Goal: Task Accomplishment & Management: Manage account settings

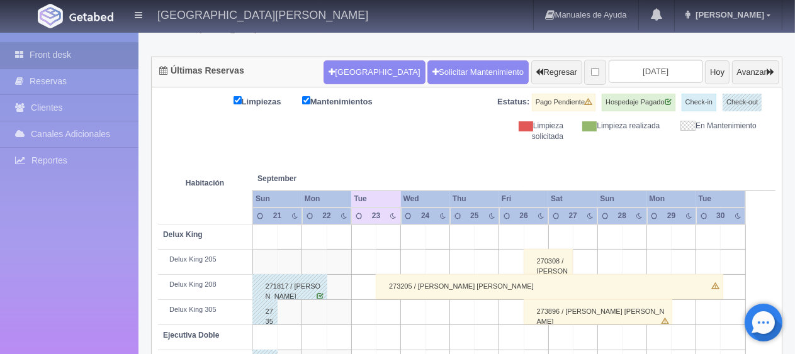
scroll to position [104, 0]
click at [362, 64] on button "[GEOGRAPHIC_DATA]" at bounding box center [373, 72] width 101 height 24
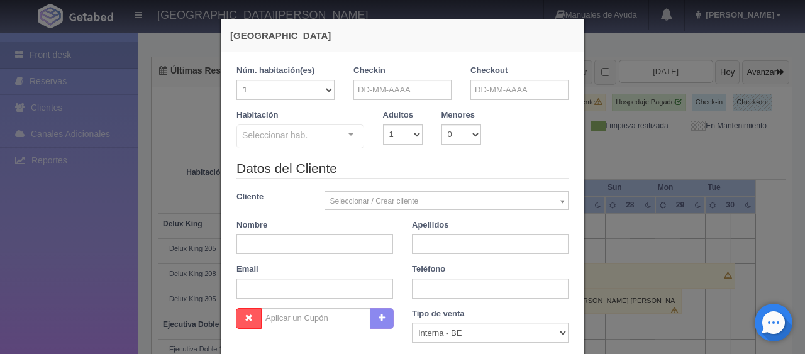
checkbox input "false"
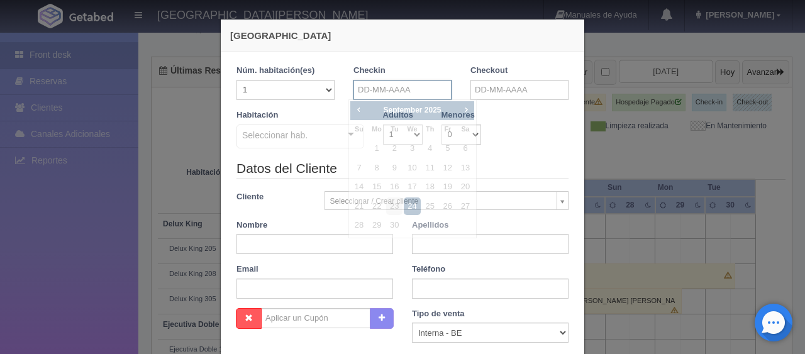
click at [368, 89] on input "text" at bounding box center [403, 90] width 98 height 20
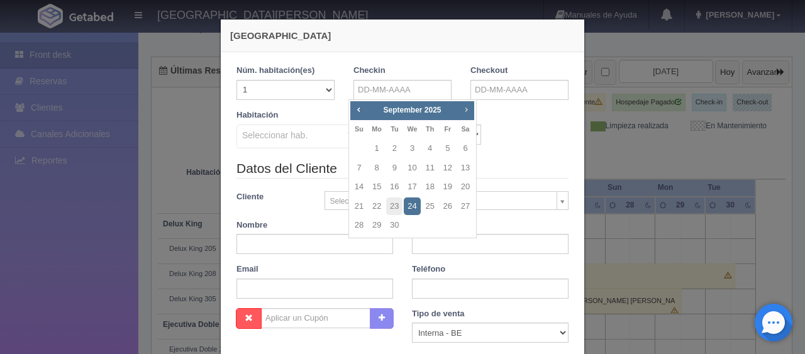
click at [472, 107] on link "Next" at bounding box center [467, 110] width 14 height 14
click at [463, 152] on link "1" at bounding box center [465, 149] width 16 height 18
type input "01-11-2025"
checkbox input "false"
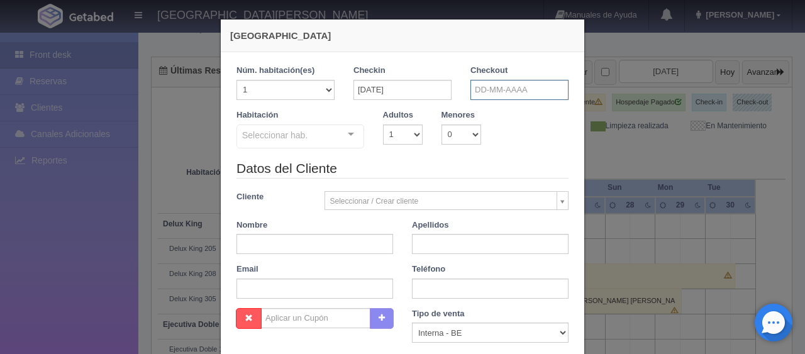
drag, startPoint x: 476, startPoint y: 97, endPoint x: 475, endPoint y: 111, distance: 14.5
click at [476, 97] on input "text" at bounding box center [520, 90] width 98 height 20
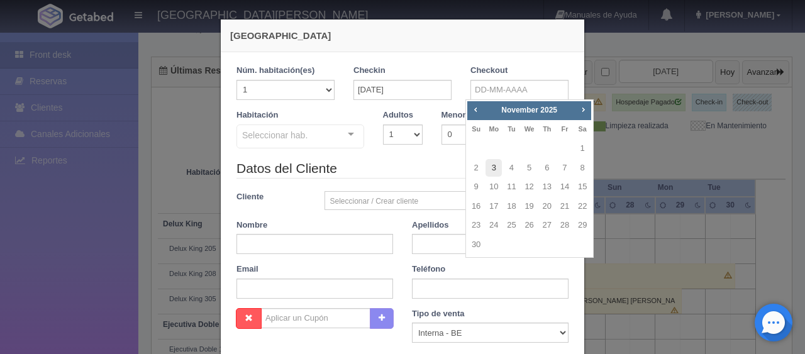
click at [490, 172] on link "3" at bounding box center [494, 168] width 16 height 18
type input "03-11-2025"
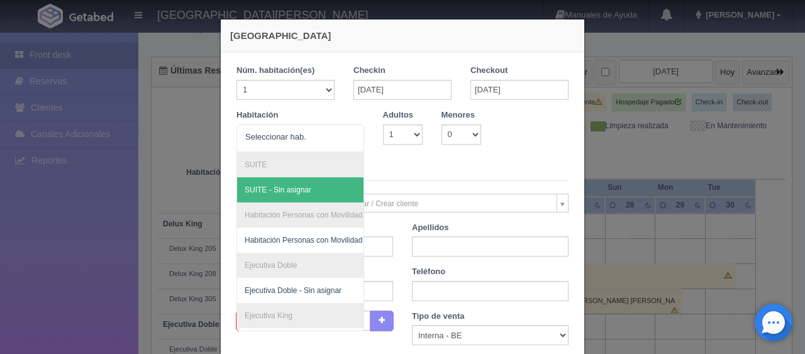
click at [481, 177] on legend "Datos del Cliente" at bounding box center [403, 172] width 332 height 20
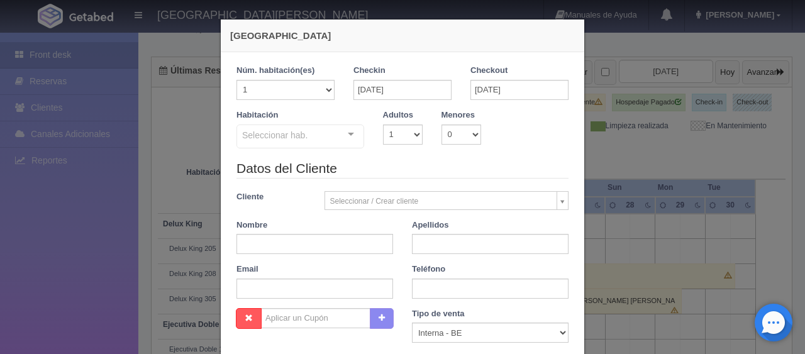
click at [320, 135] on div "Seleccionar hab." at bounding box center [301, 137] width 128 height 24
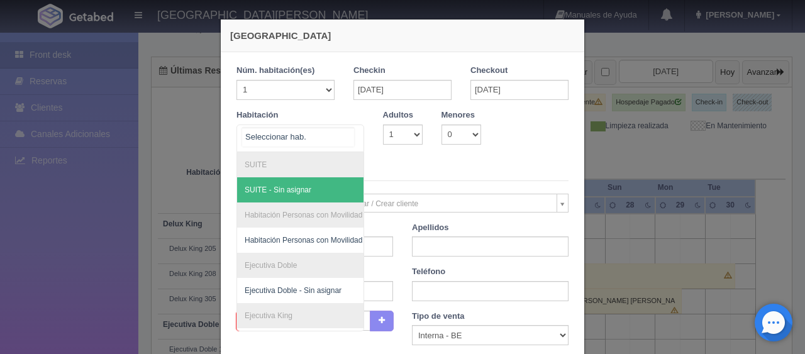
click at [288, 187] on span "SUITE - Sin asignar" at bounding box center [278, 190] width 67 height 9
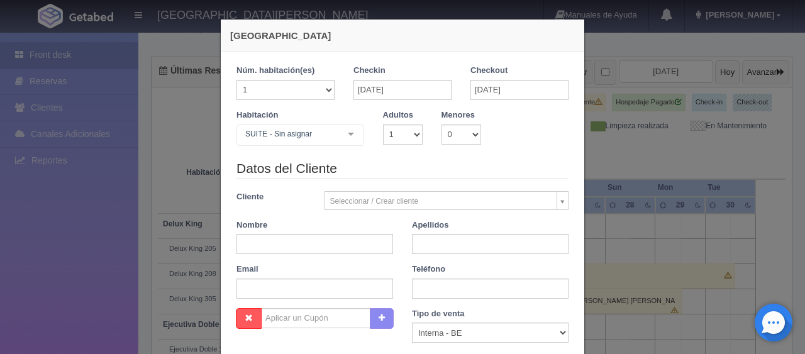
checkbox input "false"
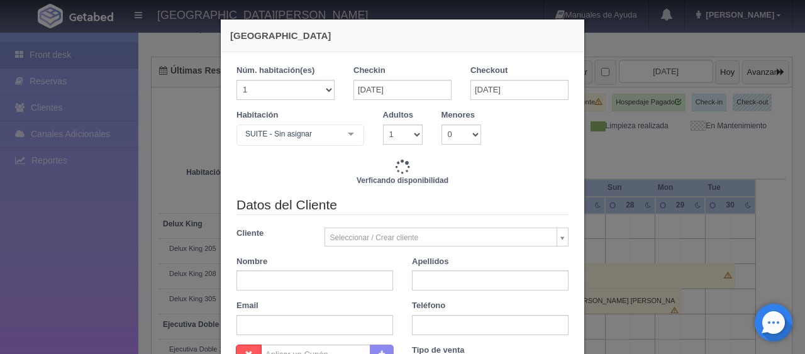
click at [612, 164] on div "Nueva Reserva 1 Núm. habitación(es) 1 2 3 4 5 6 7 8 9 10 11 12 13 14 15 16 17 1…" at bounding box center [402, 177] width 805 height 354
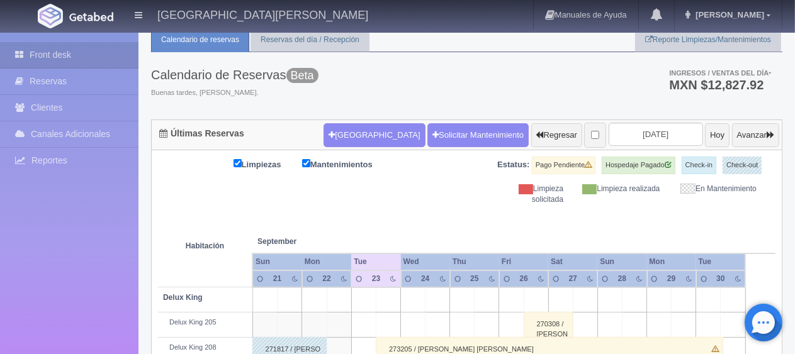
scroll to position [0, 0]
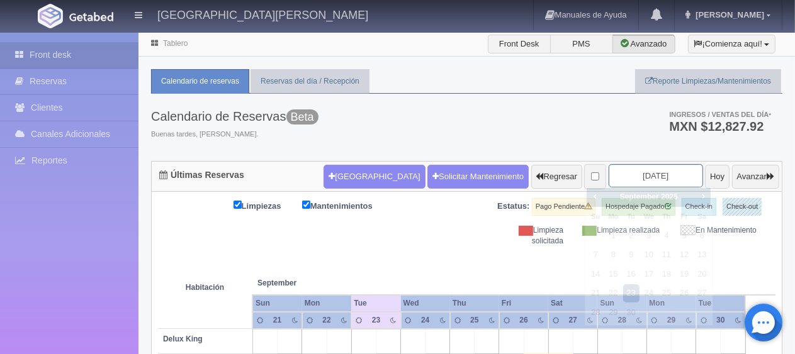
click at [639, 176] on input "2025-09-23" at bounding box center [655, 175] width 94 height 23
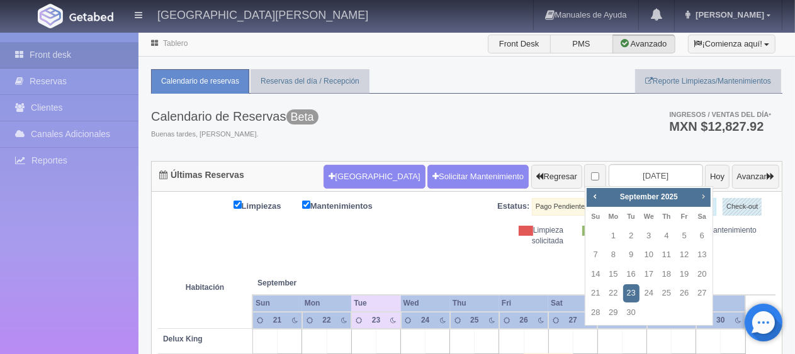
click at [702, 195] on span "Next" at bounding box center [703, 196] width 10 height 10
click at [695, 237] on link "1" at bounding box center [701, 236] width 16 height 18
type input "2025-11-01"
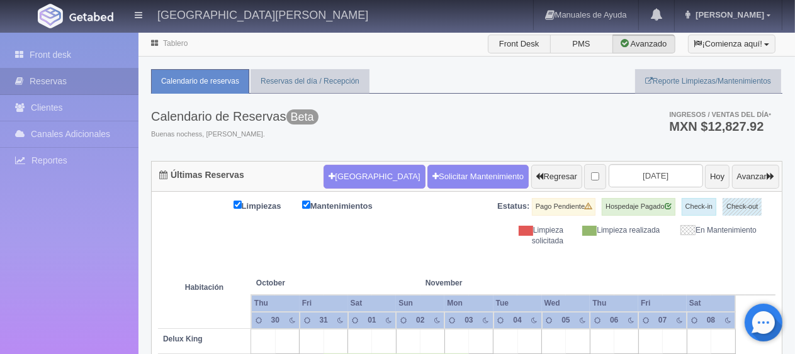
scroll to position [252, 0]
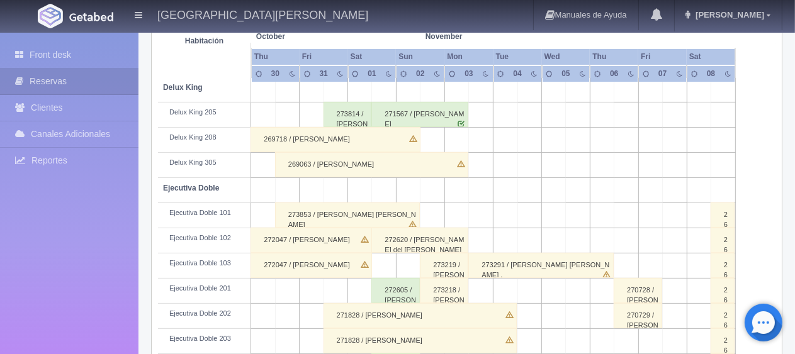
click at [374, 166] on div "269063 / Lace Lawrence" at bounding box center [371, 164] width 193 height 25
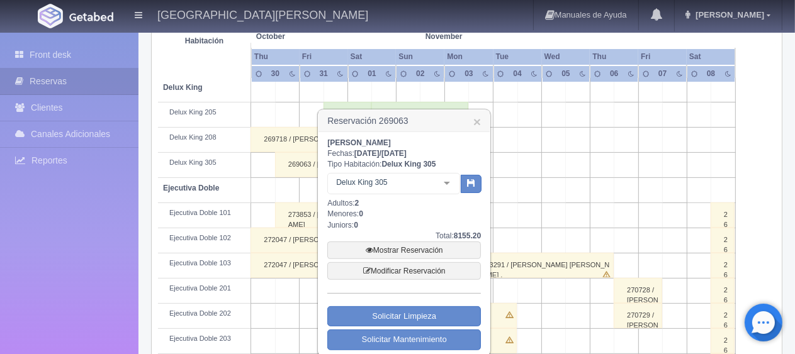
click at [93, 217] on div "Front desk Reservas Clientes Canales Adicionales Channex Reportes Reporte del d…" at bounding box center [69, 210] width 138 height 354
click at [474, 120] on link "×" at bounding box center [477, 121] width 8 height 13
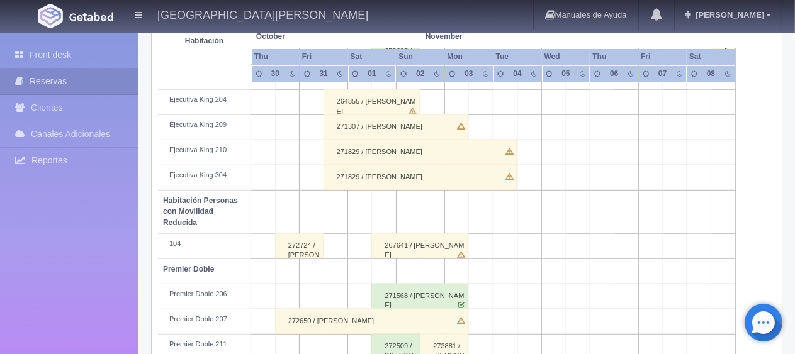
scroll to position [671, 0]
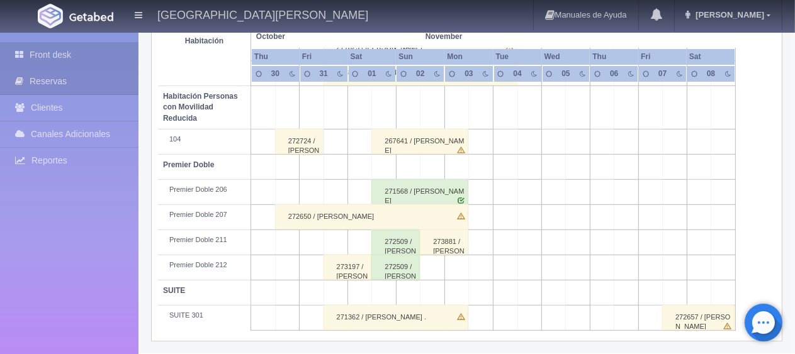
click at [78, 52] on link "Front desk" at bounding box center [69, 55] width 138 height 26
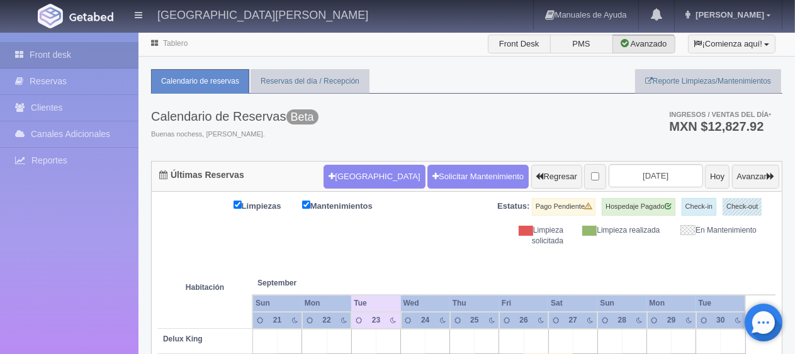
scroll to position [252, 0]
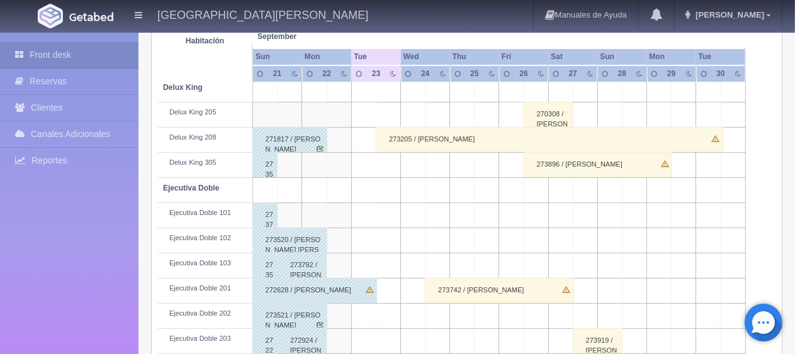
click at [609, 165] on div "273896 / Juan Muñoz Díaz" at bounding box center [597, 164] width 148 height 25
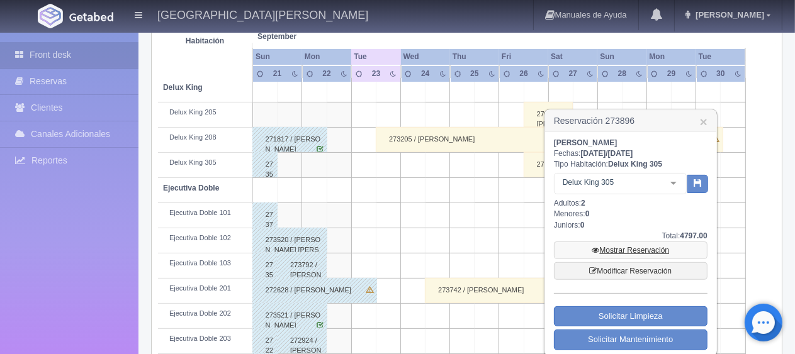
click at [635, 245] on link "Mostrar Reservación" at bounding box center [631, 251] width 154 height 18
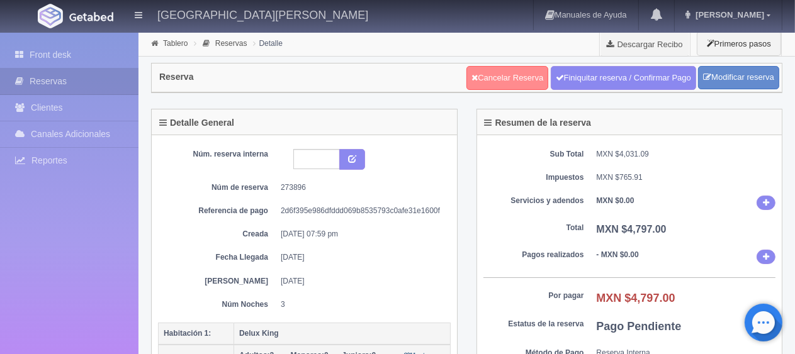
click at [493, 74] on link "Cancelar Reserva" at bounding box center [507, 78] width 82 height 24
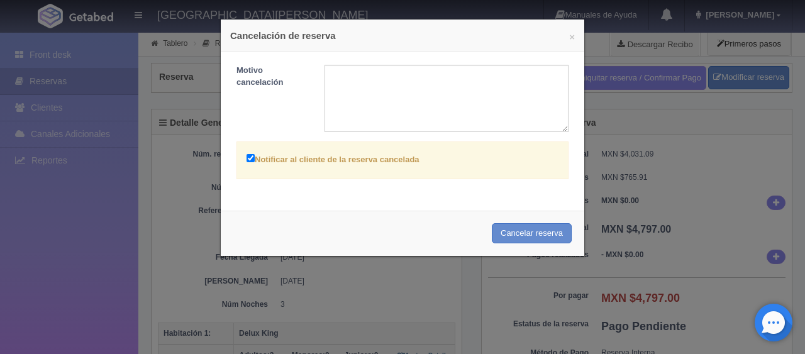
click at [272, 159] on label "Notificar al cliente de la reserva cancelada" at bounding box center [333, 159] width 173 height 14
click at [255, 159] on input "Notificar al cliente de la reserva cancelada" at bounding box center [251, 158] width 8 height 8
checkbox input "false"
click at [506, 228] on button "Cancelar reserva" at bounding box center [532, 233] width 80 height 21
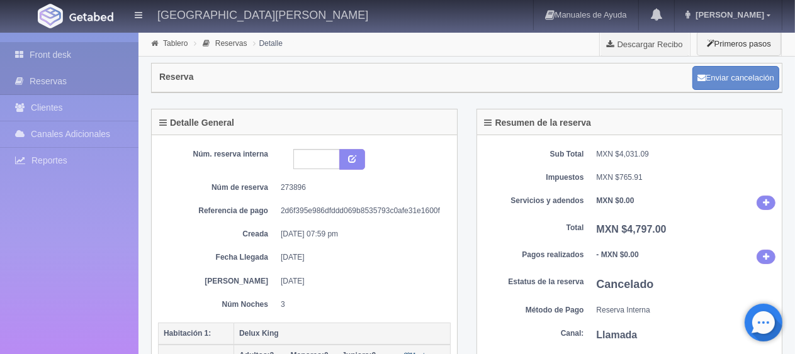
click at [43, 55] on link "Front desk" at bounding box center [69, 55] width 138 height 26
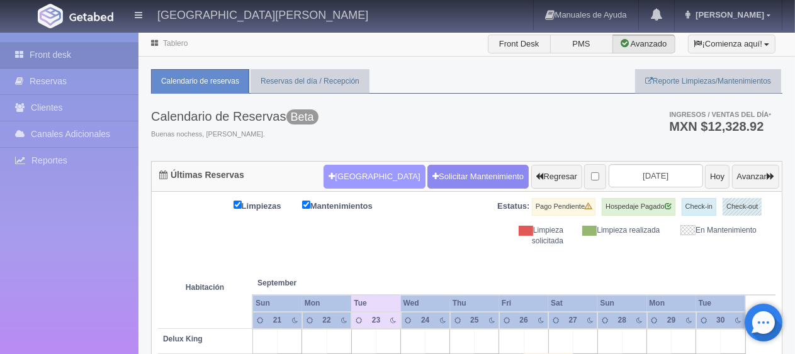
click at [357, 169] on button "[GEOGRAPHIC_DATA]" at bounding box center [373, 177] width 101 height 24
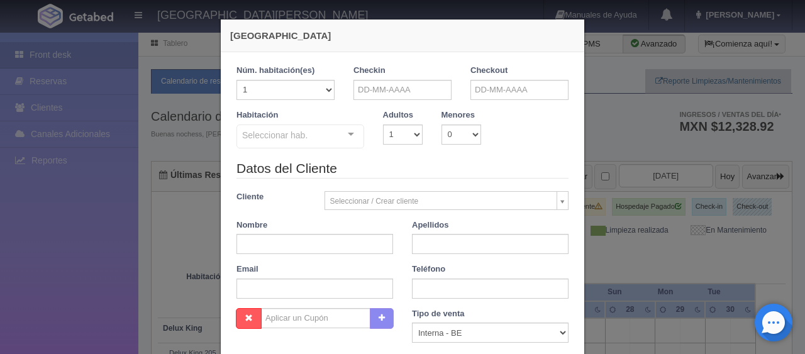
checkbox input "false"
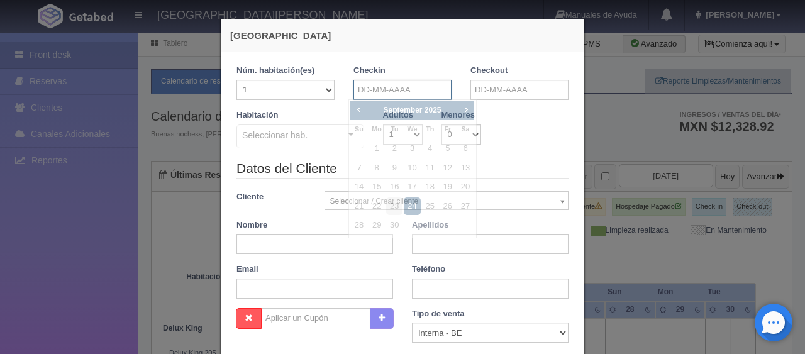
click at [383, 88] on input "text" at bounding box center [403, 90] width 98 height 20
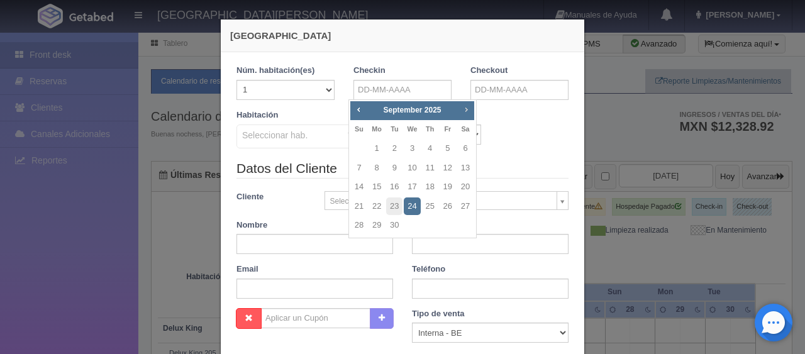
click at [466, 111] on span "Next" at bounding box center [466, 109] width 10 height 10
click at [428, 172] on link "9" at bounding box center [430, 168] width 16 height 18
type input "09-10-2025"
checkbox input "false"
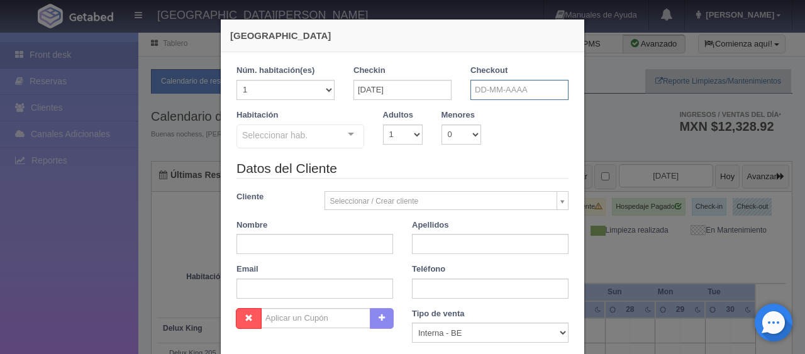
click at [481, 87] on input "text" at bounding box center [520, 90] width 98 height 20
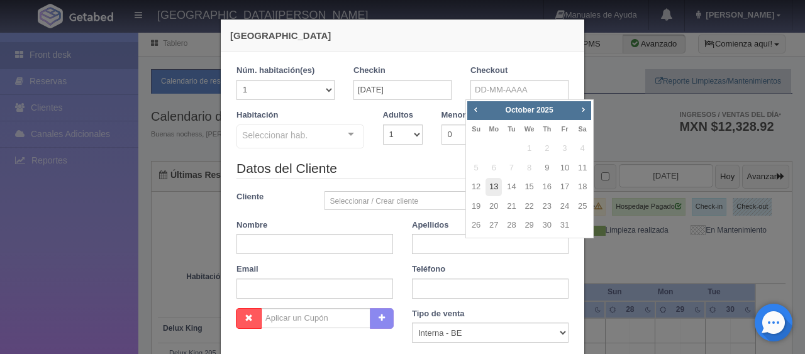
click at [498, 187] on link "13" at bounding box center [494, 187] width 16 height 18
type input "13-10-2025"
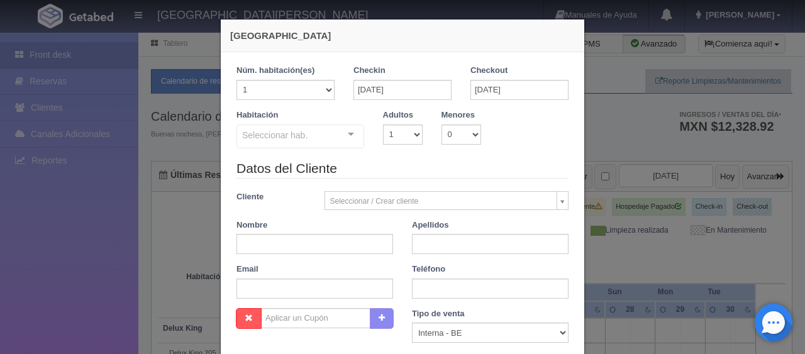
checkbox input "false"
click at [334, 130] on div "Seleccionar hab. SUITE SUITE - Sin asignar SUITE 301 Habitación Personas con Mo…" at bounding box center [301, 137] width 128 height 25
click at [367, 253] on input "text" at bounding box center [315, 244] width 157 height 20
paste input "Adriana Becerra"
drag, startPoint x: 266, startPoint y: 243, endPoint x: 307, endPoint y: 245, distance: 41.6
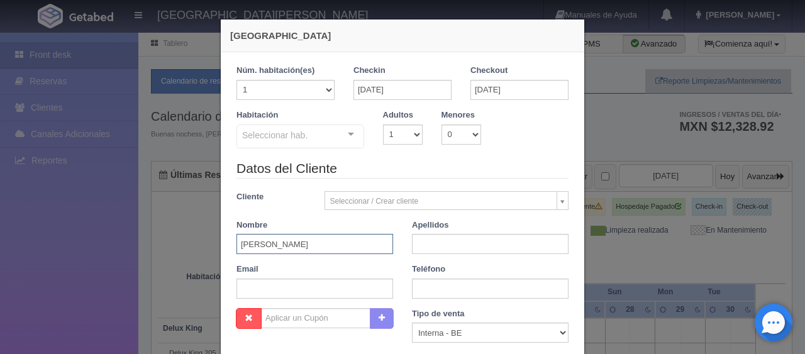
click at [307, 245] on input "Adriana Becerra" at bounding box center [315, 244] width 157 height 20
type input "Adriana Becerra"
click at [430, 240] on input "text" at bounding box center [490, 244] width 157 height 20
paste input "Becerra"
type input "Becerra"
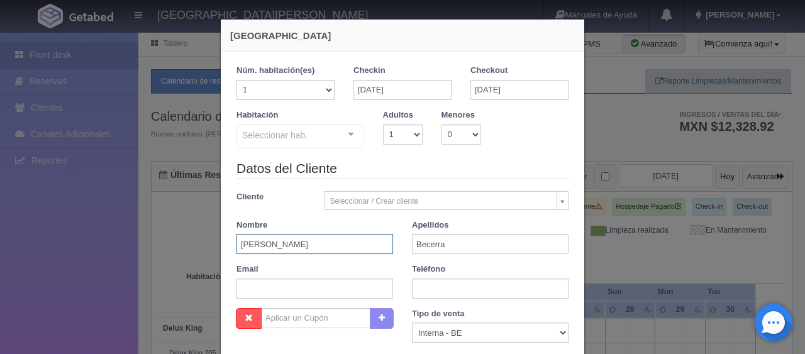
click at [355, 241] on input "Adriana Becerra" at bounding box center [315, 244] width 157 height 20
type input "Adriana"
click at [435, 331] on select "Correo Electronico Interna - BE Llamada OTA Externa Otro WALK IN" at bounding box center [490, 333] width 157 height 20
select select "extota"
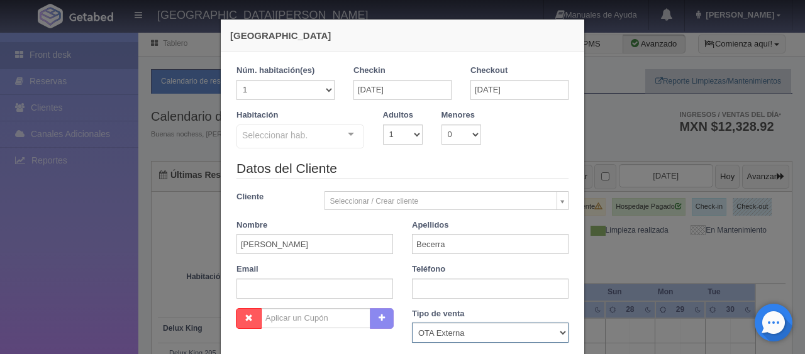
click at [412, 323] on select "Correo Electronico Interna - BE Llamada OTA Externa Otro WALK IN" at bounding box center [490, 333] width 157 height 20
click at [426, 288] on input "text" at bounding box center [490, 289] width 157 height 20
paste input "1 (0) 2054227869"
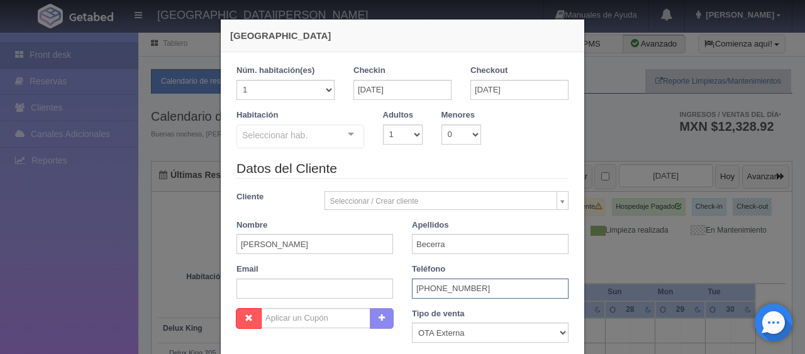
type input "1 (0) 2054227869"
click at [333, 292] on input "text" at bounding box center [315, 289] width 157 height 20
paste input "9app0g2agf@m.expediapartnercentral.com"
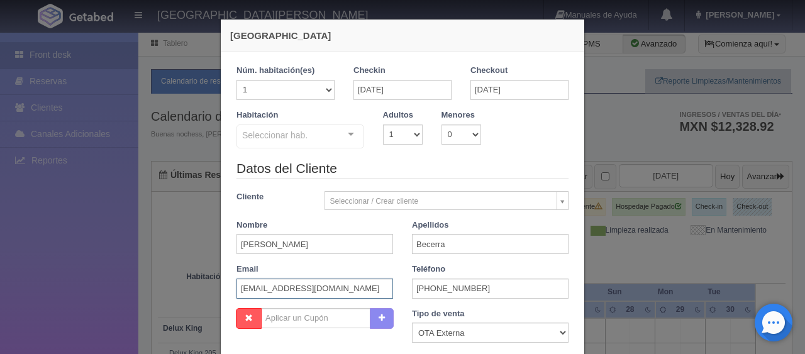
scroll to position [0, 9]
type input "9app0g2agf@m.expediapartnercentral.com"
click at [342, 135] on div at bounding box center [350, 134] width 25 height 19
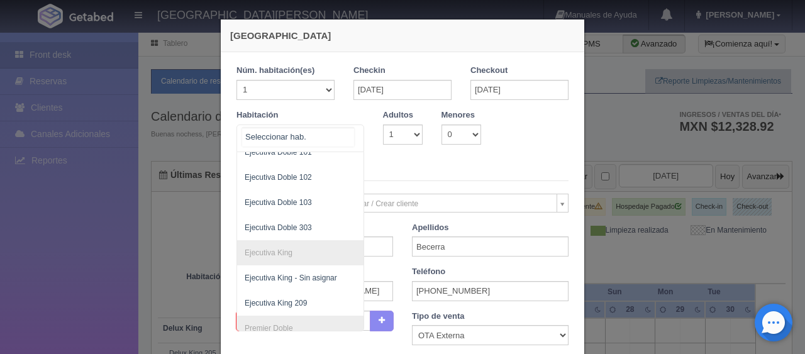
scroll to position [315, 0]
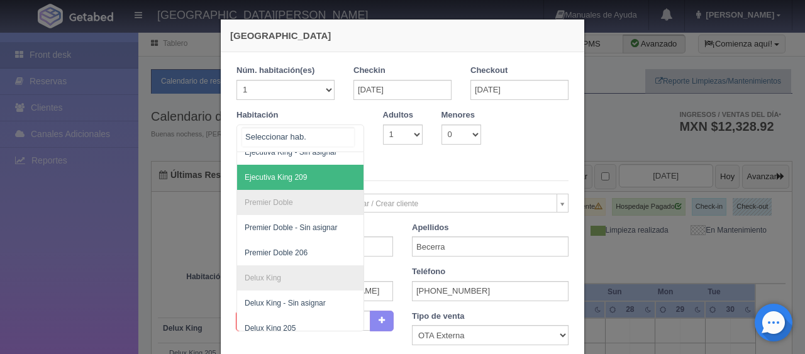
click at [305, 169] on span "Ejecutiva King 209" at bounding box center [342, 177] width 211 height 25
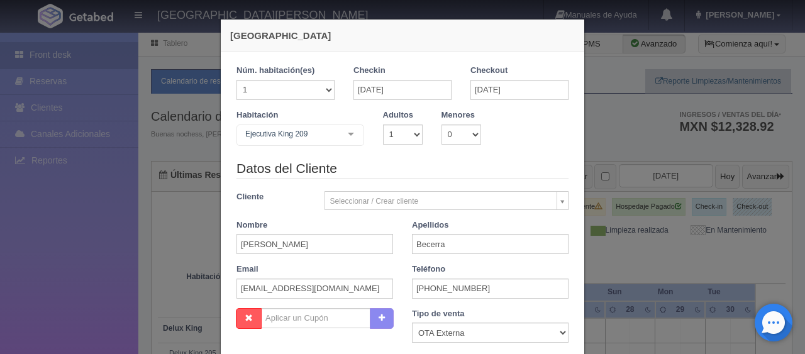
checkbox input "false"
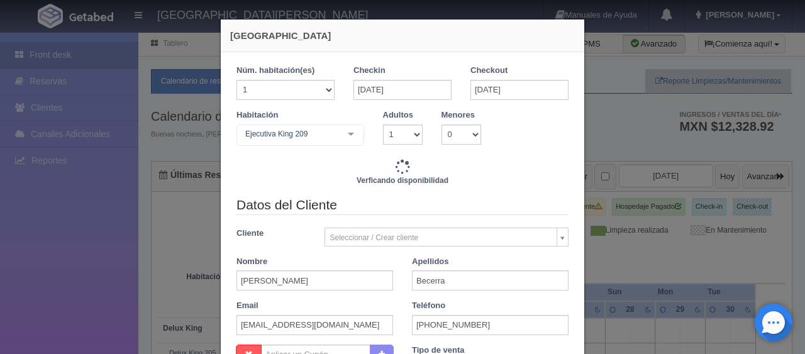
type input "5196.00"
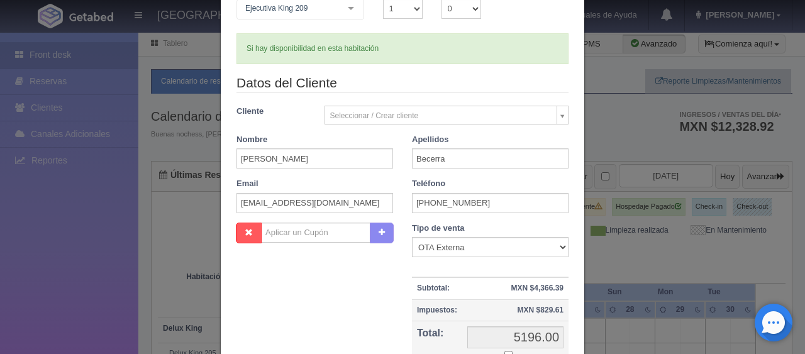
scroll to position [189, 0]
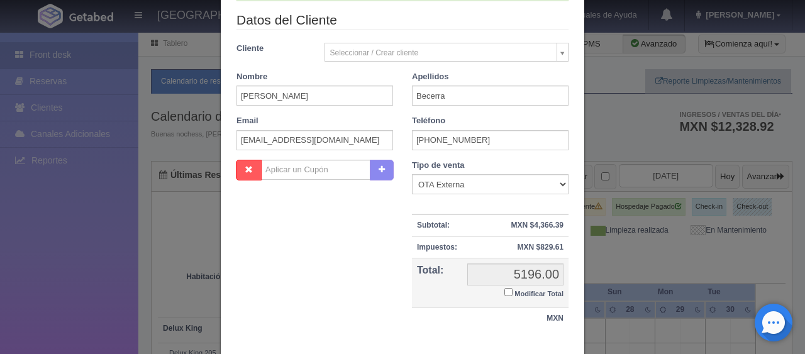
click at [505, 290] on input "Modificar Total" at bounding box center [509, 292] width 8 height 8
checkbox input "true"
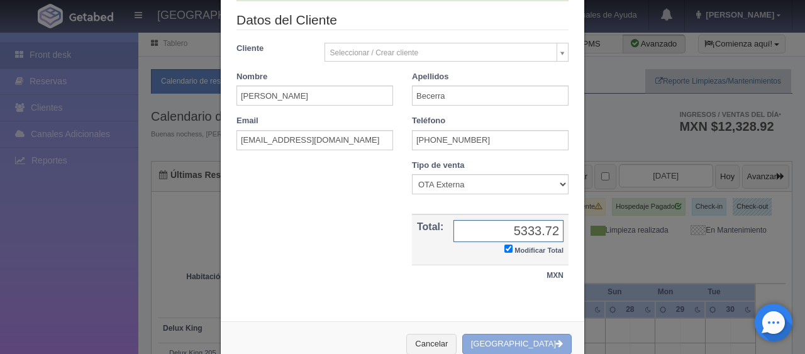
type input "5333.72"
click at [515, 351] on button "[GEOGRAPHIC_DATA]" at bounding box center [516, 344] width 109 height 21
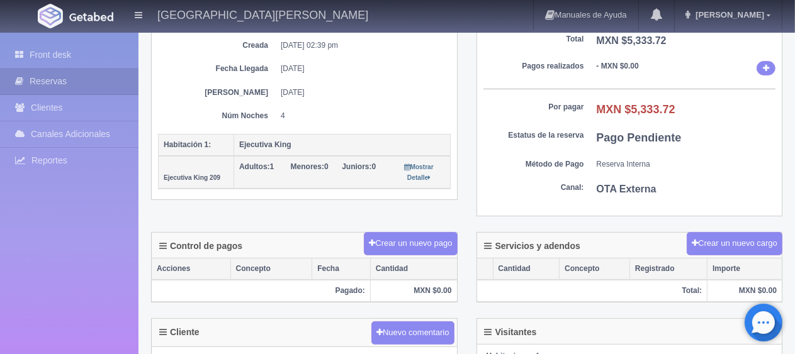
scroll to position [315, 0]
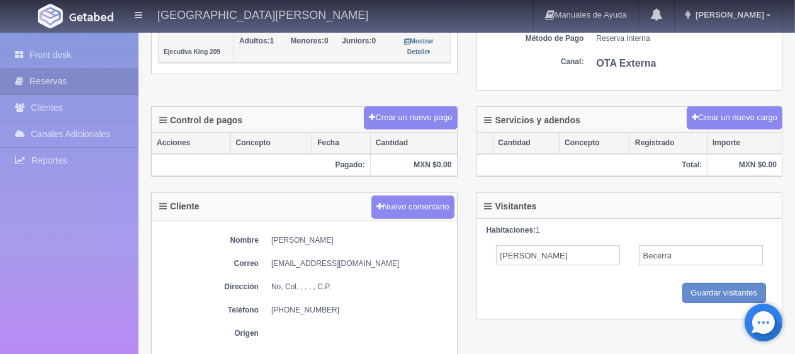
drag, startPoint x: 272, startPoint y: 236, endPoint x: 347, endPoint y: 242, distance: 75.1
click at [347, 242] on dd "[PERSON_NAME]" at bounding box center [360, 240] width 179 height 11
copy dd "[PERSON_NAME]"
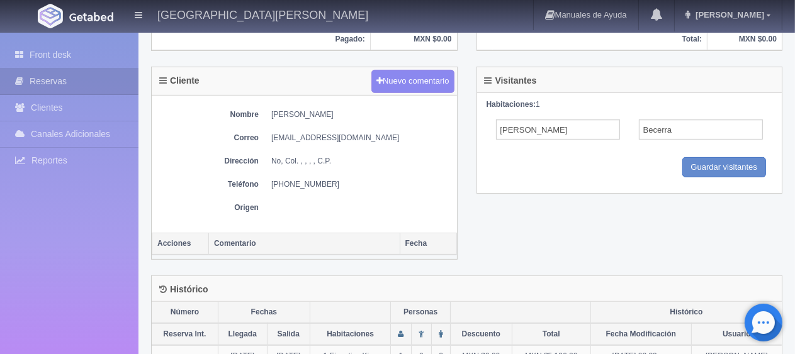
drag, startPoint x: 267, startPoint y: 186, endPoint x: 347, endPoint y: 178, distance: 80.9
click at [347, 179] on dl "Teléfono [PHONE_NUMBER]" at bounding box center [304, 184] width 293 height 11
copy dd "[PHONE_NUMBER]"
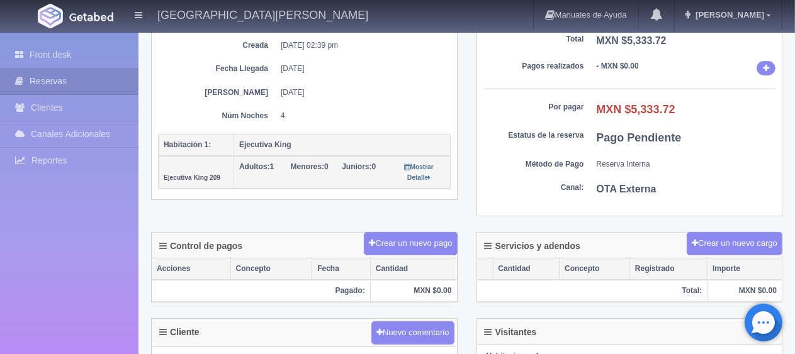
click at [390, 113] on dd "4" at bounding box center [361, 116] width 160 height 11
click at [84, 51] on link "Front desk" at bounding box center [69, 55] width 138 height 26
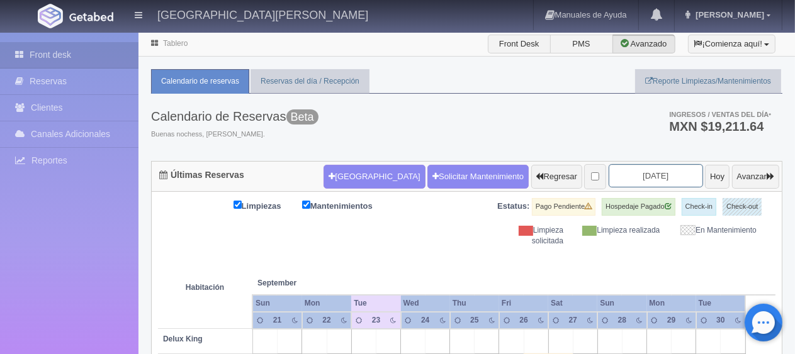
click at [660, 172] on input "[DATE]" at bounding box center [655, 175] width 94 height 23
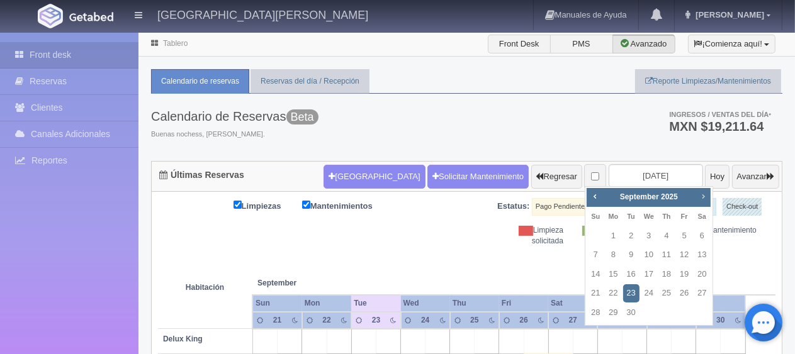
click at [703, 195] on span "Next" at bounding box center [703, 196] width 10 height 10
click at [685, 294] on link "21" at bounding box center [684, 293] width 16 height 18
type input "[DATE]"
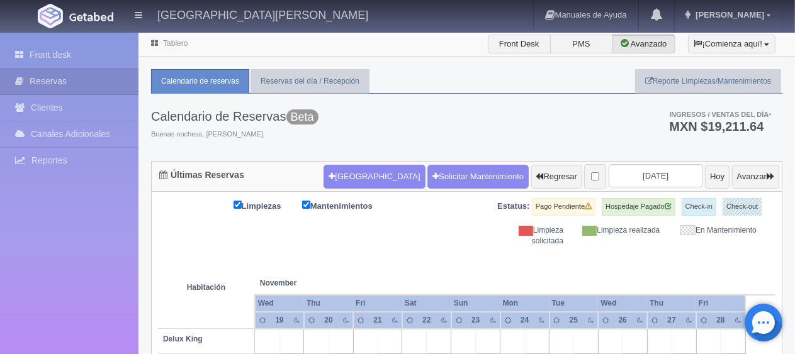
click at [343, 189] on div "[GEOGRAPHIC_DATA] Solicitar Mantenimiento Regresar [DATE] Hoy Avanzar" at bounding box center [551, 176] width 462 height 33
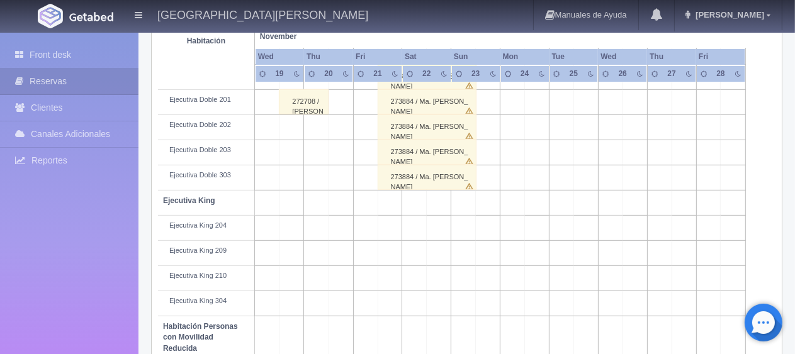
scroll to position [692, 0]
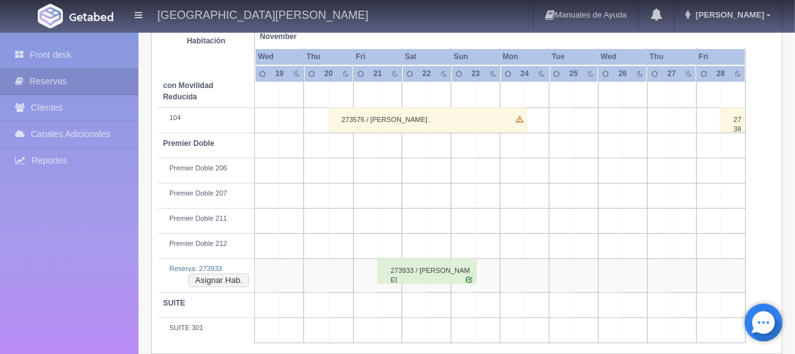
click at [425, 259] on div "273933 / [PERSON_NAME]" at bounding box center [426, 271] width 99 height 25
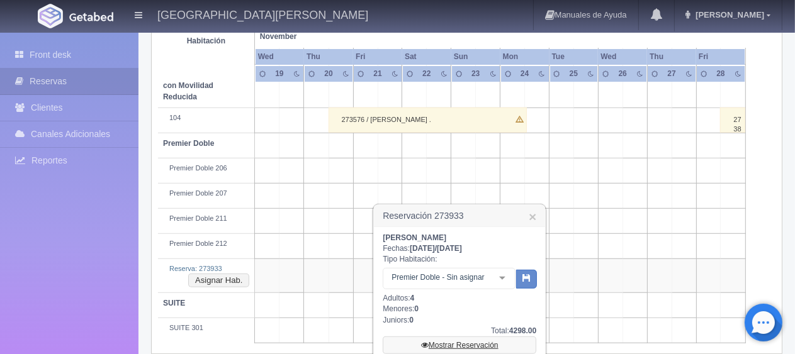
click at [458, 344] on link "Mostrar Reservación" at bounding box center [460, 346] width 154 height 18
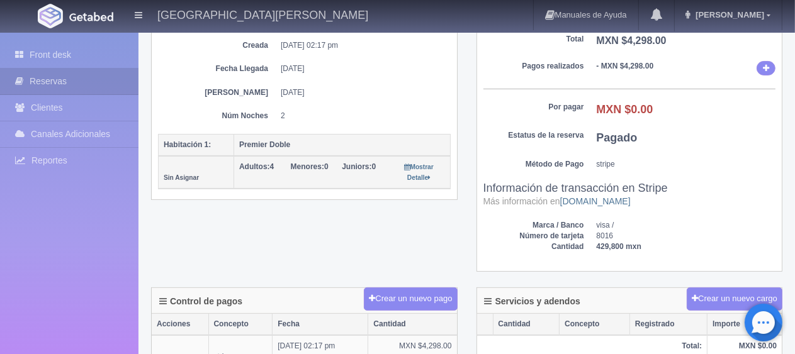
scroll to position [377, 0]
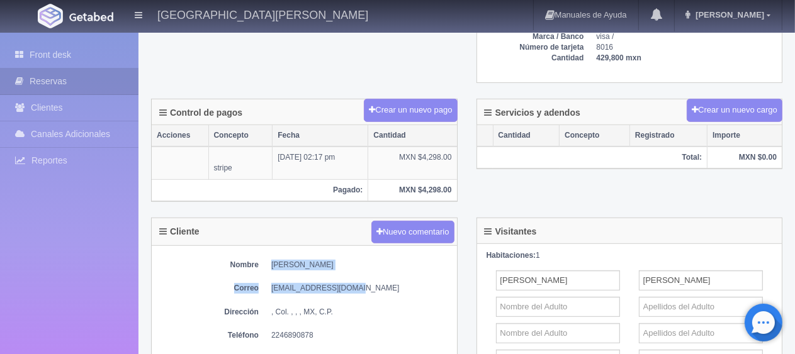
drag, startPoint x: 266, startPoint y: 262, endPoint x: 349, endPoint y: 269, distance: 83.3
click at [349, 269] on div "Nombre [PERSON_NAME] Correo [EMAIL_ADDRESS][DOMAIN_NAME] Dirección , Col. , , ,…" at bounding box center [304, 314] width 305 height 137
copy div "[PERSON_NAME] Correo [EMAIL_ADDRESS][DOMAIN_NAME]"
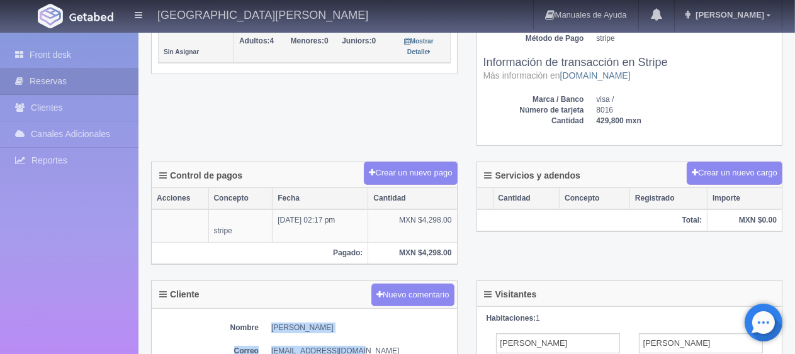
scroll to position [440, 0]
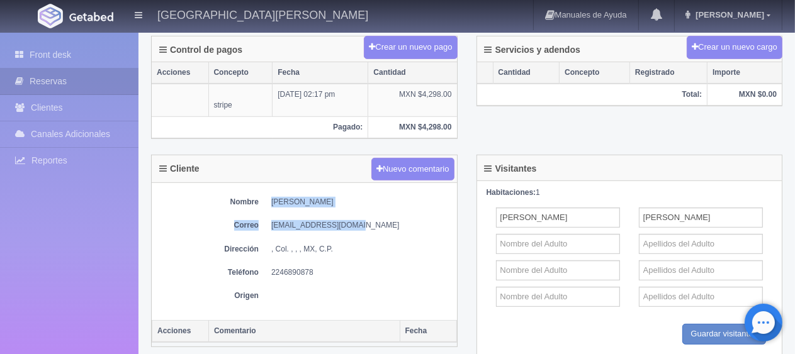
click at [352, 208] on div "Nombre [PERSON_NAME] Correo [EMAIL_ADDRESS][DOMAIN_NAME] Dirección , Col. , , ,…" at bounding box center [304, 251] width 305 height 137
click at [262, 204] on div "Nombre [PERSON_NAME] Correo [EMAIL_ADDRESS][DOMAIN_NAME] Dirección , Col. , , ,…" at bounding box center [304, 251] width 305 height 137
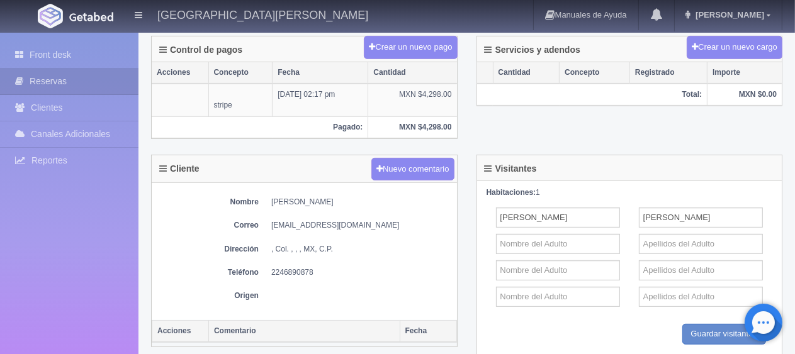
drag, startPoint x: 264, startPoint y: 198, endPoint x: 352, endPoint y: 198, distance: 88.1
click at [360, 197] on dl "Nombre [PERSON_NAME]" at bounding box center [304, 202] width 293 height 11
copy dd "[PERSON_NAME]"
drag, startPoint x: 264, startPoint y: 271, endPoint x: 337, endPoint y: 266, distance: 72.6
click at [337, 267] on dl "Teléfono [PHONE_NUMBER]" at bounding box center [304, 272] width 293 height 11
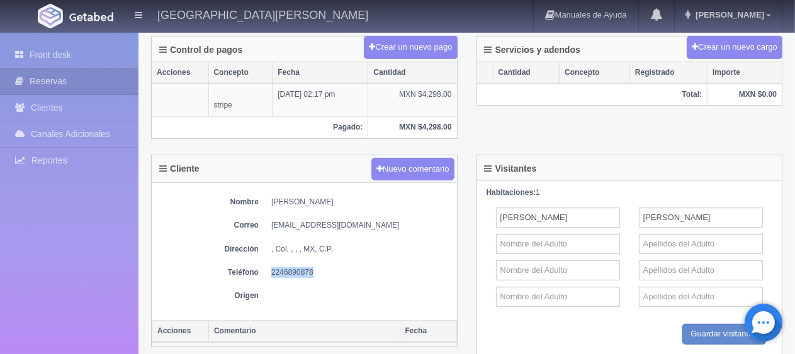
copy dd "2246890878"
drag, startPoint x: 259, startPoint y: 196, endPoint x: 367, endPoint y: 193, distance: 107.6
click at [367, 193] on div "Nombre [PERSON_NAME] Correo [EMAIL_ADDRESS][DOMAIN_NAME] Dirección , Col. , , ,…" at bounding box center [304, 251] width 305 height 137
copy dd "[PERSON_NAME]"
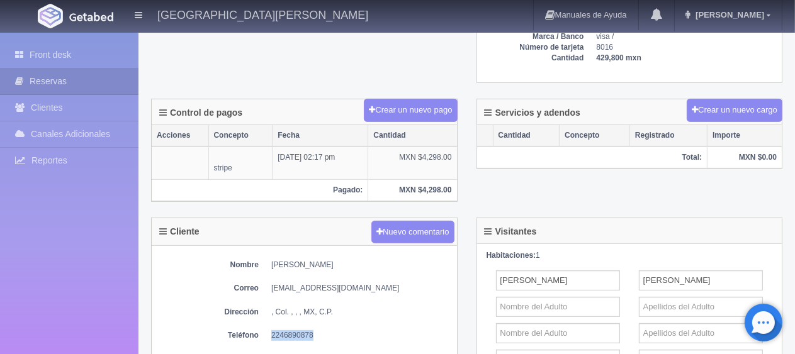
scroll to position [126, 0]
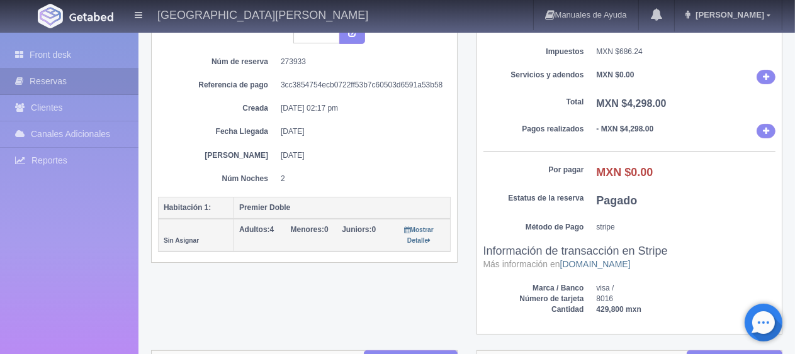
click at [395, 178] on dd "2" at bounding box center [361, 179] width 160 height 11
click at [68, 58] on link "Front desk" at bounding box center [69, 55] width 138 height 26
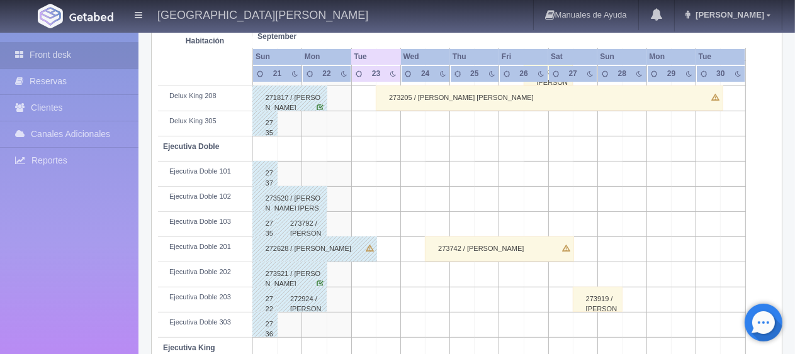
scroll to position [42, 0]
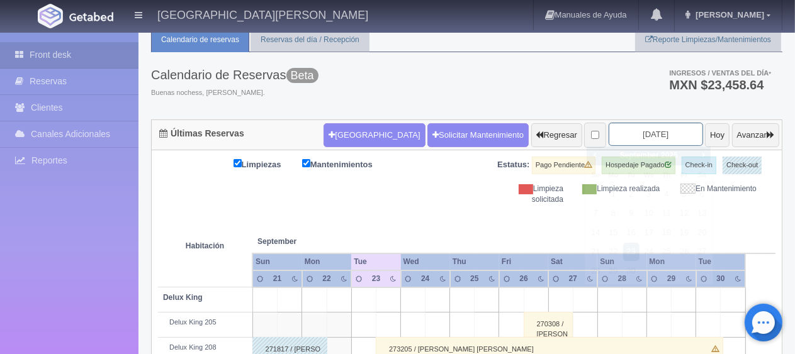
click at [672, 139] on input "[DATE]" at bounding box center [655, 134] width 94 height 23
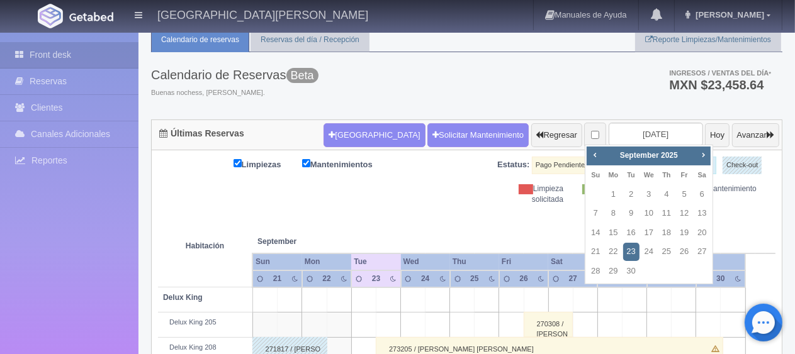
click at [698, 163] on div "Prev Next [DATE]" at bounding box center [648, 156] width 124 height 19
click at [700, 160] on link "Next" at bounding box center [703, 155] width 14 height 14
click at [687, 253] on link "21" at bounding box center [684, 252] width 16 height 18
type input "[DATE]"
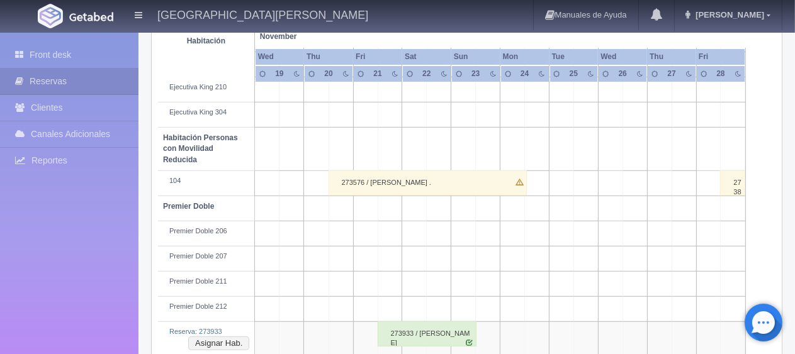
scroll to position [694, 0]
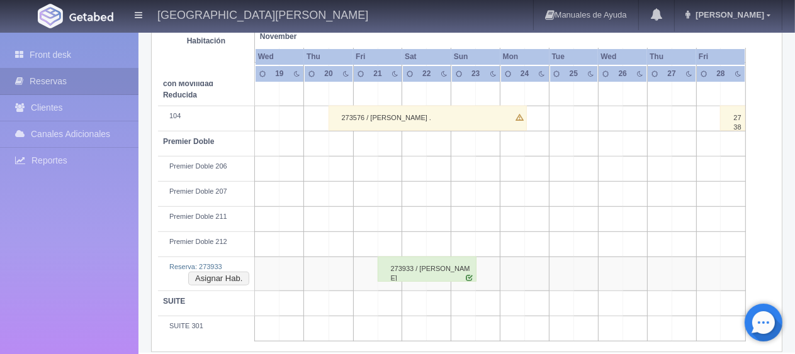
click at [429, 257] on div "273933 / Gerardo Cuellar" at bounding box center [426, 269] width 99 height 25
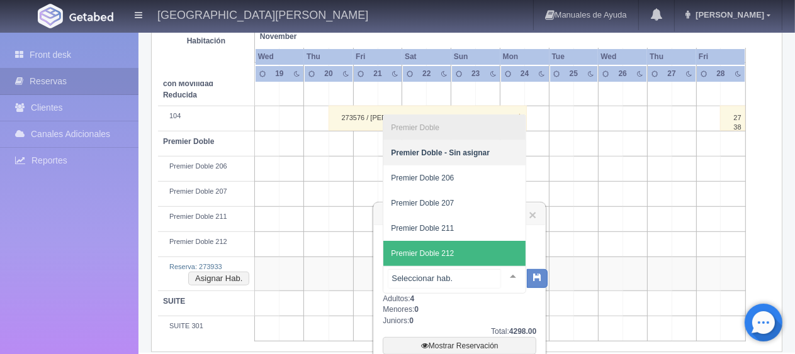
click at [465, 254] on span "Premier Doble 212" at bounding box center [454, 253] width 142 height 25
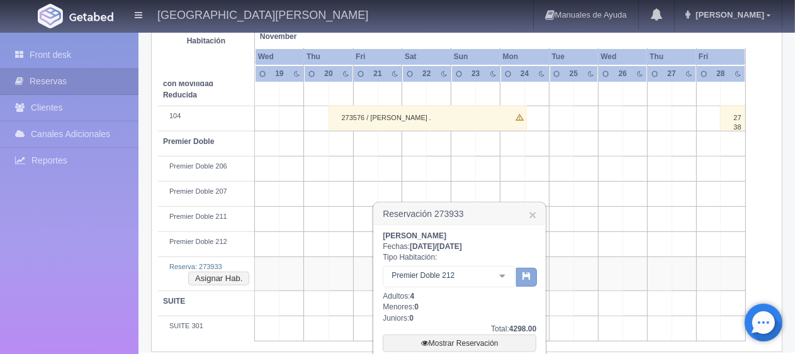
click at [526, 276] on icon "button" at bounding box center [526, 276] width 8 height 8
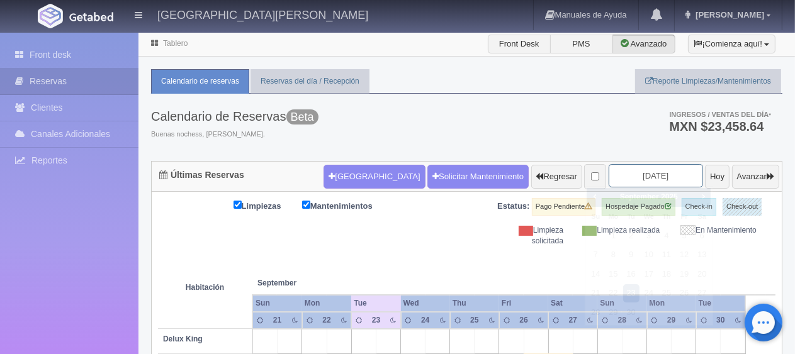
click at [655, 168] on input "2025-09-23" at bounding box center [655, 175] width 94 height 23
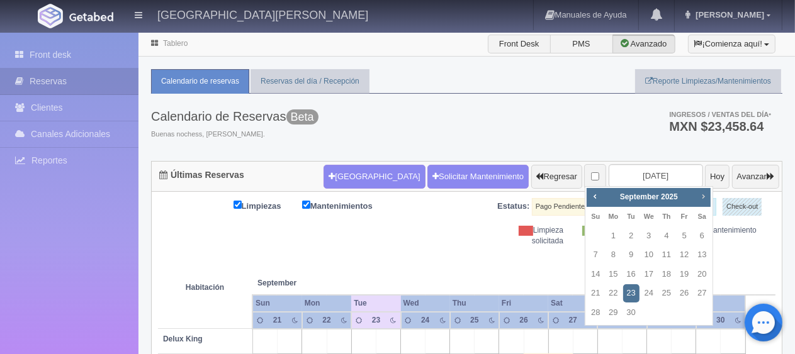
click at [696, 198] on link "Next" at bounding box center [703, 196] width 14 height 14
click at [585, 258] on div "Prev Next October 2025 Su Mo Tu We Th Fr Sa 1 2 3 4 5 6 7 8 9 10 11 12 13 14 15…" at bounding box center [648, 256] width 128 height 140
click at [595, 255] on link "5" at bounding box center [595, 255] width 16 height 18
type input "[DATE]"
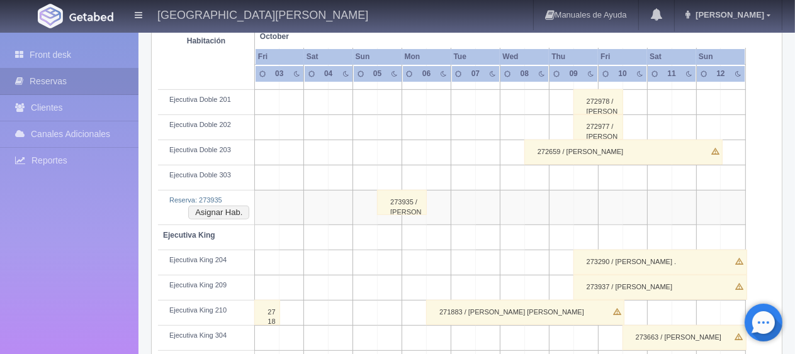
scroll to position [377, 0]
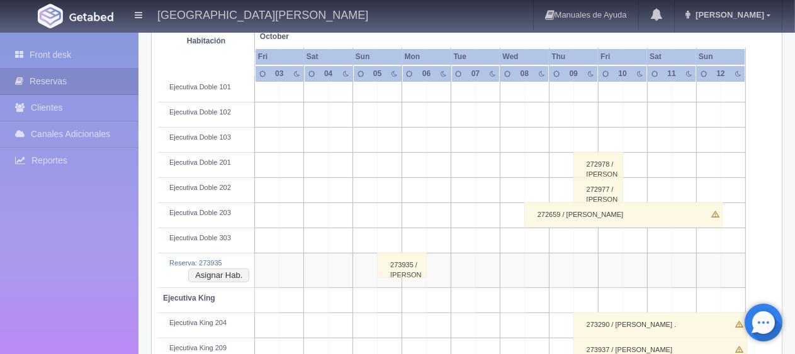
click at [394, 269] on div "273935 / [PERSON_NAME]" at bounding box center [402, 265] width 50 height 25
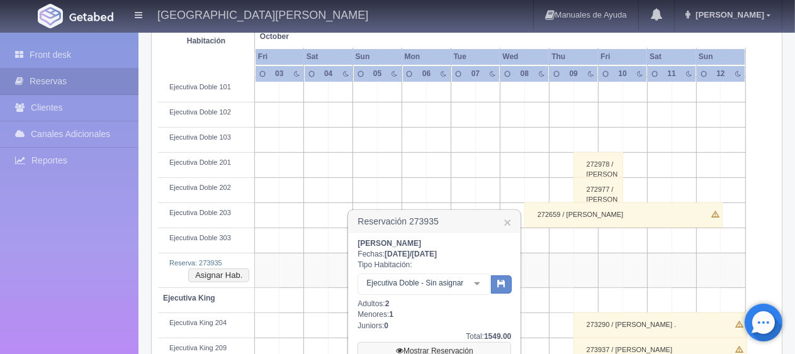
click at [408, 353] on link "Mostrar Reservación" at bounding box center [434, 351] width 154 height 18
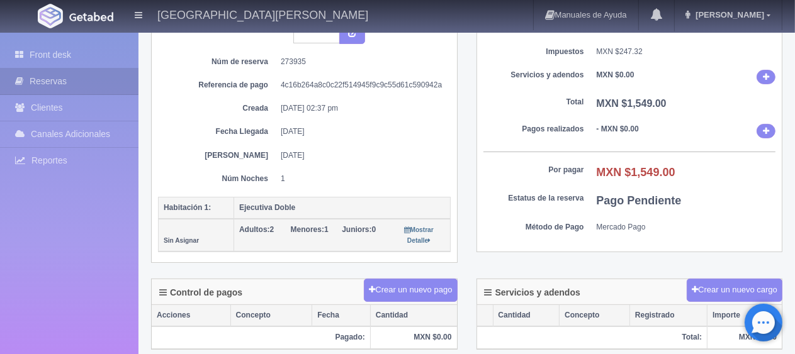
scroll to position [377, 0]
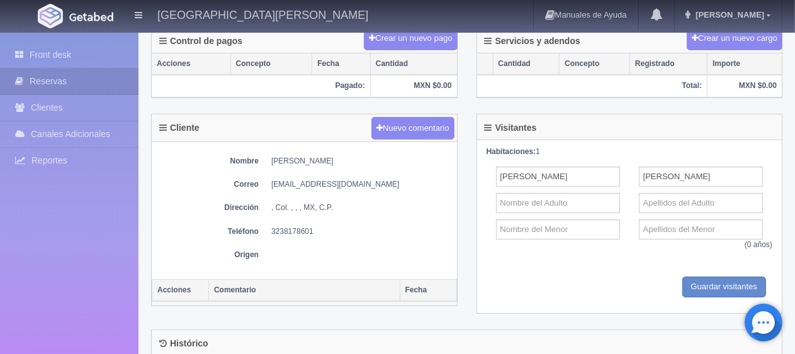
drag, startPoint x: 262, startPoint y: 155, endPoint x: 383, endPoint y: 147, distance: 121.7
click at [383, 147] on div "Nombre Rosenda Moreno Correo carlosmoreno4555@gmail.com Dirección , Col. , , , …" at bounding box center [304, 210] width 305 height 137
copy dd "[PERSON_NAME]"
drag, startPoint x: 270, startPoint y: 230, endPoint x: 340, endPoint y: 228, distance: 69.9
click at [340, 228] on dl "Teléfono 3238178601" at bounding box center [304, 231] width 293 height 11
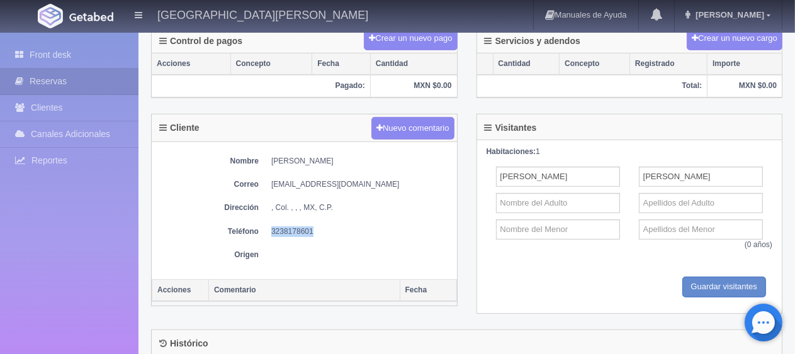
copy dd "3238178601"
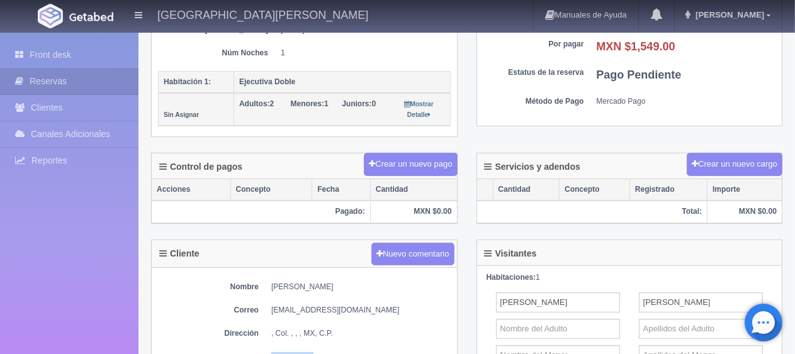
scroll to position [189, 0]
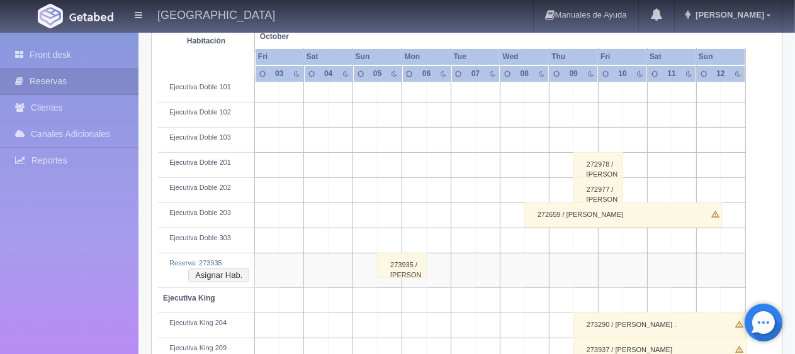
scroll to position [377, 0]
click at [401, 267] on div "273935 / Rosenda Moreno" at bounding box center [402, 265] width 50 height 25
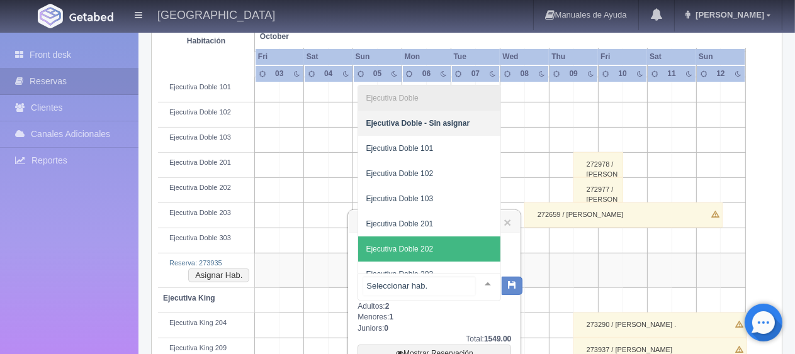
scroll to position [38, 0]
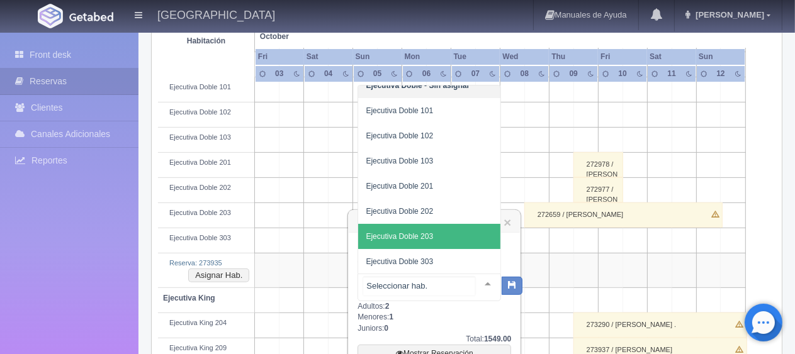
click at [442, 234] on span "Ejecutiva Doble 203" at bounding box center [429, 236] width 142 height 25
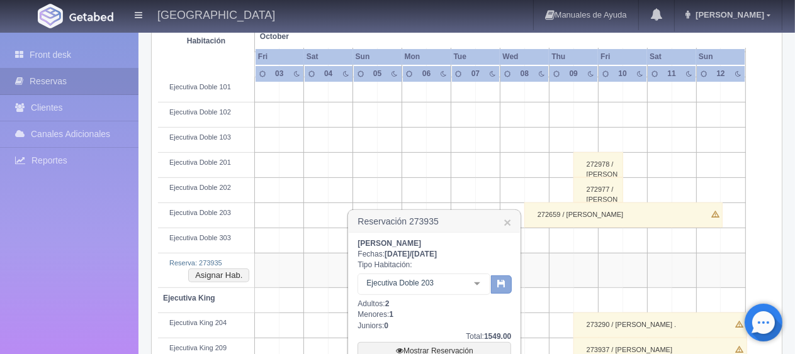
click at [500, 288] on icon "button" at bounding box center [501, 283] width 8 height 8
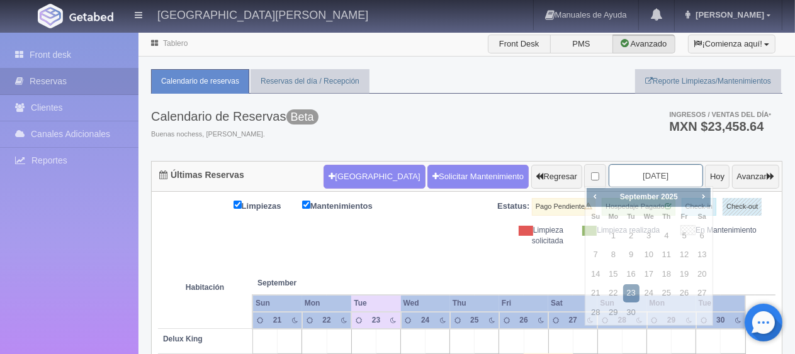
click at [650, 175] on input "2025-09-23" at bounding box center [655, 175] width 94 height 23
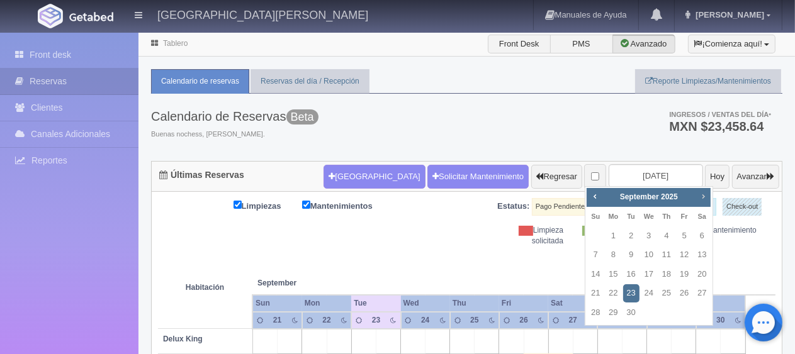
click at [703, 196] on span "Next" at bounding box center [703, 196] width 10 height 10
click at [679, 255] on link "12" at bounding box center [684, 255] width 16 height 18
type input "2025-12-12"
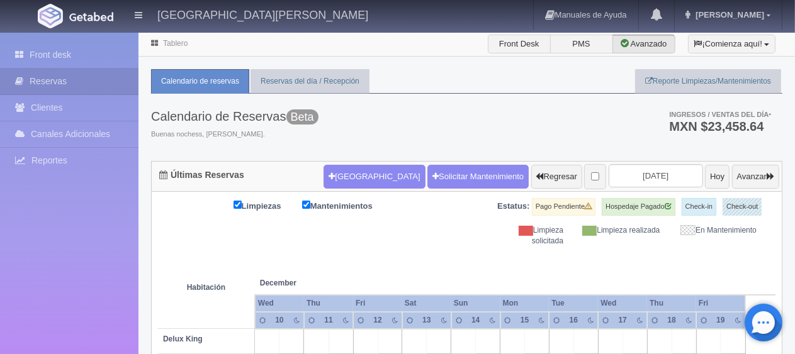
scroll to position [252, 0]
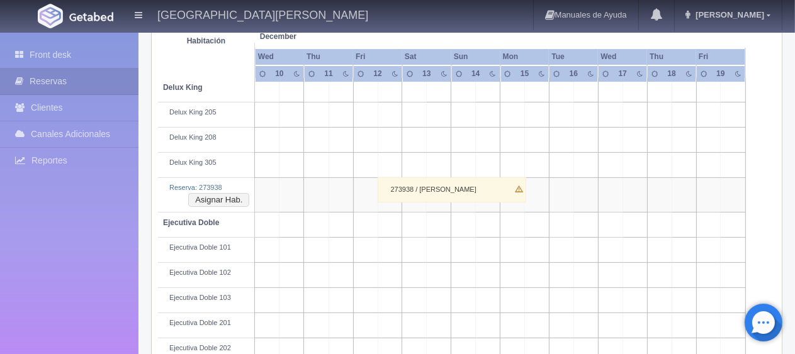
click at [409, 191] on div "273938 / [PERSON_NAME]" at bounding box center [451, 189] width 148 height 25
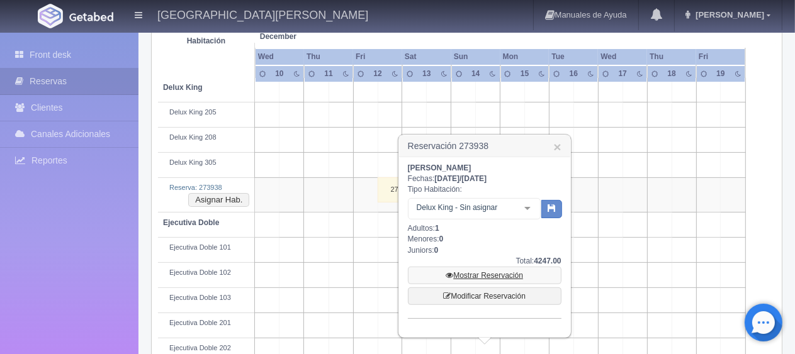
click at [492, 275] on link "Mostrar Reservación" at bounding box center [485, 276] width 154 height 18
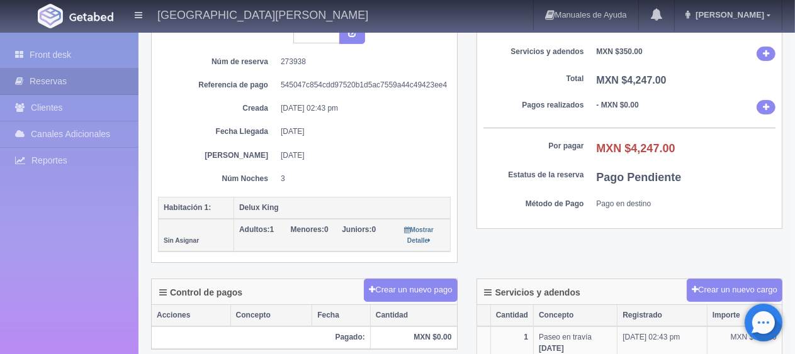
scroll to position [315, 0]
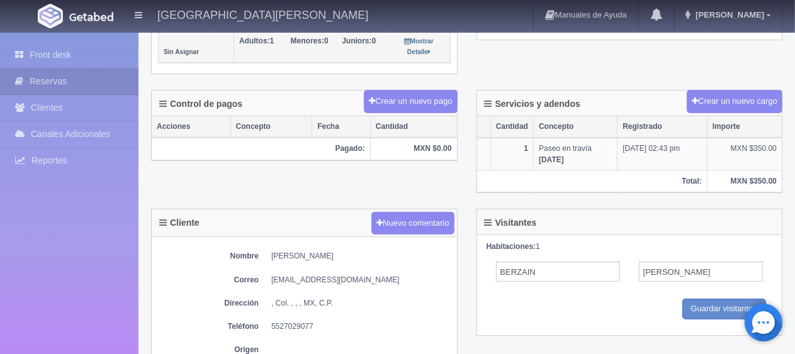
drag, startPoint x: 267, startPoint y: 257, endPoint x: 426, endPoint y: 255, distance: 158.6
click at [426, 255] on div "Nombre [PERSON_NAME] Correo [EMAIL_ADDRESS][DOMAIN_NAME] Dirección , Col. , , ,…" at bounding box center [304, 305] width 305 height 137
drag, startPoint x: 262, startPoint y: 252, endPoint x: 401, endPoint y: 248, distance: 138.5
click at [401, 251] on dl "Nombre [PERSON_NAME]" at bounding box center [304, 256] width 293 height 11
copy dd "[PERSON_NAME]"
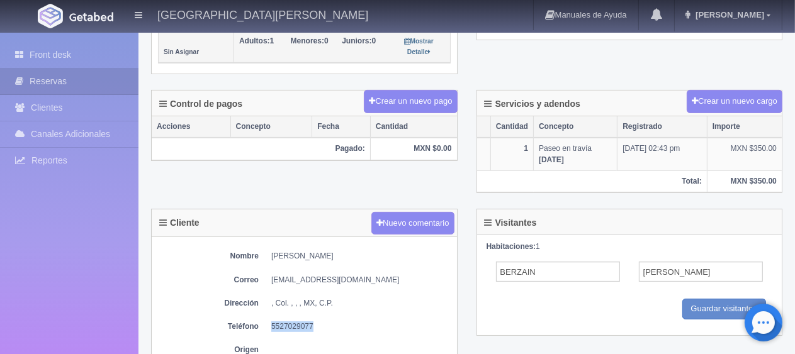
drag, startPoint x: 268, startPoint y: 323, endPoint x: 362, endPoint y: 319, distance: 93.8
click at [362, 321] on dl "Teléfono [PHONE_NUMBER]" at bounding box center [304, 326] width 293 height 11
copy dd "5527029077"
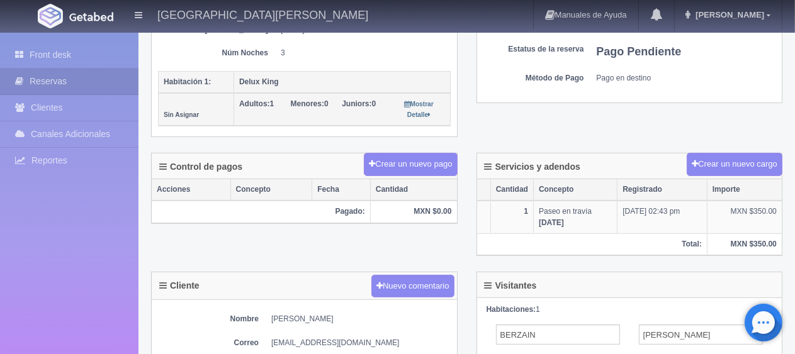
scroll to position [126, 0]
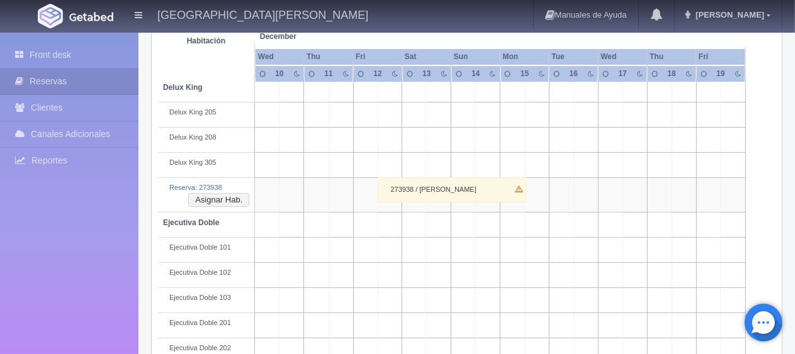
scroll to position [252, 0]
click at [430, 193] on div "273938 / [PERSON_NAME]" at bounding box center [451, 189] width 148 height 25
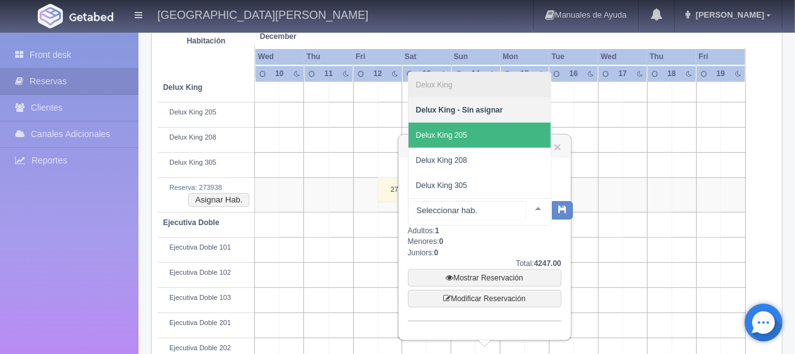
click at [479, 138] on span "Delux King 205" at bounding box center [479, 135] width 142 height 25
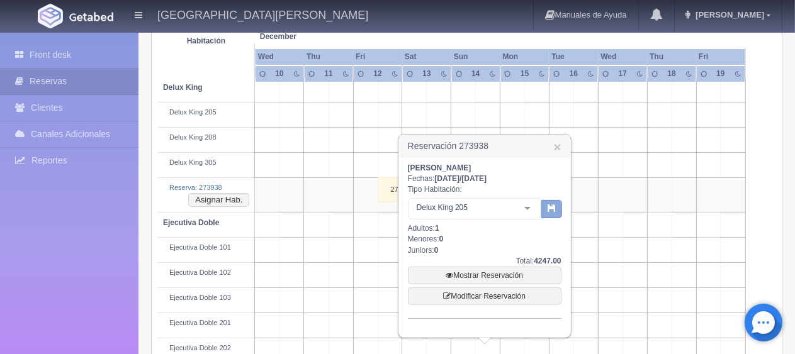
click at [545, 205] on button "button" at bounding box center [551, 209] width 21 height 19
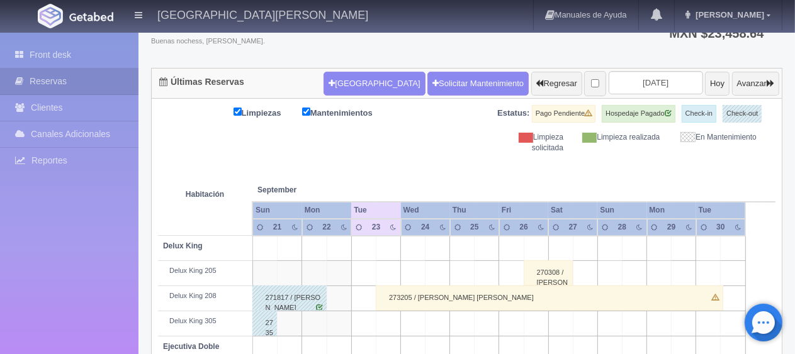
scroll to position [93, 0]
click at [309, 169] on th "September Sep" at bounding box center [301, 178] width 99 height 48
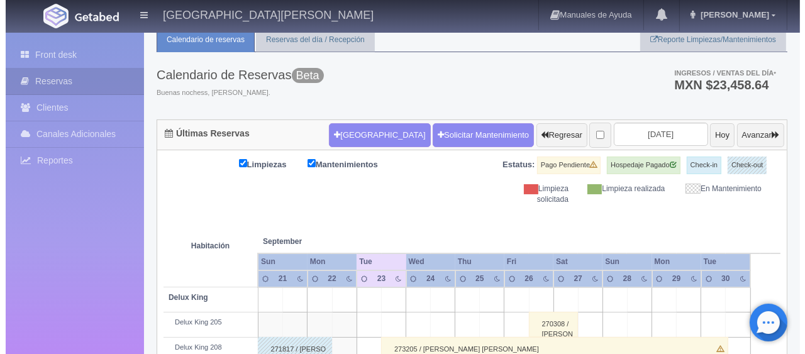
scroll to position [0, 0]
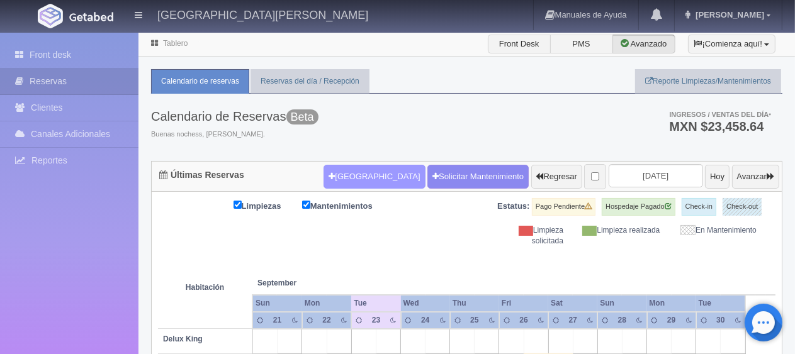
click at [352, 179] on button "[GEOGRAPHIC_DATA]" at bounding box center [373, 177] width 101 height 24
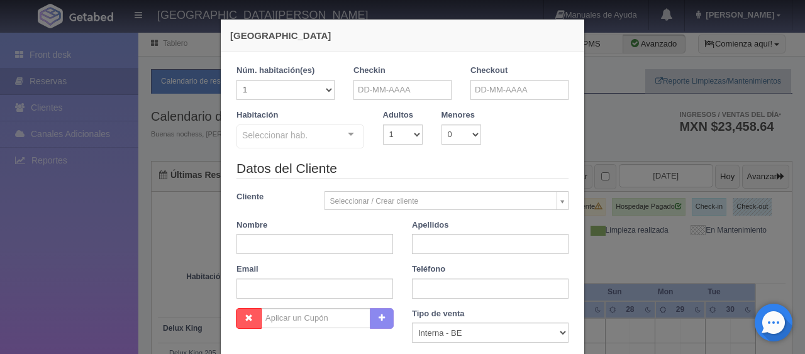
checkbox input "false"
click at [384, 89] on input "text" at bounding box center [403, 90] width 98 height 20
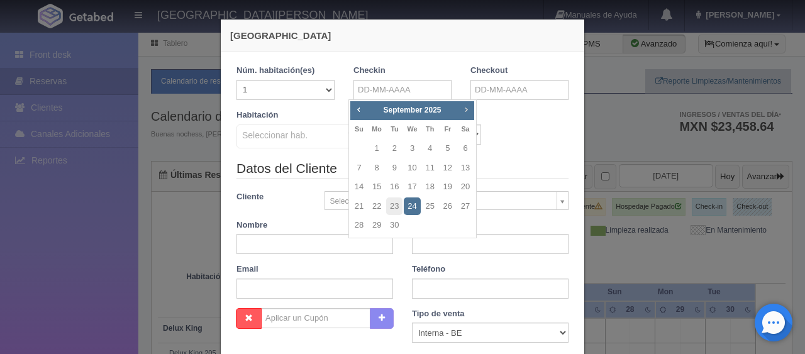
click at [466, 109] on span "Next" at bounding box center [466, 109] width 10 height 10
click at [449, 147] on link "5" at bounding box center [448, 149] width 16 height 18
type input "05-12-2025"
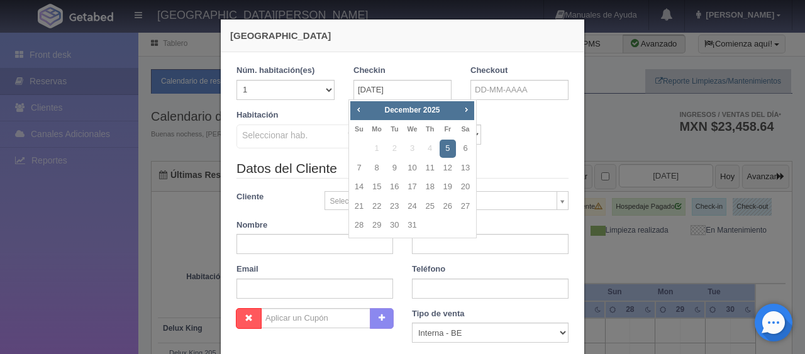
checkbox input "false"
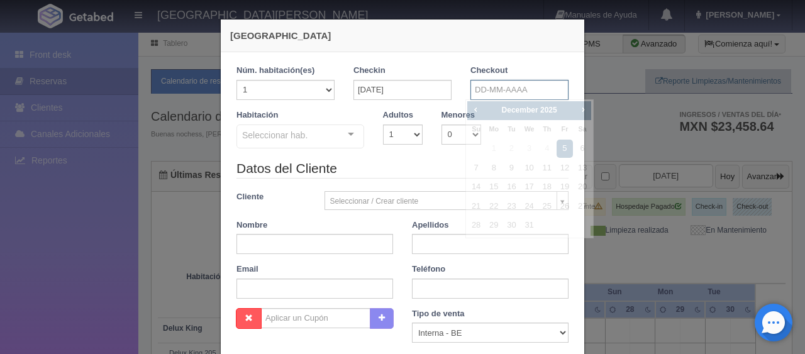
click at [487, 94] on input "text" at bounding box center [520, 90] width 98 height 20
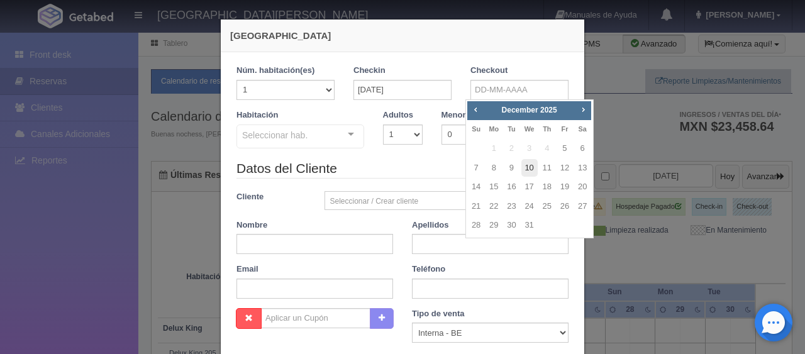
click at [524, 166] on link "10" at bounding box center [530, 168] width 16 height 18
type input "[DATE]"
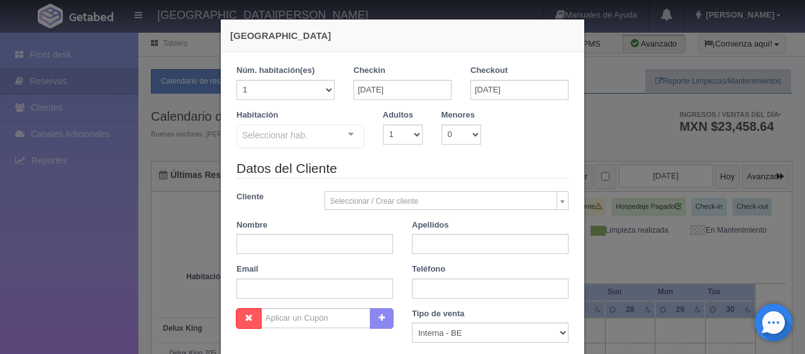
checkbox input "false"
paste input "CARLOS ROMERO"
drag, startPoint x: 272, startPoint y: 241, endPoint x: 322, endPoint y: 240, distance: 50.3
click at [322, 240] on input "CARLOS ROMERO" at bounding box center [315, 244] width 157 height 20
type input "CARLOS ROMERO"
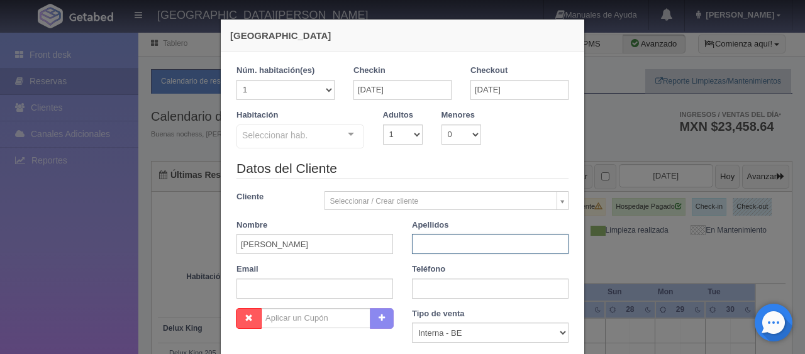
click at [423, 243] on input "text" at bounding box center [490, 244] width 157 height 20
paste input "ROMERO"
type input "ROMERO"
click at [330, 252] on input "CARLOS ROMERO" at bounding box center [315, 244] width 157 height 20
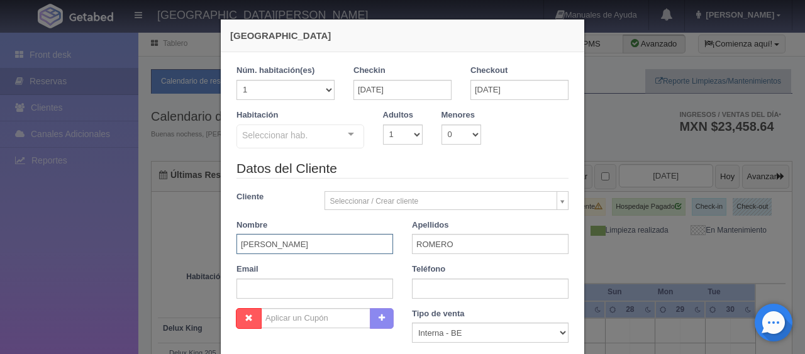
type input "CARLOS"
click at [454, 330] on select "Correo Electronico Interna - BE Llamada OTA Externa Otro WALK IN" at bounding box center [490, 333] width 157 height 20
select select "extota"
click at [412, 323] on select "Correo Electronico Interna - BE Llamada OTA Externa Otro WALK IN" at bounding box center [490, 333] width 157 height 20
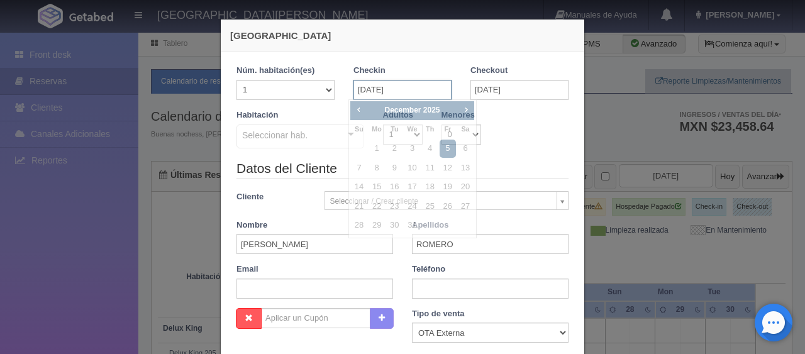
click at [392, 91] on input "05-12-2025" at bounding box center [403, 90] width 98 height 20
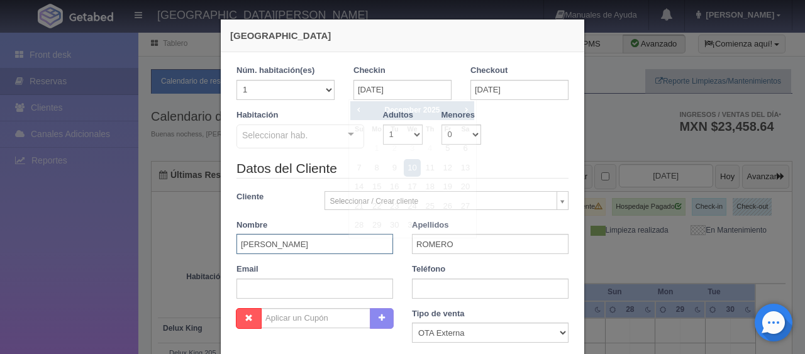
click at [291, 247] on input "CARLOS" at bounding box center [315, 244] width 157 height 20
click at [395, 140] on select "1 2 3 4 5 6 7 8 9 10" at bounding box center [403, 135] width 40 height 20
select select "2"
click at [383, 125] on select "1 2 3 4 5 6 7 8 9 10" at bounding box center [403, 135] width 40 height 20
checkbox input "false"
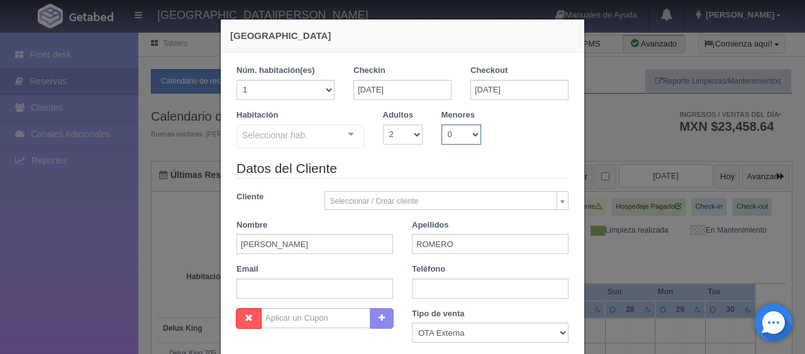
click at [453, 129] on select "0 1 2 3 4 5 6 7 8 9 10" at bounding box center [462, 135] width 40 height 20
select select "1"
click at [442, 125] on select "0 1 2 3 4 5 6 7 8 9 10" at bounding box center [462, 135] width 40 height 20
checkbox input "false"
click at [318, 137] on div "Seleccionar hab." at bounding box center [301, 137] width 128 height 24
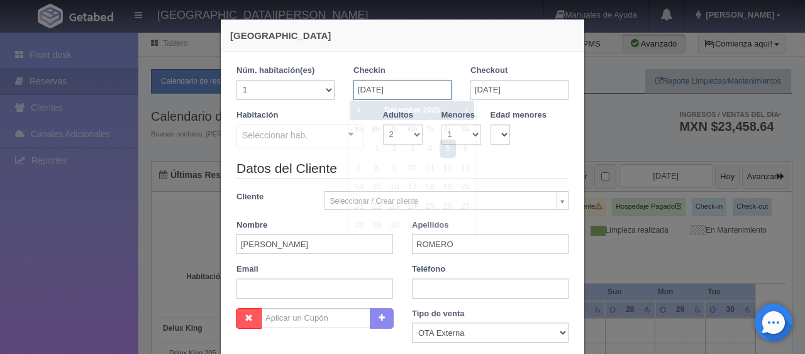
click at [371, 87] on input "05-12-2025" at bounding box center [403, 90] width 98 height 20
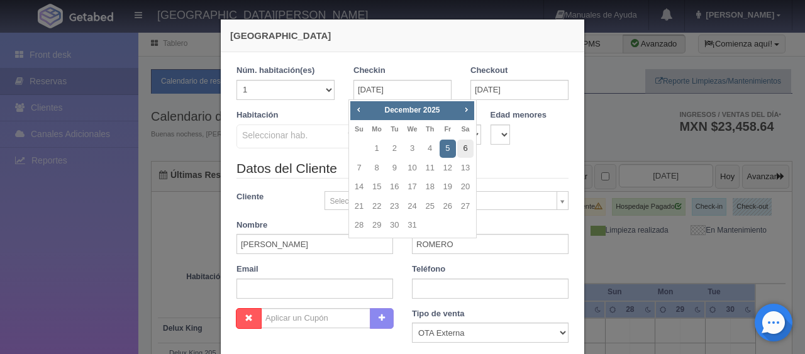
click at [465, 147] on link "6" at bounding box center [465, 149] width 16 height 18
type input "[DATE]"
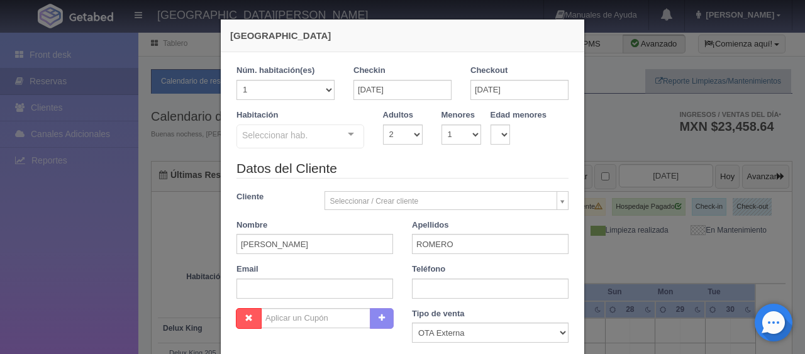
checkbox input "false"
click at [450, 293] on input "text" at bounding box center [490, 289] width 157 height 20
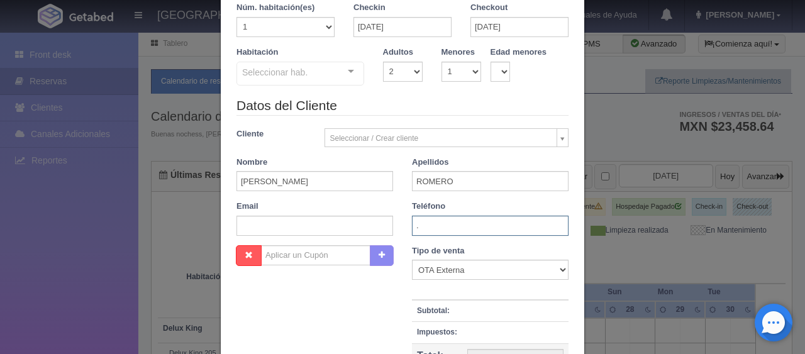
type input "."
click at [444, 269] on select "Correo Electronico Interna - BE Llamada OTA Externa Otro WALK IN" at bounding box center [490, 270] width 157 height 20
select select "internal"
click at [412, 260] on select "Correo Electronico Interna - BE Llamada OTA Externa Otro WALK IN" at bounding box center [490, 270] width 157 height 20
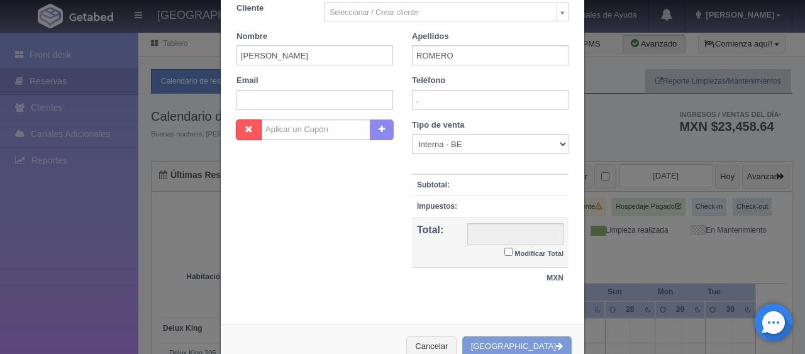
click at [505, 252] on input "Modificar Total" at bounding box center [509, 252] width 8 height 8
checkbox input "true"
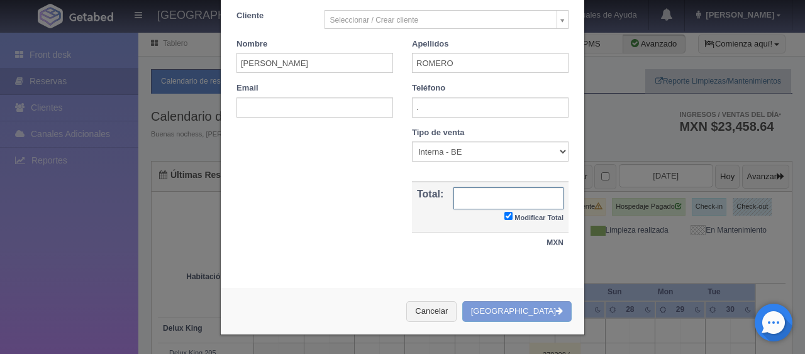
scroll to position [179, 0]
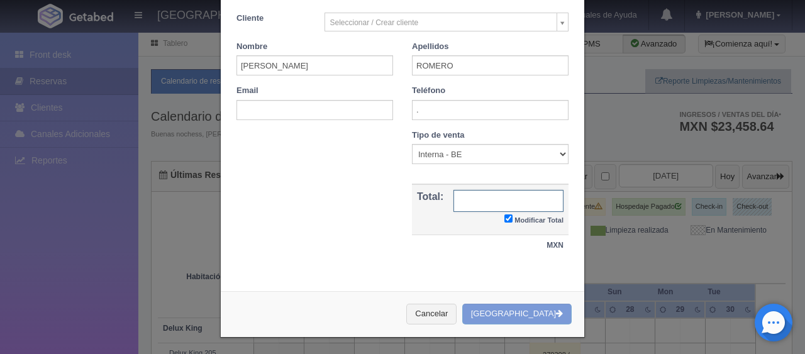
click at [510, 205] on input "text" at bounding box center [509, 201] width 110 height 22
type input "8495"
click at [534, 306] on div "Cancelar Crear Reserva" at bounding box center [403, 314] width 364 height 46
click at [503, 313] on div "Cancelar Crear Reserva" at bounding box center [403, 314] width 364 height 46
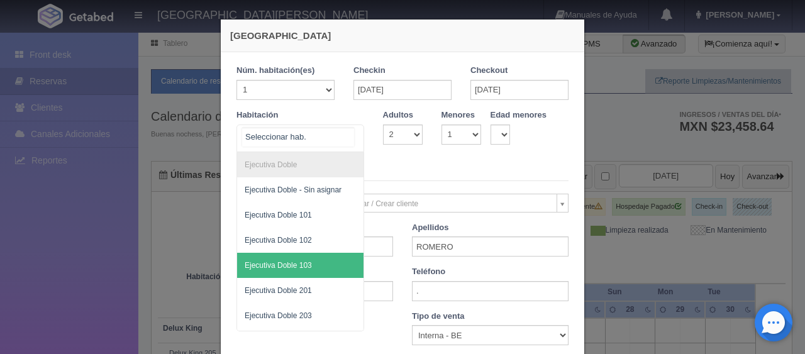
scroll to position [189, 0]
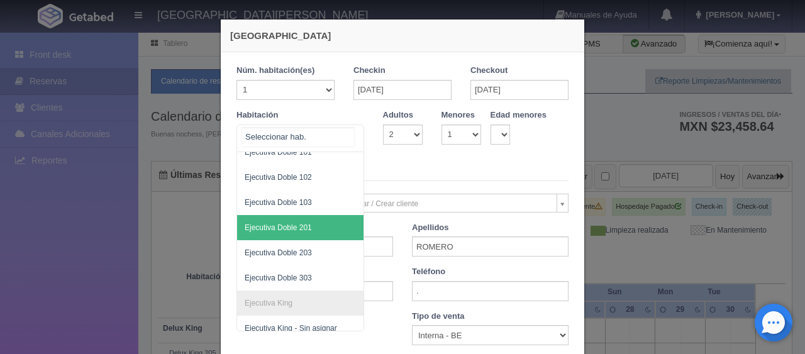
click at [298, 225] on span "Ejecutiva Doble 201" at bounding box center [278, 227] width 67 height 9
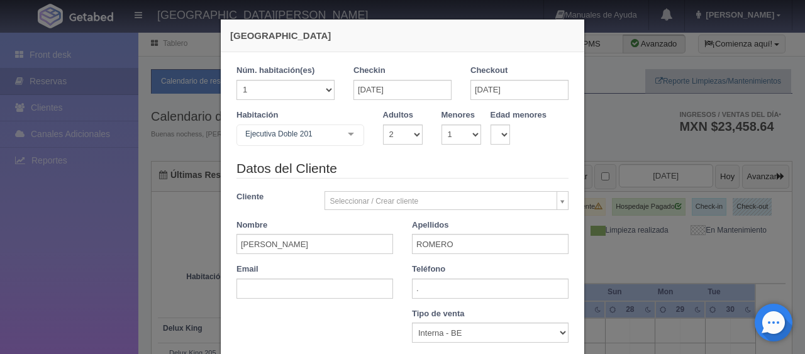
checkbox input "false"
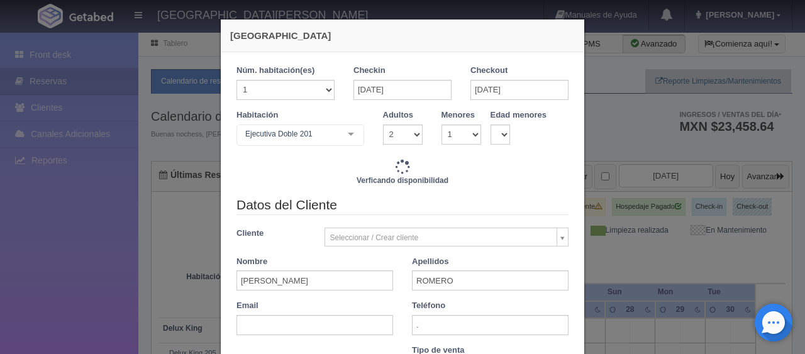
type input "6196.00"
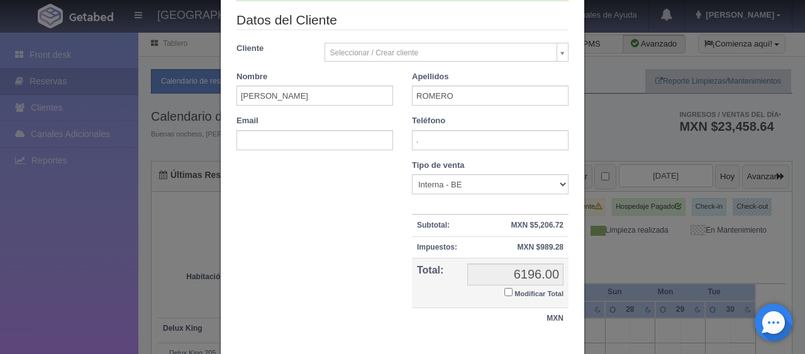
click at [505, 291] on input "Modificar Total" at bounding box center [509, 292] width 8 height 8
checkbox input "true"
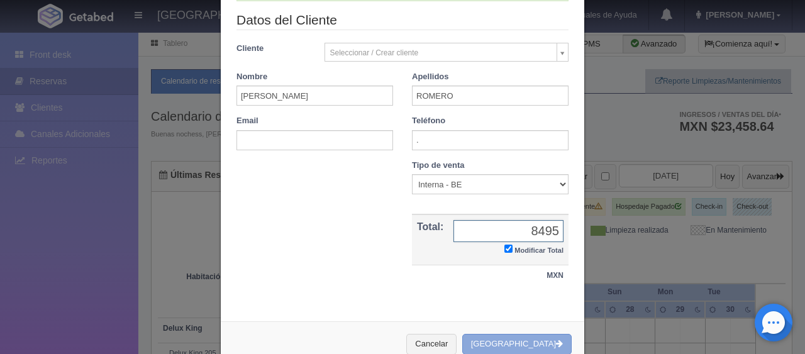
type input "8495"
click at [536, 343] on button "[GEOGRAPHIC_DATA]" at bounding box center [516, 344] width 109 height 21
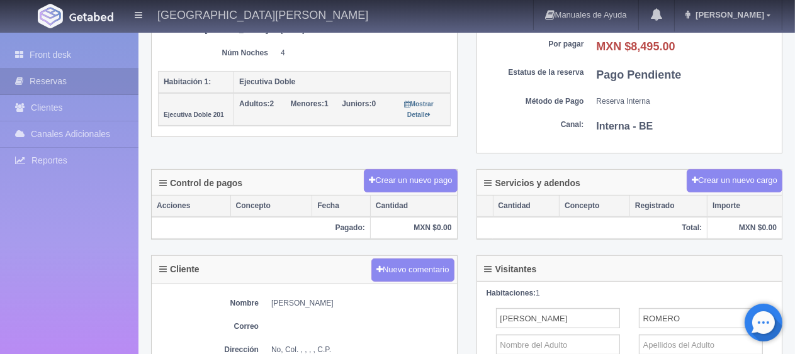
scroll to position [315, 0]
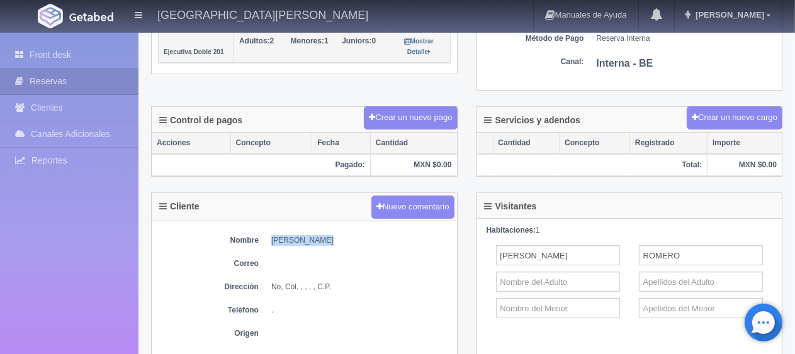
drag, startPoint x: 266, startPoint y: 238, endPoint x: 347, endPoint y: 235, distance: 81.8
click at [347, 235] on dl "Nombre [PERSON_NAME]" at bounding box center [304, 240] width 293 height 11
copy dd "[PERSON_NAME]"
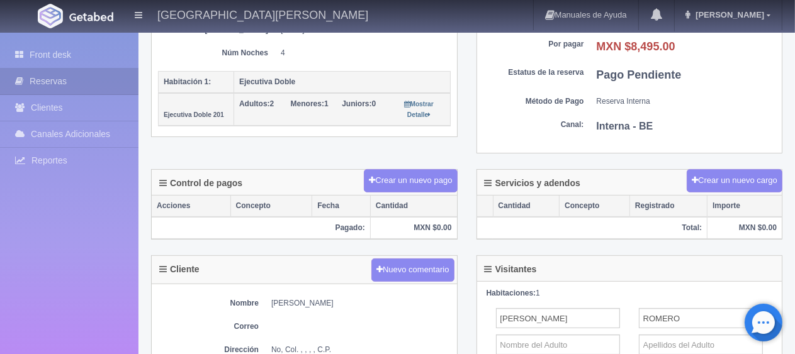
click at [313, 235] on th "Pagado:" at bounding box center [261, 228] width 218 height 22
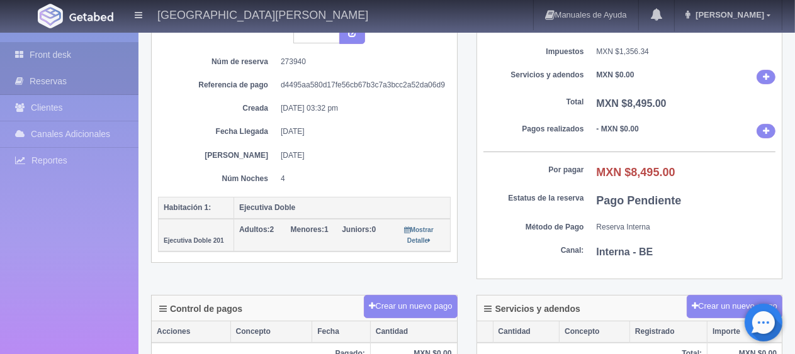
click at [52, 45] on link "Front desk" at bounding box center [69, 55] width 138 height 26
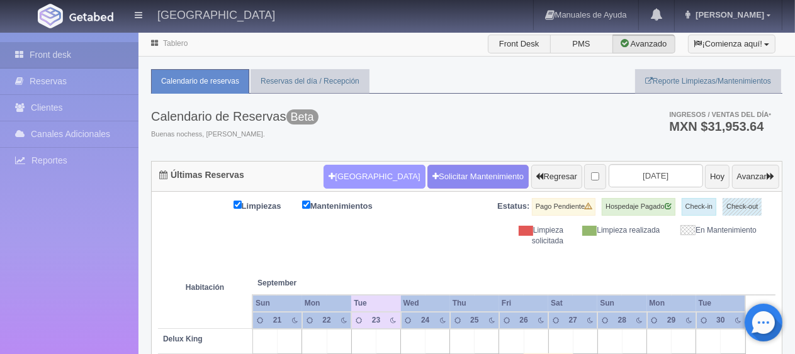
click at [371, 176] on button "[GEOGRAPHIC_DATA]" at bounding box center [373, 177] width 101 height 24
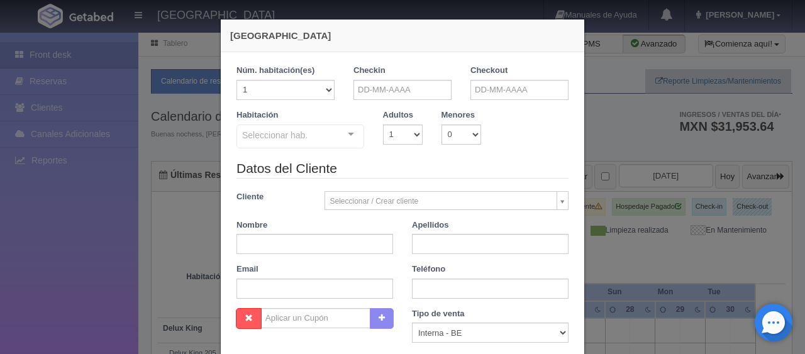
checkbox input "false"
click at [354, 90] on input "text" at bounding box center [403, 90] width 98 height 20
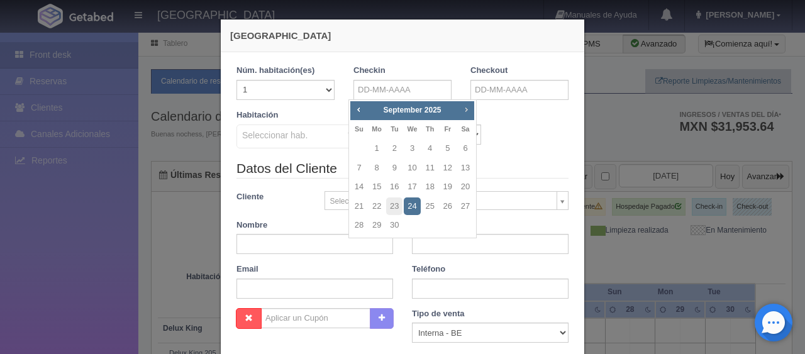
click at [463, 107] on span "Next" at bounding box center [466, 109] width 10 height 10
click at [464, 152] on link "6" at bounding box center [465, 149] width 16 height 18
type input "[DATE]"
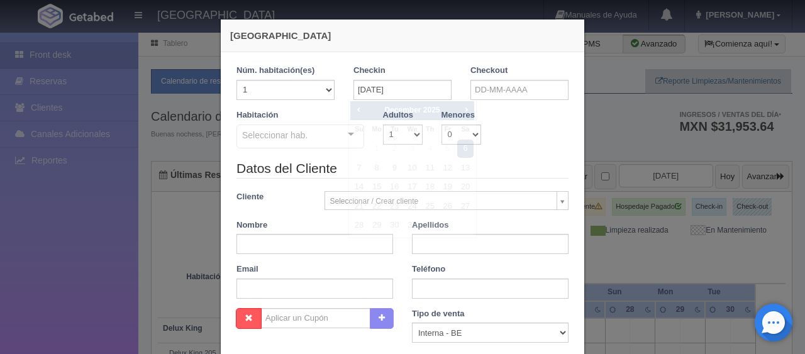
checkbox input "false"
click at [486, 89] on input "text" at bounding box center [520, 90] width 98 height 20
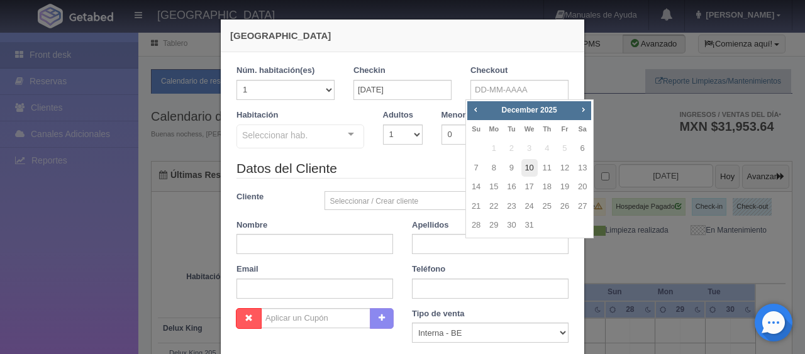
click at [525, 167] on link "10" at bounding box center [530, 168] width 16 height 18
type input "[DATE]"
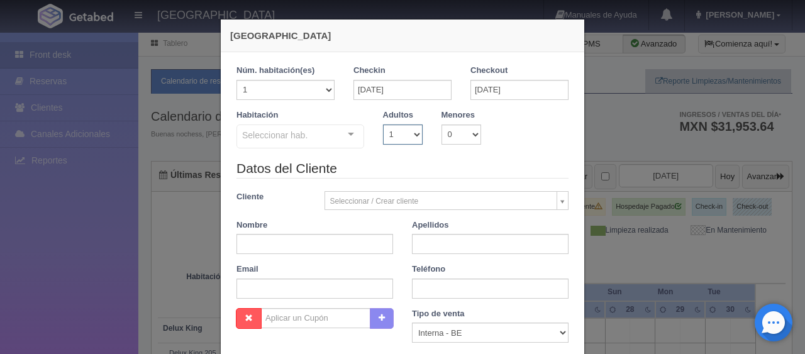
click at [393, 136] on select "1 2 3 4 5 6 7 8 9 10" at bounding box center [403, 135] width 40 height 20
checkbox input "false"
select select "3"
click at [383, 125] on select "1 2 3 4 5 6 7 8 9 10" at bounding box center [403, 135] width 40 height 20
checkbox input "false"
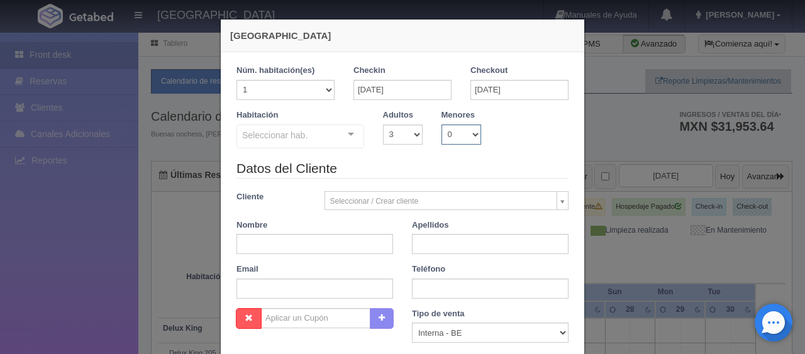
click at [454, 130] on select "0 1 2 3 4 5 6 7 8 9 10" at bounding box center [462, 135] width 40 height 20
select select "1"
click at [442, 125] on select "0 1 2 3 4 5 6 7 8 9 10" at bounding box center [462, 135] width 40 height 20
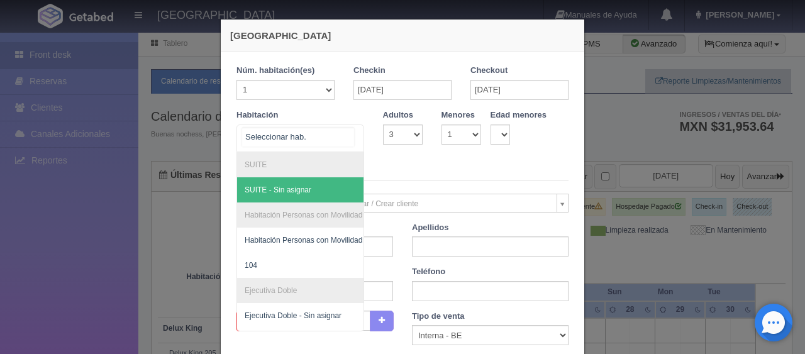
click at [347, 138] on div at bounding box center [350, 134] width 25 height 19
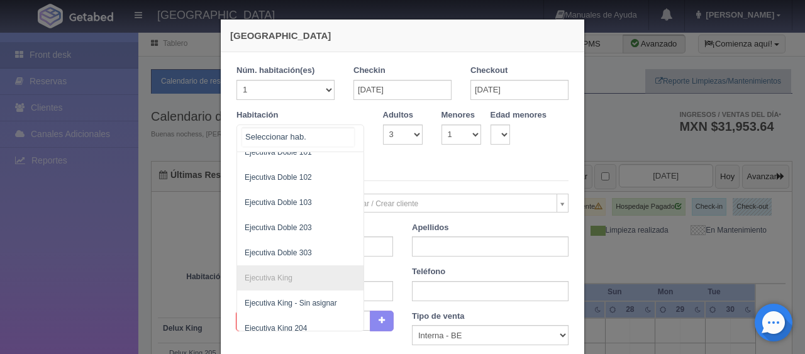
scroll to position [377, 0]
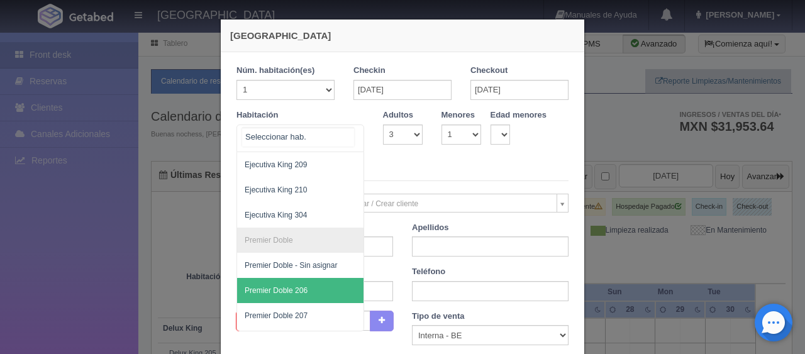
click at [295, 297] on span "Premier Doble 206" at bounding box center [342, 290] width 211 height 25
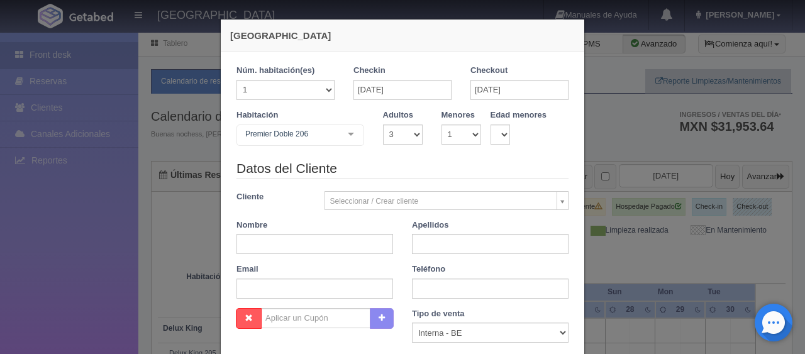
checkbox input "false"
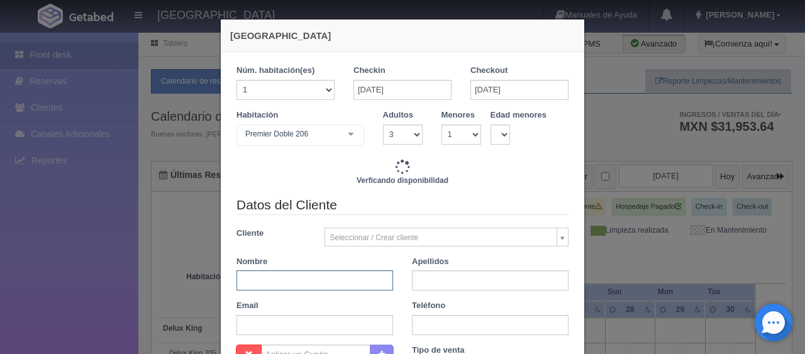
type input "7596.00"
checkbox input "false"
click at [305, 286] on input "text" at bounding box center [315, 281] width 157 height 20
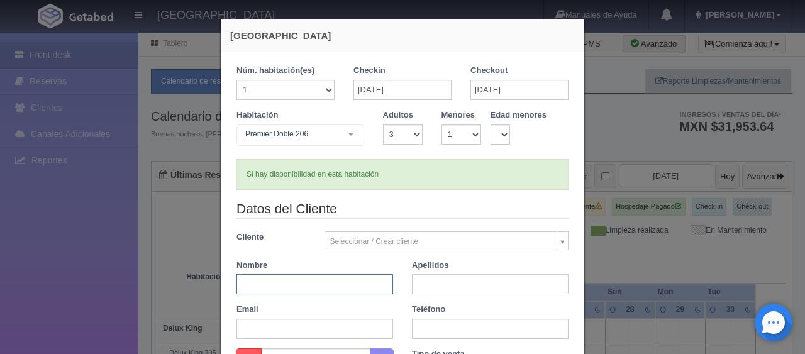
paste input "ALICIA CABALLERO"
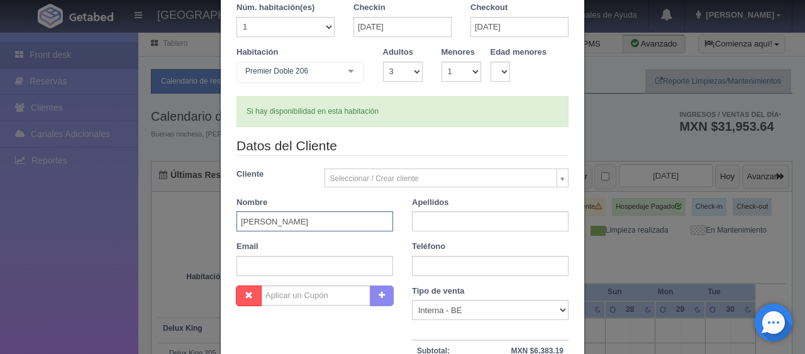
drag, startPoint x: 265, startPoint y: 220, endPoint x: 323, endPoint y: 220, distance: 58.5
click at [323, 220] on input "ALICIA CABALLERO" at bounding box center [315, 221] width 157 height 20
type input "ALICIA"
click at [423, 217] on input "text" at bounding box center [490, 221] width 157 height 20
paste input "CABALLERO"
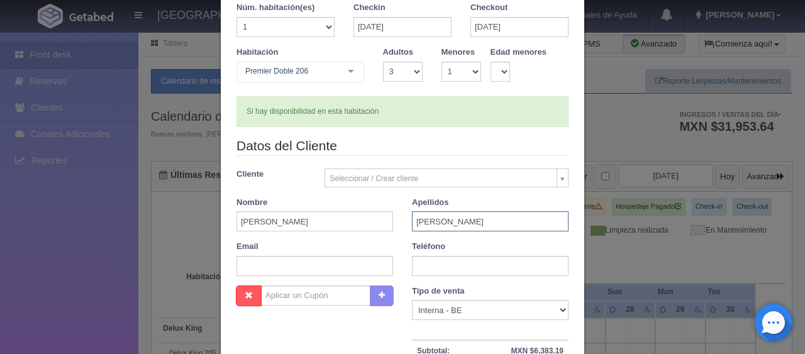
type input "CABALLERO"
click at [445, 270] on input "text" at bounding box center [490, 266] width 157 height 20
type input "."
click at [440, 315] on select "Correo Electronico Interna - BE Llamada OTA Externa Otro WALK IN" at bounding box center [490, 310] width 157 height 20
click at [412, 300] on select "Correo Electronico Interna - BE Llamada OTA Externa Otro WALK IN" at bounding box center [490, 310] width 157 height 20
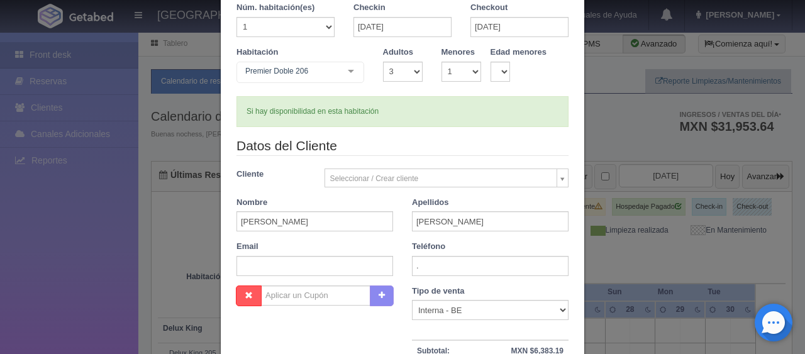
click at [424, 155] on div "Datos del Cliente Cliente Seleccionar / Crear cliente Nuevo Cliente Adriana Nav…" at bounding box center [402, 211] width 351 height 149
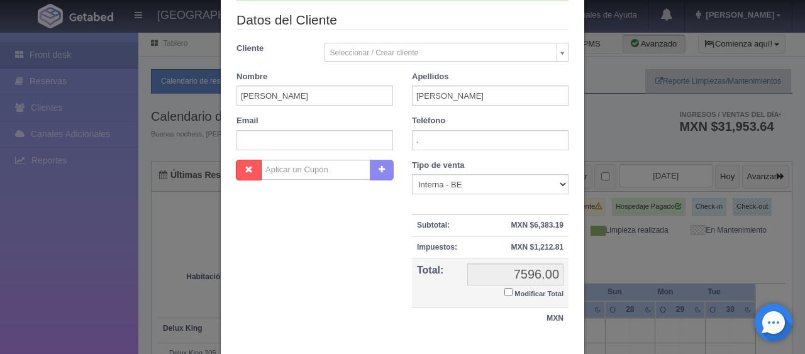
click at [505, 291] on input "Modificar Total" at bounding box center [509, 292] width 8 height 8
checkbox input "true"
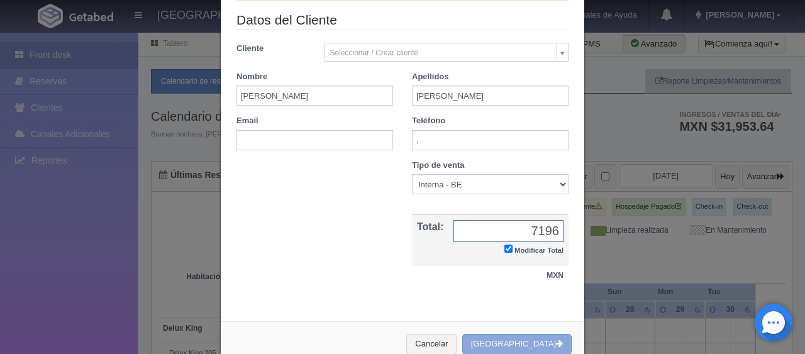
type input "7196"
click at [518, 344] on button "[GEOGRAPHIC_DATA]" at bounding box center [516, 344] width 109 height 21
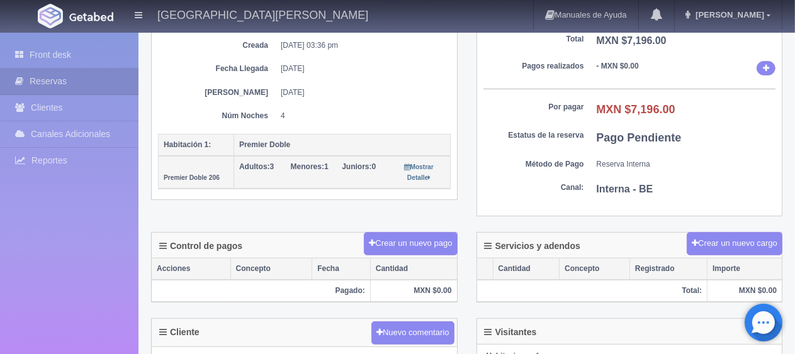
scroll to position [377, 0]
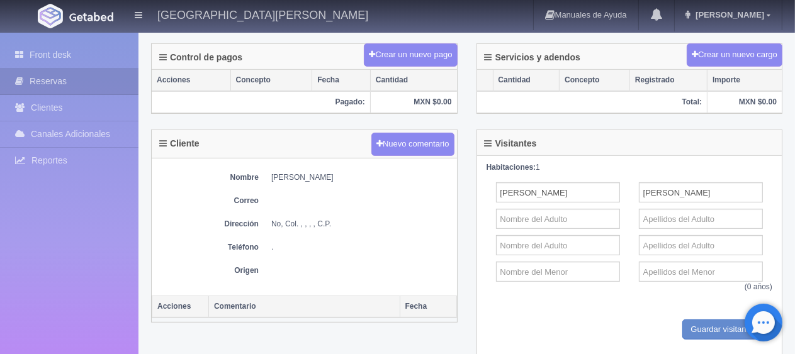
drag, startPoint x: 260, startPoint y: 174, endPoint x: 365, endPoint y: 169, distance: 104.5
click at [365, 172] on dl "Nombre [PERSON_NAME]" at bounding box center [304, 177] width 293 height 11
copy dd "[PERSON_NAME]"
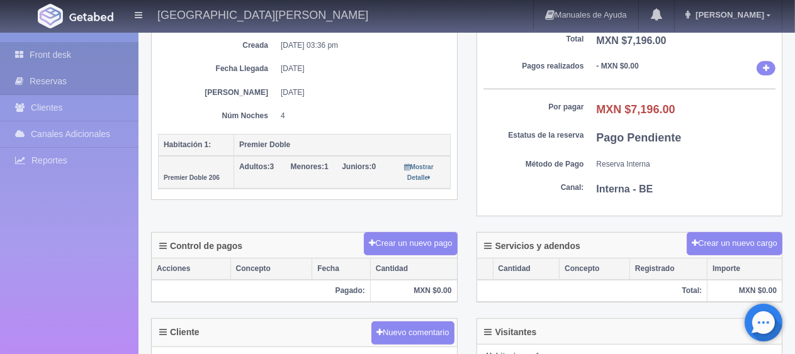
click at [77, 62] on link "Front desk" at bounding box center [69, 55] width 138 height 26
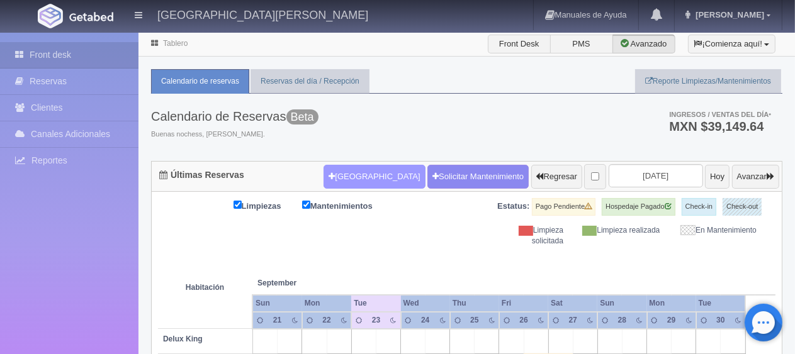
click at [338, 172] on button "Nueva Reserva" at bounding box center [373, 177] width 101 height 24
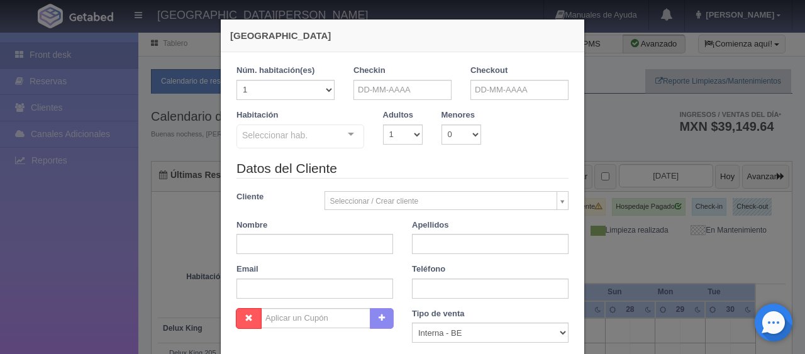
checkbox input "false"
click at [378, 84] on input "text" at bounding box center [403, 90] width 98 height 20
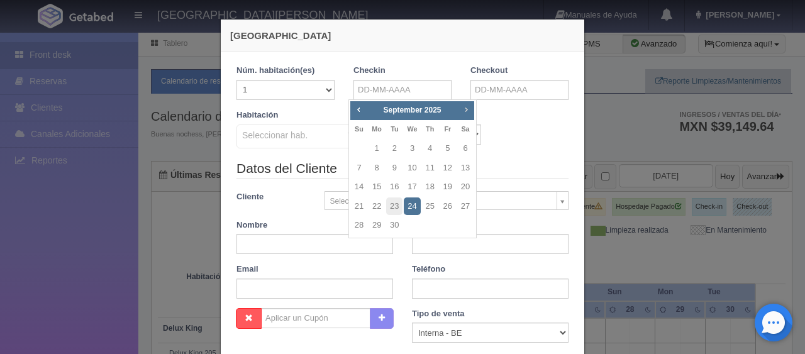
click at [463, 110] on span "Next" at bounding box center [466, 109] width 10 height 10
click at [459, 152] on link "6" at bounding box center [465, 149] width 16 height 18
type input "[DATE]"
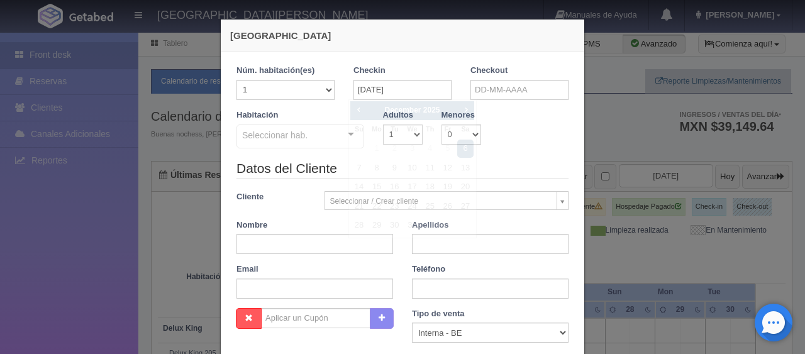
checkbox input "false"
click at [481, 89] on input "text" at bounding box center [520, 90] width 98 height 20
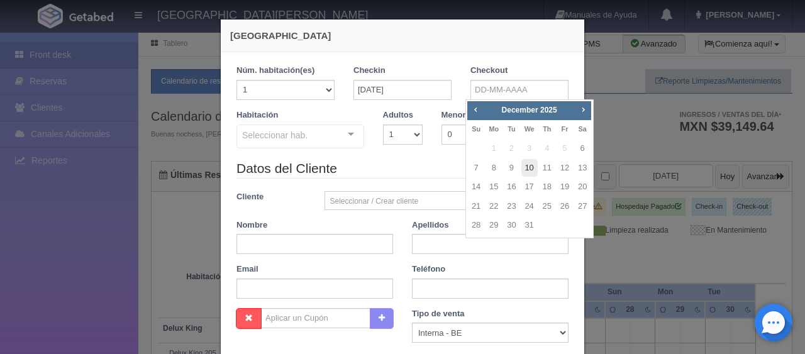
click at [523, 169] on link "10" at bounding box center [530, 168] width 16 height 18
type input "[DATE]"
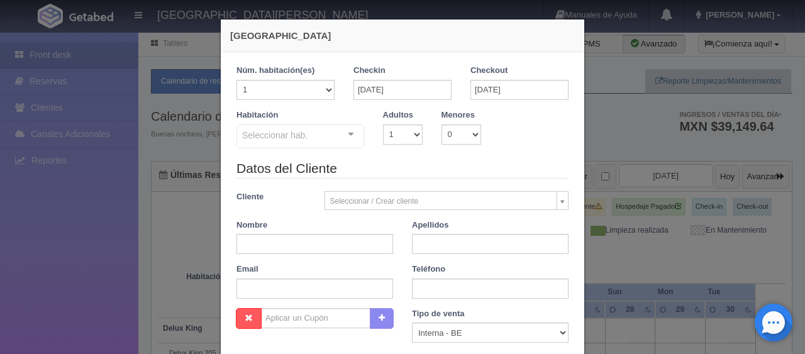
checkbox input "false"
click at [401, 138] on select "1 2 3 4 5 6 7 8 9 10" at bounding box center [403, 135] width 40 height 20
select select "2"
click at [383, 125] on select "1 2 3 4 5 6 7 8 9 10" at bounding box center [403, 135] width 40 height 20
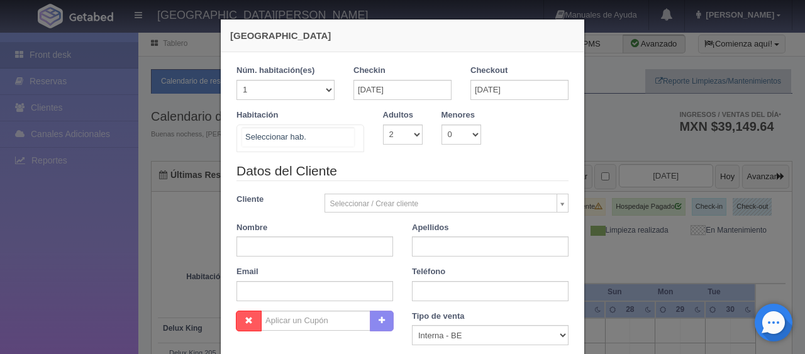
click at [340, 137] on div "SUITE SUITE - Sin asignar Habitación Personas con Movilidad Reducida Habitación…" at bounding box center [301, 139] width 128 height 28
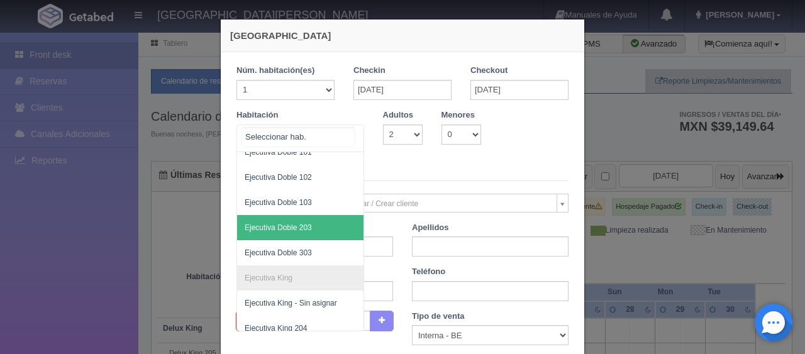
scroll to position [315, 0]
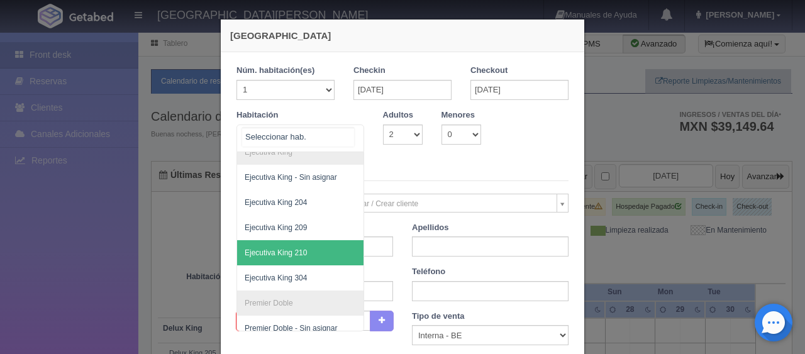
click at [305, 252] on span "Ejecutiva King 210" at bounding box center [342, 252] width 211 height 25
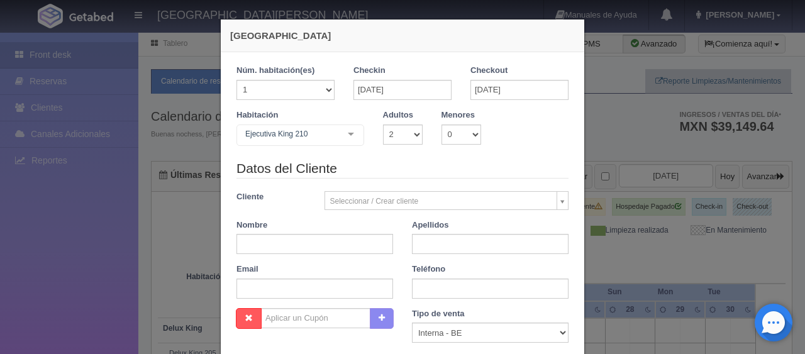
checkbox input "false"
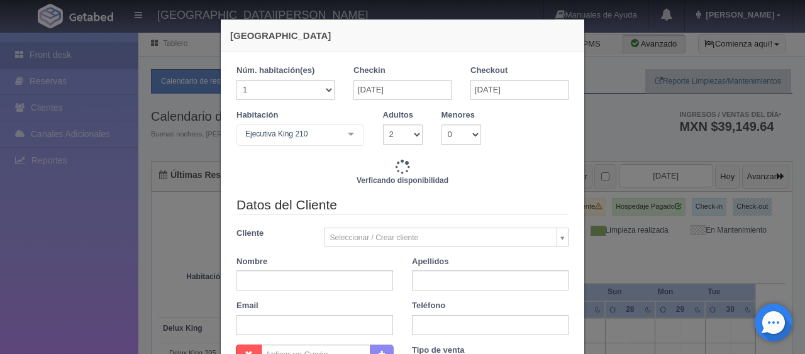
type input "6196.00"
checkbox input "false"
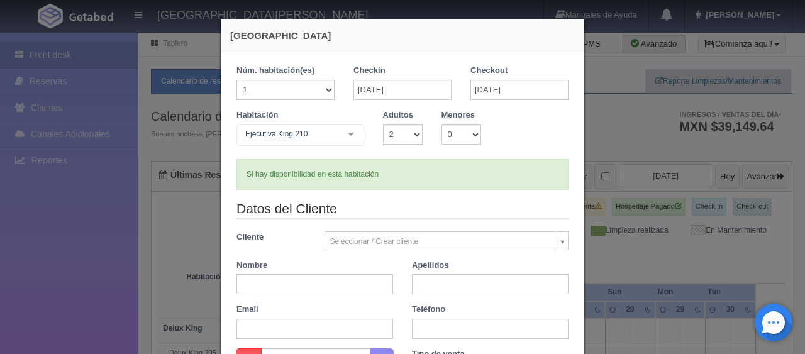
scroll to position [63, 0]
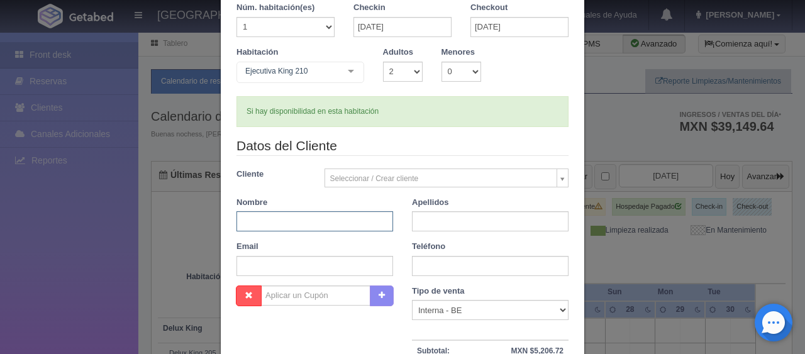
click at [286, 212] on input "text" at bounding box center [315, 221] width 157 height 20
paste input "[PERSON_NAME]"
type input "[PERSON_NAME]"
click at [430, 260] on input "text" at bounding box center [490, 266] width 157 height 20
type input "."
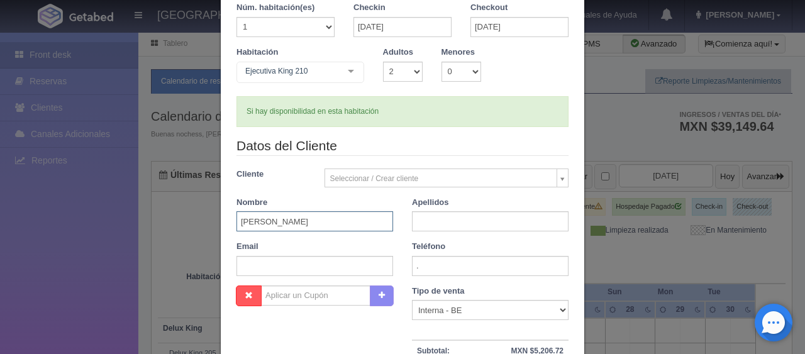
drag, startPoint x: 269, startPoint y: 219, endPoint x: 311, endPoint y: 223, distance: 43.0
click at [311, 223] on input "SILVINA LOPEZ" at bounding box center [315, 221] width 157 height 20
click at [430, 224] on input "text" at bounding box center [490, 221] width 157 height 20
paste input "LOPEZ"
type input "LOPEZ"
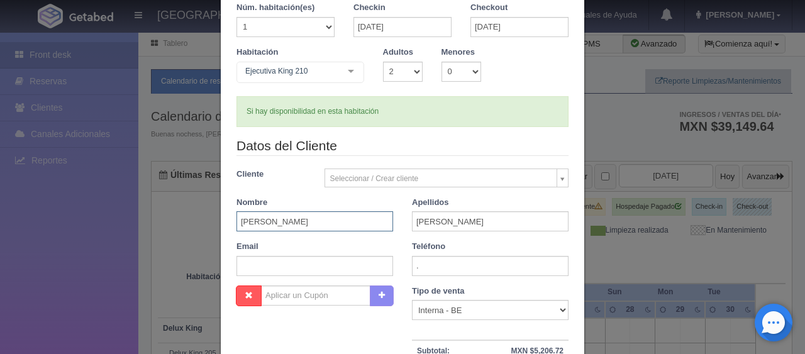
click at [350, 221] on input "[PERSON_NAME]" at bounding box center [315, 221] width 157 height 20
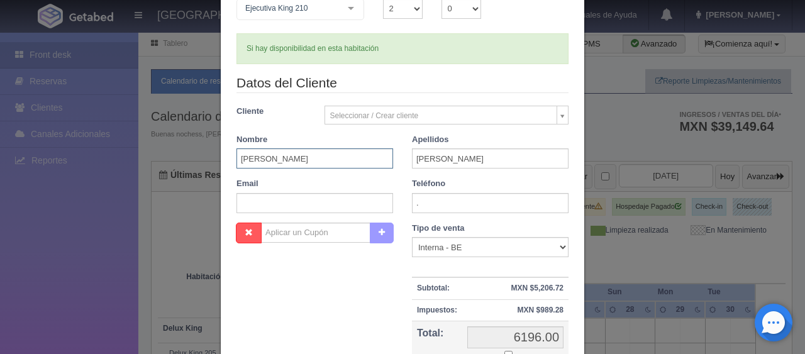
scroll to position [189, 0]
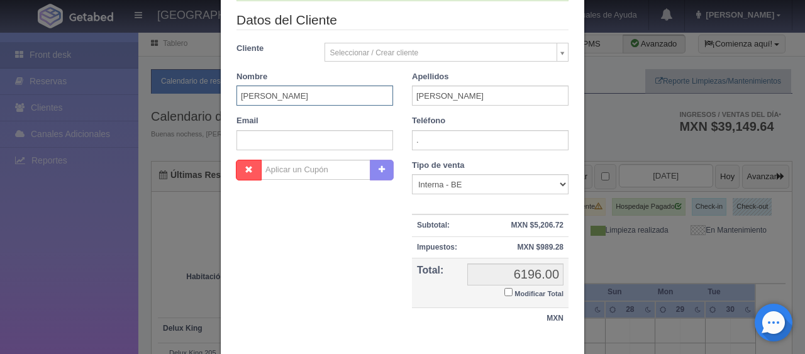
type input "SILVINA"
click at [505, 291] on input "Modificar Total" at bounding box center [509, 292] width 8 height 8
checkbox input "true"
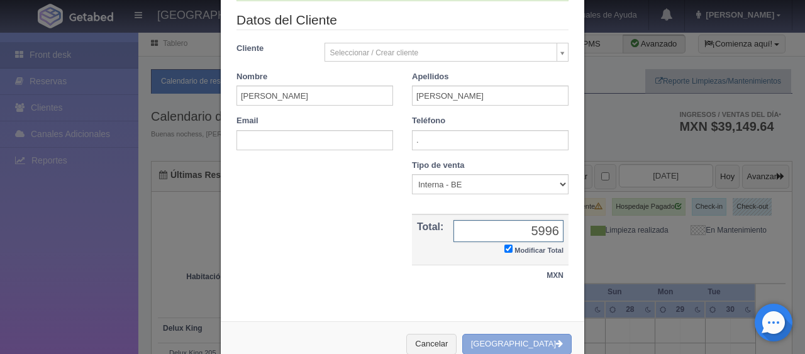
type input "5996"
click at [520, 343] on button "[GEOGRAPHIC_DATA]" at bounding box center [516, 344] width 109 height 21
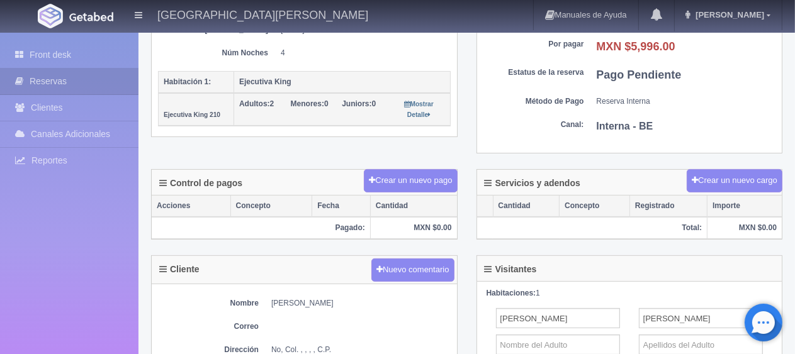
scroll to position [377, 0]
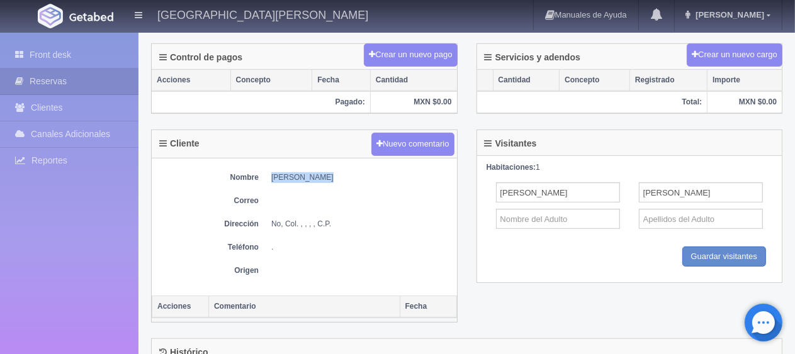
drag, startPoint x: 267, startPoint y: 177, endPoint x: 337, endPoint y: 177, distance: 69.8
click at [337, 177] on dl "Nombre [PERSON_NAME]" at bounding box center [304, 177] width 293 height 11
copy dd "[PERSON_NAME]"
click at [389, 219] on dd "No, Col. , , , , C.P." at bounding box center [360, 224] width 179 height 11
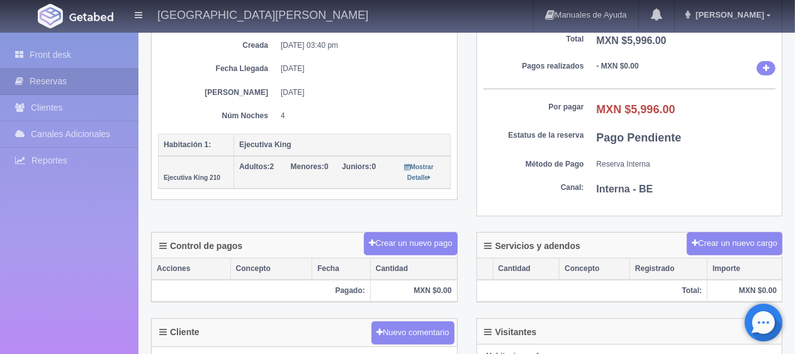
scroll to position [126, 0]
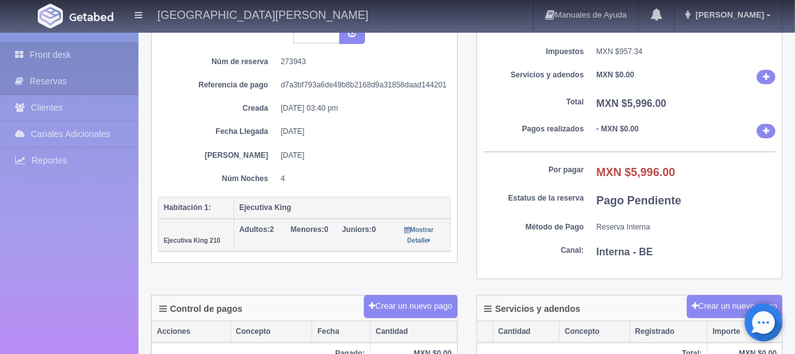
click at [66, 59] on link "Front desk" at bounding box center [69, 55] width 138 height 26
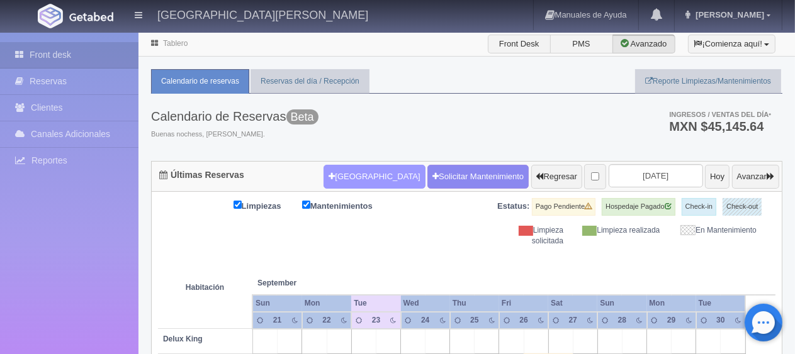
click at [348, 172] on button "[GEOGRAPHIC_DATA]" at bounding box center [373, 177] width 101 height 24
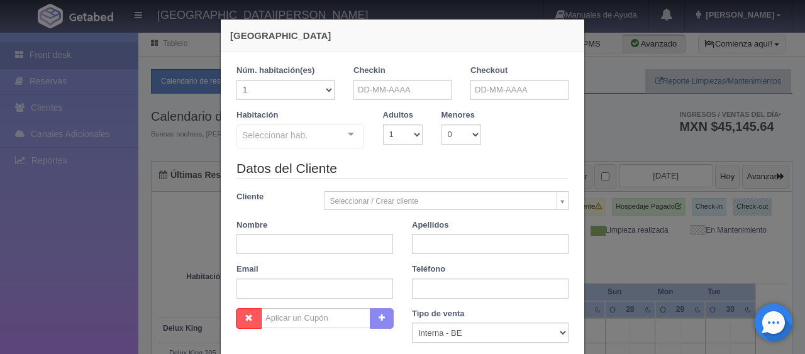
checkbox input "false"
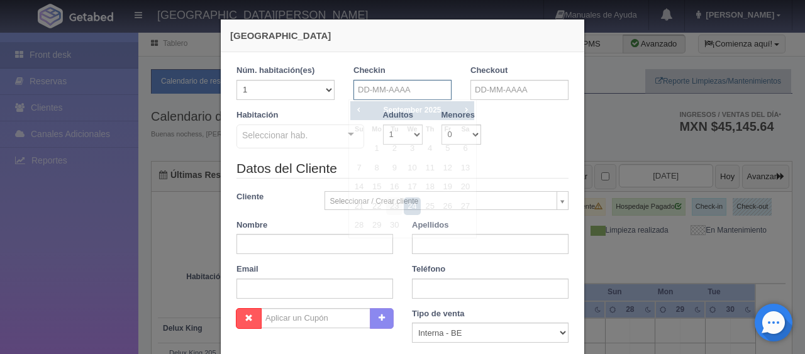
click at [384, 96] on input "text" at bounding box center [403, 90] width 98 height 20
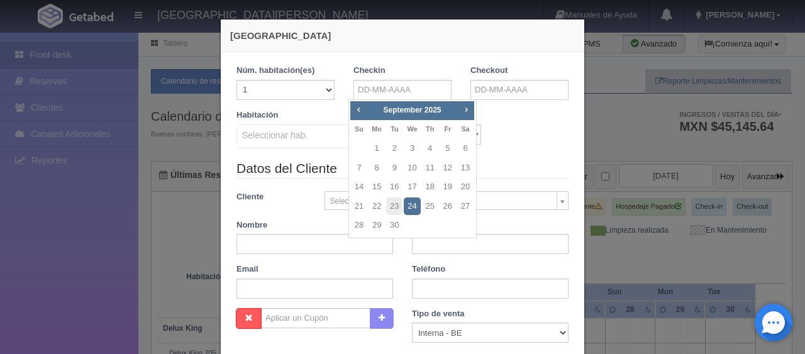
click at [466, 112] on span "Next" at bounding box center [466, 109] width 10 height 10
click at [466, 147] on link "6" at bounding box center [465, 149] width 16 height 18
type input "[DATE]"
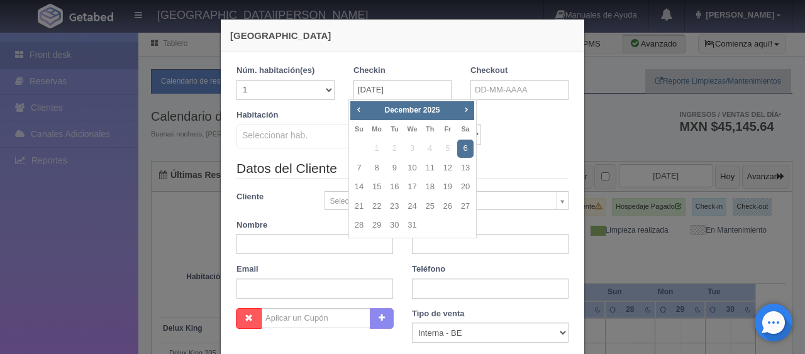
checkbox input "false"
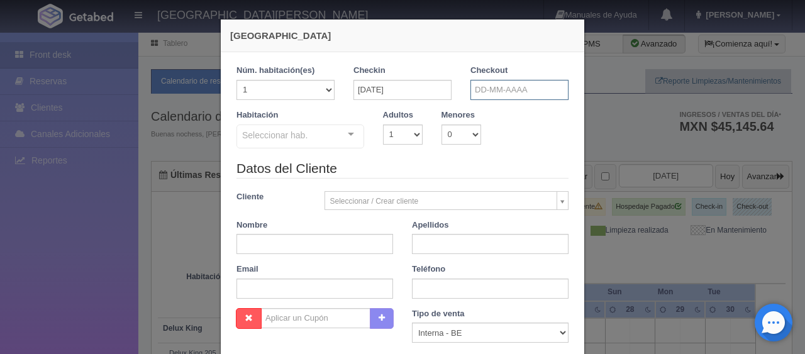
click at [493, 84] on input "text" at bounding box center [520, 90] width 98 height 20
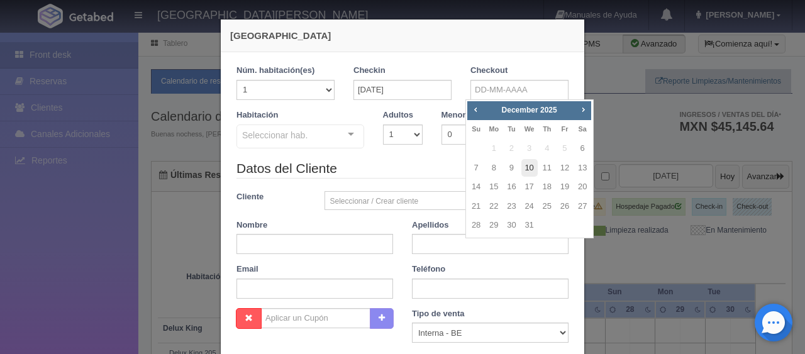
click at [527, 167] on link "10" at bounding box center [530, 168] width 16 height 18
type input "[DATE]"
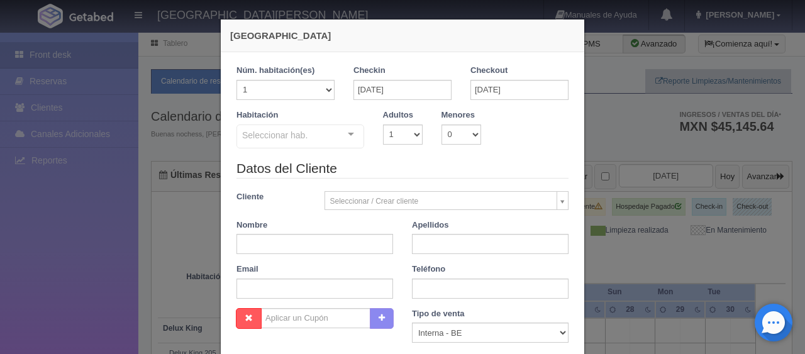
checkbox input "false"
click at [403, 135] on select "1 2 3 4 5 6 7 8 9 10" at bounding box center [403, 135] width 40 height 20
select select "4"
click at [383, 125] on select "1 2 3 4 5 6 7 8 9 10" at bounding box center [403, 135] width 40 height 20
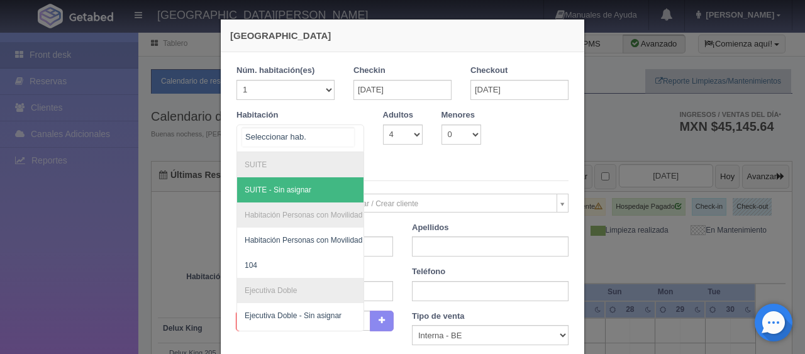
click at [349, 131] on div at bounding box center [350, 134] width 25 height 19
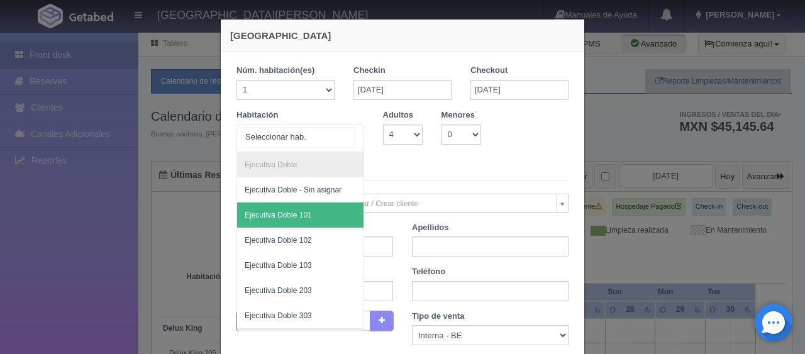
scroll to position [189, 0]
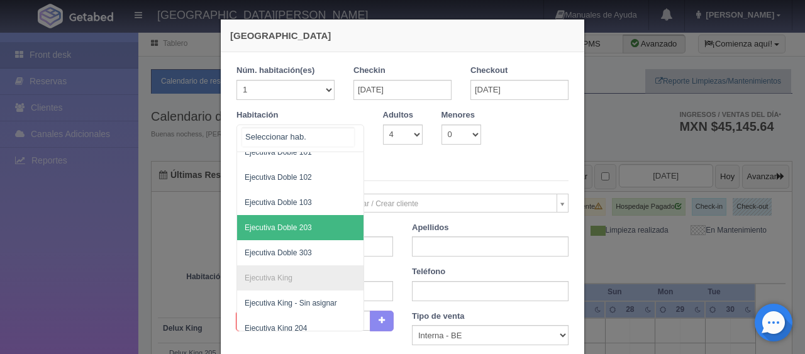
click at [308, 225] on span "Ejecutiva Doble 203" at bounding box center [342, 227] width 211 height 25
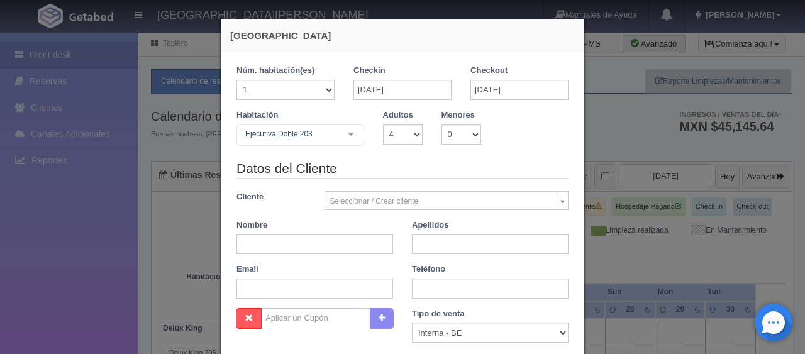
checkbox input "false"
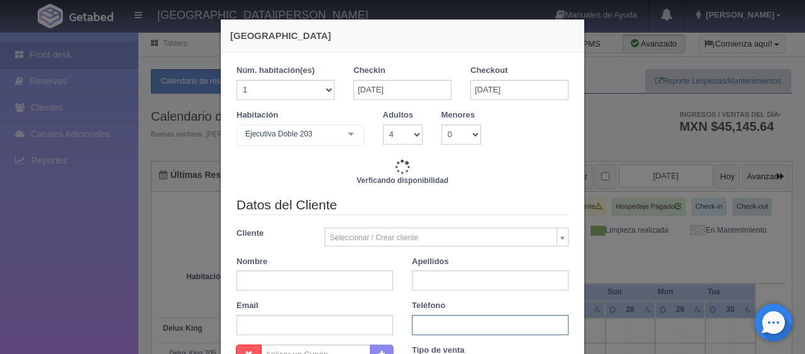
click at [429, 321] on input "text" at bounding box center [490, 325] width 157 height 20
type input "7876.00"
checkbox input "false"
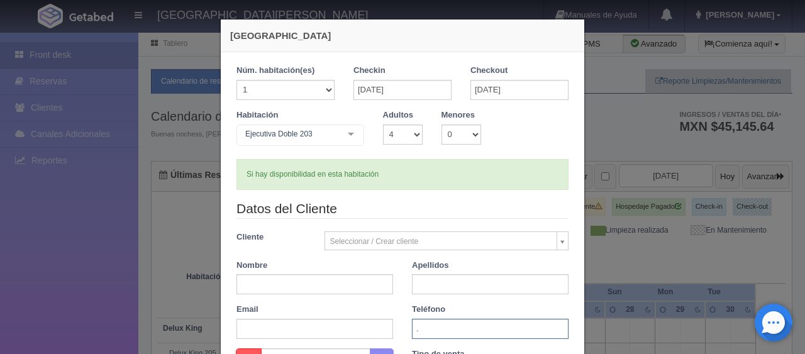
type input "."
click at [301, 286] on input "text" at bounding box center [315, 284] width 157 height 20
paste input "[PERSON_NAME]"
drag, startPoint x: 262, startPoint y: 282, endPoint x: 333, endPoint y: 283, distance: 71.1
click at [333, 283] on input "[PERSON_NAME]" at bounding box center [315, 284] width 157 height 20
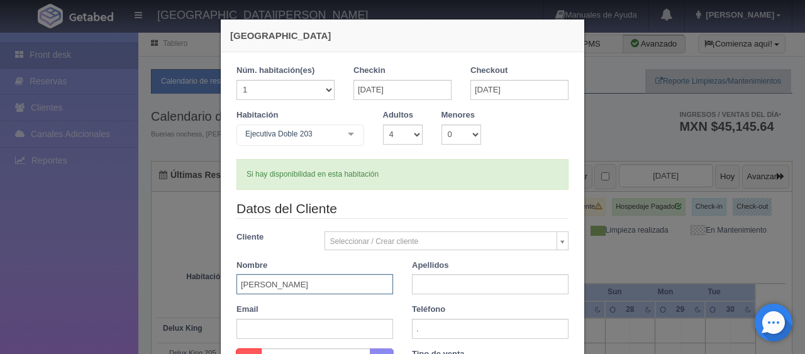
type input "[PERSON_NAME]"
click at [419, 286] on input "text" at bounding box center [490, 284] width 157 height 20
paste input "CAIDILLO"
type input "CAIDILLO"
click at [335, 288] on input "[PERSON_NAME]" at bounding box center [315, 284] width 157 height 20
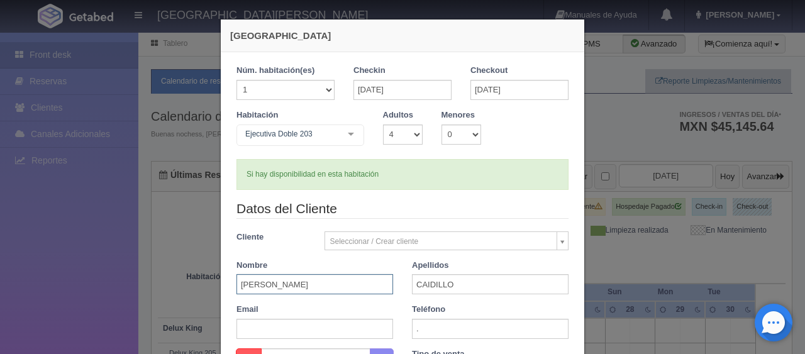
click at [335, 288] on input "[PERSON_NAME]" at bounding box center [315, 284] width 157 height 20
type input "LINDA"
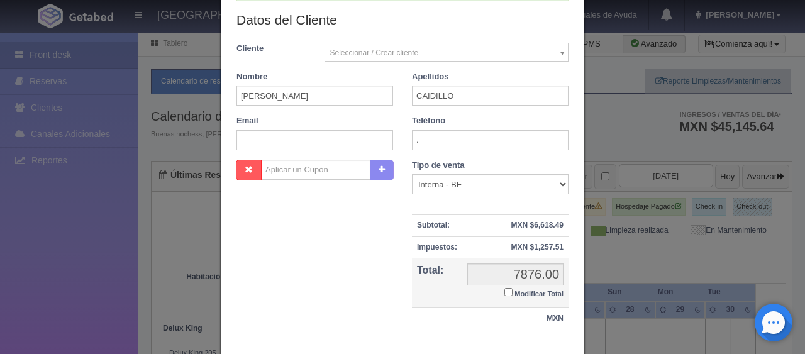
click at [505, 293] on input "Modificar Total" at bounding box center [509, 292] width 8 height 8
checkbox input "true"
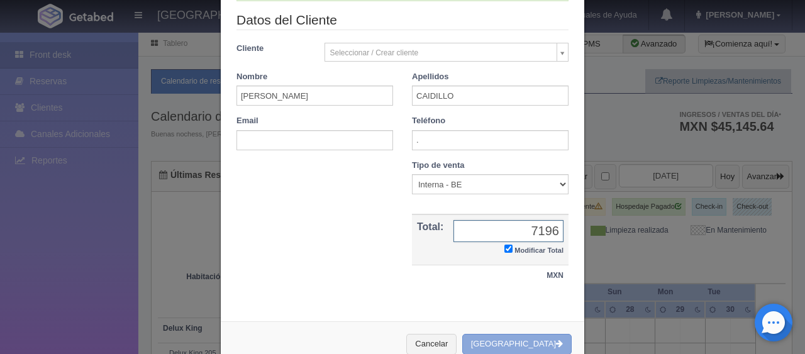
type input "7196"
click at [491, 347] on button "[GEOGRAPHIC_DATA]" at bounding box center [516, 344] width 109 height 21
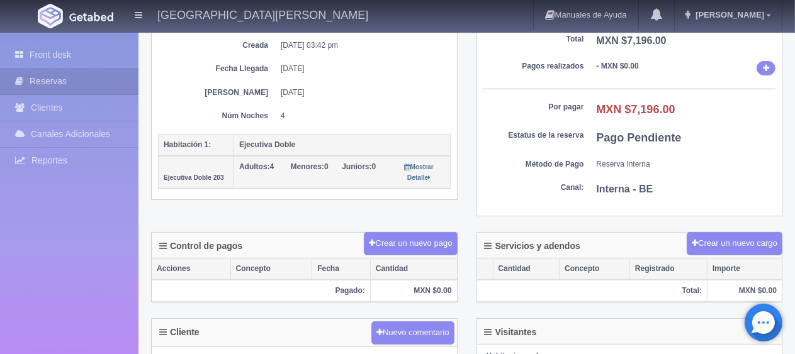
scroll to position [315, 0]
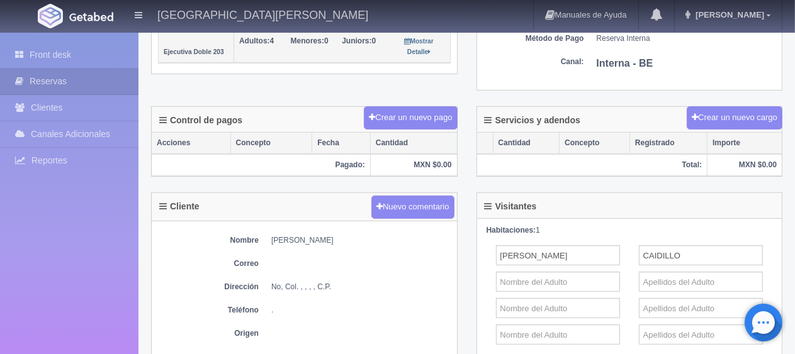
drag, startPoint x: 264, startPoint y: 240, endPoint x: 358, endPoint y: 238, distance: 94.4
click at [358, 238] on dl "Nombre [PERSON_NAME]" at bounding box center [304, 240] width 293 height 11
copy dd "[PERSON_NAME]"
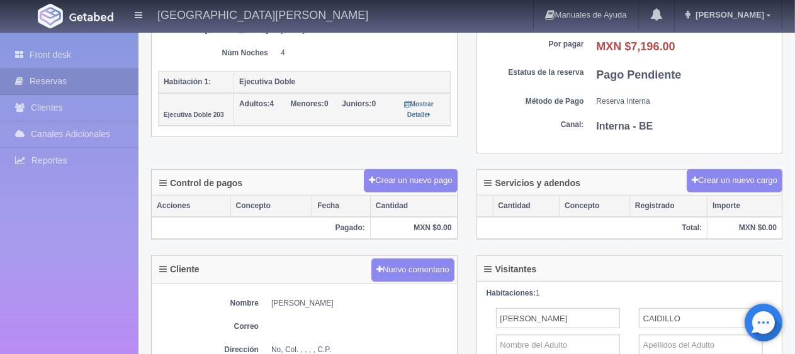
click at [317, 176] on div "Control de pagos Crear un nuevo pago" at bounding box center [304, 183] width 305 height 26
drag, startPoint x: 61, startPoint y: 54, endPoint x: 101, endPoint y: 7, distance: 62.0
click at [62, 53] on link "Front desk" at bounding box center [69, 55] width 138 height 26
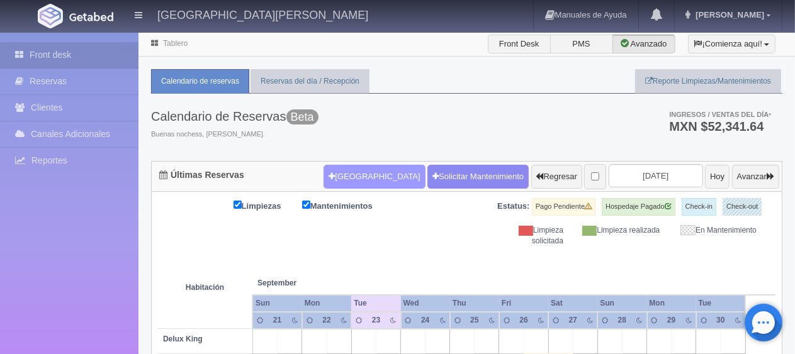
click at [340, 165] on button "[GEOGRAPHIC_DATA]" at bounding box center [373, 177] width 101 height 24
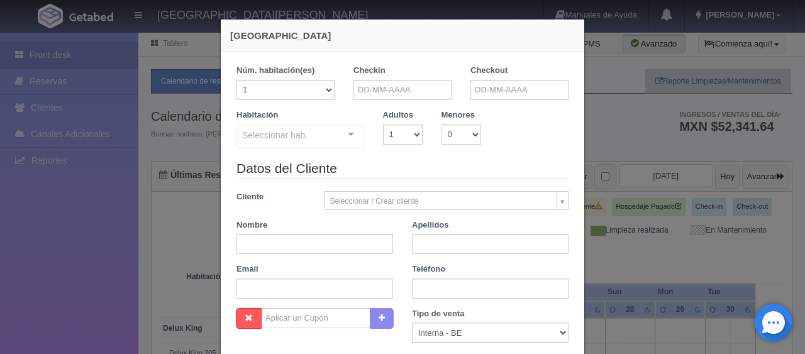
checkbox input "false"
drag, startPoint x: 360, startPoint y: 89, endPoint x: 456, endPoint y: 111, distance: 98.0
click at [363, 91] on input "text" at bounding box center [403, 90] width 98 height 20
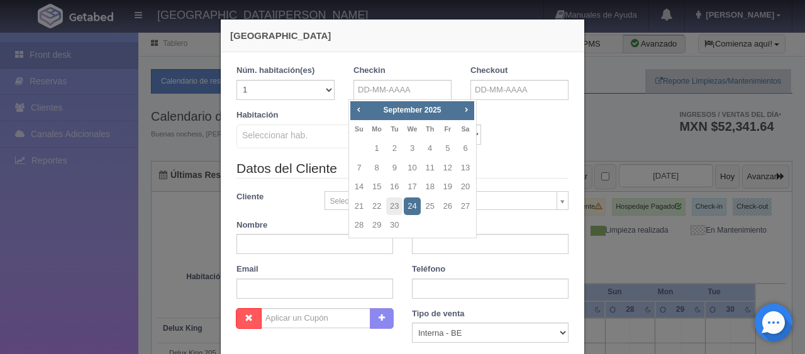
click at [473, 110] on div "Prev Next September 2025" at bounding box center [412, 110] width 124 height 19
click at [469, 110] on span "Next" at bounding box center [466, 109] width 10 height 10
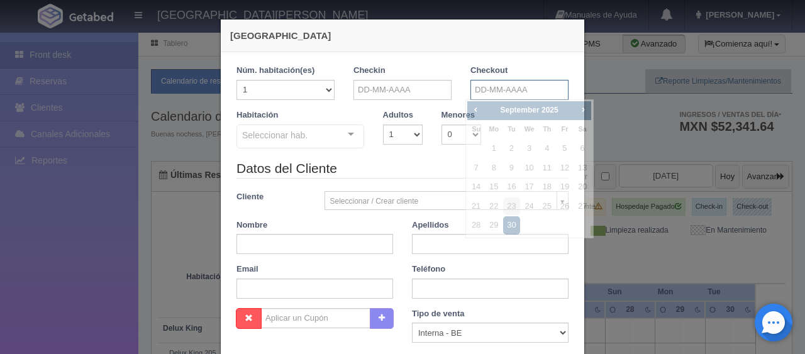
click at [477, 87] on input "text" at bounding box center [520, 90] width 98 height 20
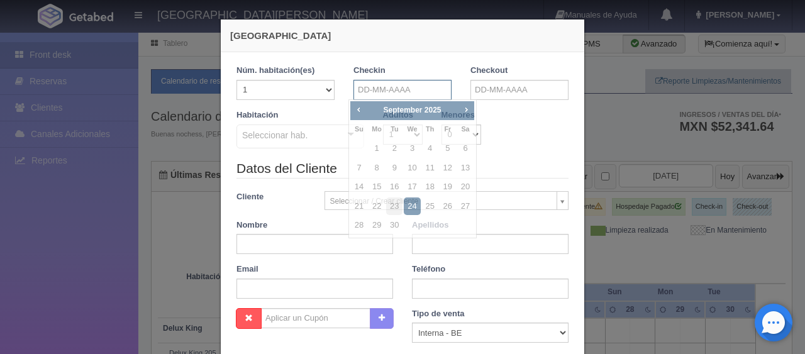
click at [406, 89] on input "text" at bounding box center [403, 90] width 98 height 20
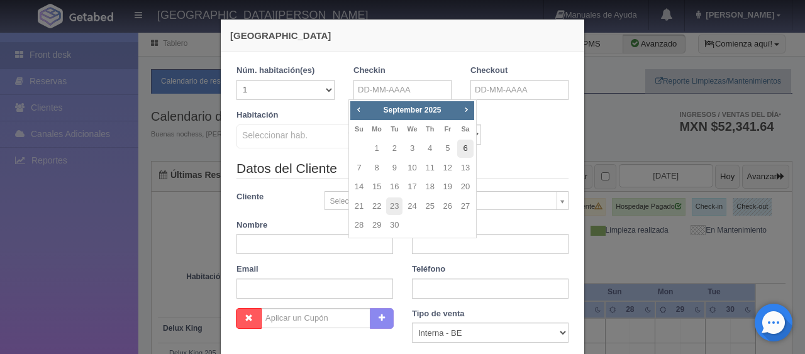
click at [464, 148] on link "6" at bounding box center [465, 149] width 16 height 18
type input "06-09-2025"
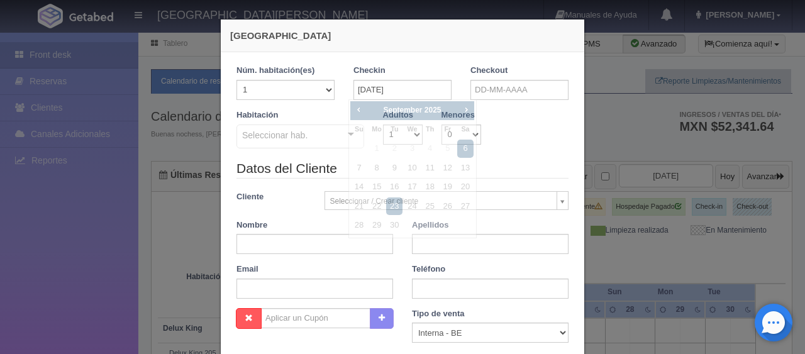
checkbox input "false"
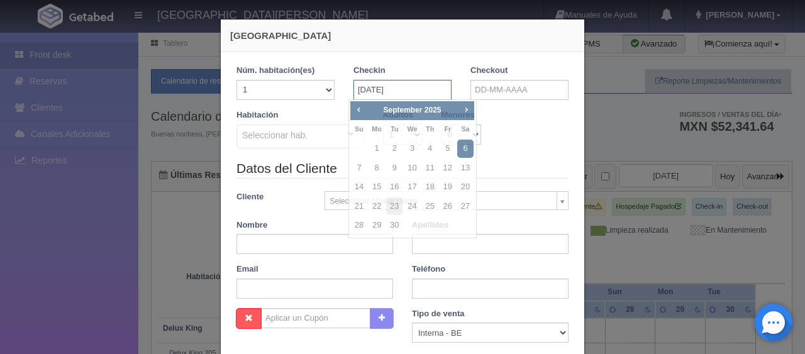
click at [408, 95] on input "06-09-2025" at bounding box center [403, 90] width 98 height 20
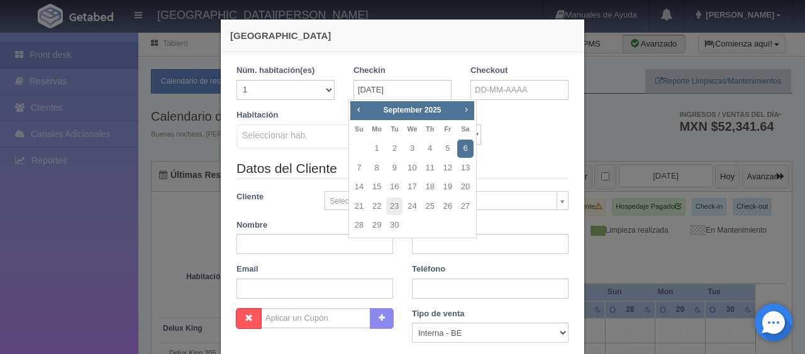
click at [463, 109] on span "Next" at bounding box center [466, 109] width 10 height 10
click at [467, 152] on link "6" at bounding box center [465, 149] width 16 height 18
type input "06-12-2025"
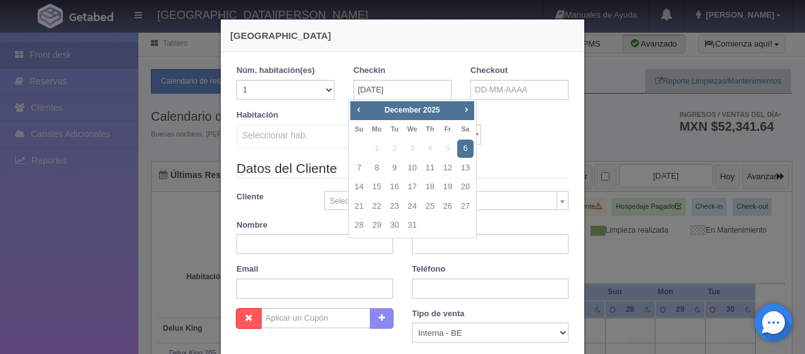
checkbox input "false"
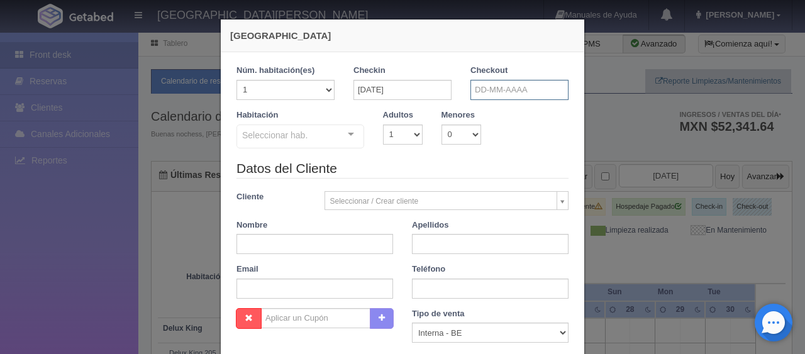
drag, startPoint x: 482, startPoint y: 92, endPoint x: 486, endPoint y: 108, distance: 16.3
click at [482, 92] on input "text" at bounding box center [520, 90] width 98 height 20
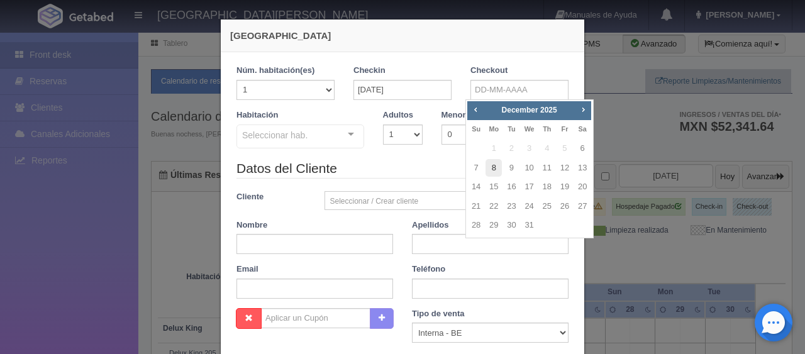
click at [488, 172] on link "8" at bounding box center [494, 168] width 16 height 18
type input "08-12-2025"
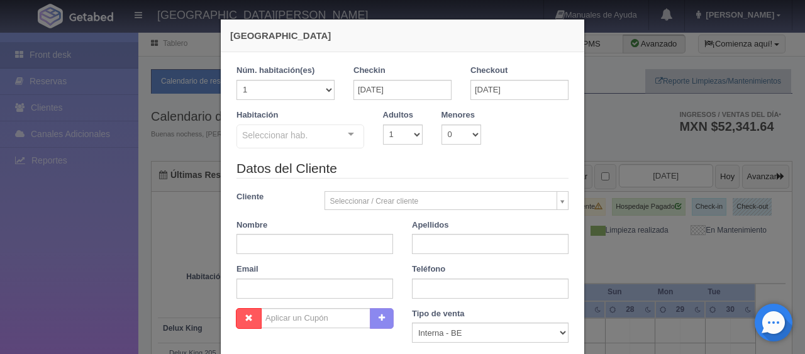
checkbox input "false"
paste input "[PERSON_NAME]"
drag, startPoint x: 260, startPoint y: 242, endPoint x: 329, endPoint y: 249, distance: 68.9
click at [329, 249] on input "[PERSON_NAME]" at bounding box center [315, 244] width 157 height 20
type input "[PERSON_NAME]"
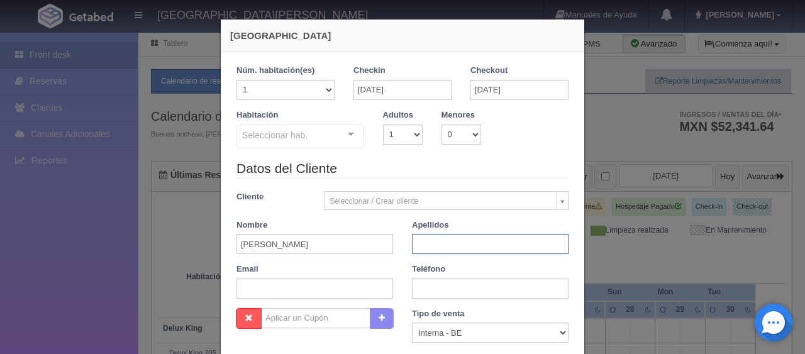
click at [438, 249] on input "text" at bounding box center [490, 244] width 157 height 20
paste input "GUTIERREZ"
type input "GUTIERREZ"
click at [338, 245] on input "[PERSON_NAME]" at bounding box center [315, 244] width 157 height 20
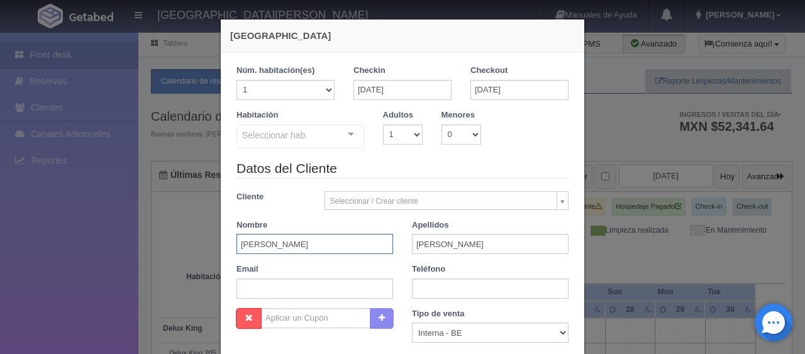
type input "ALAN"
click at [483, 334] on select "Correo Electronico Interna - BE Llamada OTA Externa Otro WALK IN" at bounding box center [490, 333] width 157 height 20
click at [412, 323] on select "Correo Electronico Interna - BE Llamada OTA Externa Otro WALK IN" at bounding box center [490, 333] width 157 height 20
click at [388, 145] on div "Habitación Seleccionar hab. SUITE SUITE - Sin asignar Habitación Personas con M…" at bounding box center [402, 134] width 351 height 50
select select "3"
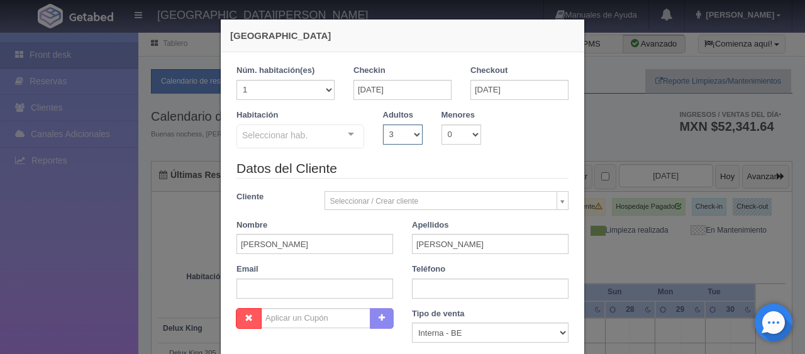
click at [383, 125] on select "1 2 3 4 5 6 7 8 9 10" at bounding box center [403, 135] width 40 height 20
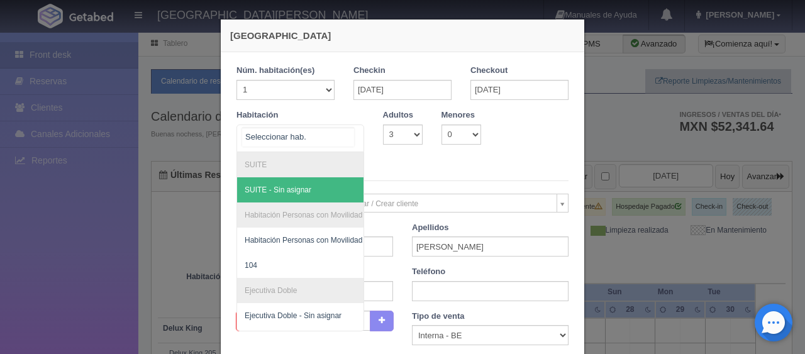
click at [354, 142] on div "SUITE SUITE - Sin asignar Habitación Personas con Movilidad Reducida Habitación…" at bounding box center [301, 139] width 128 height 28
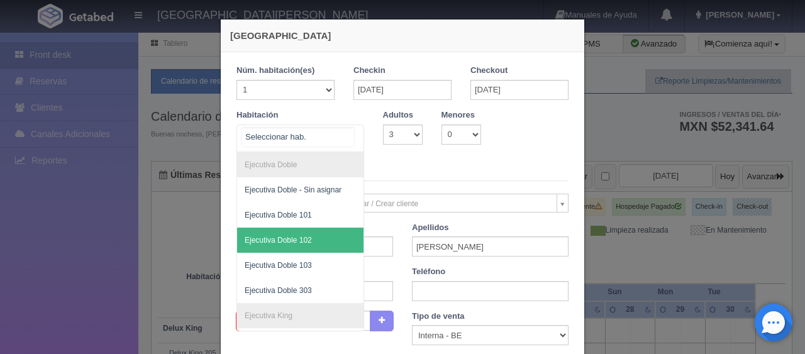
click at [302, 236] on span "Ejecutiva Doble 102" at bounding box center [278, 240] width 67 height 9
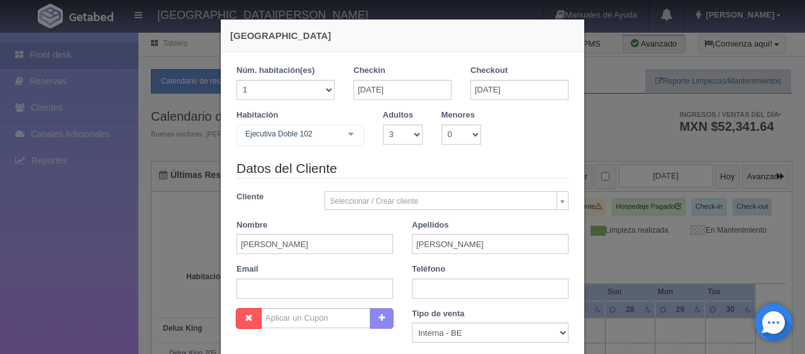
checkbox input "false"
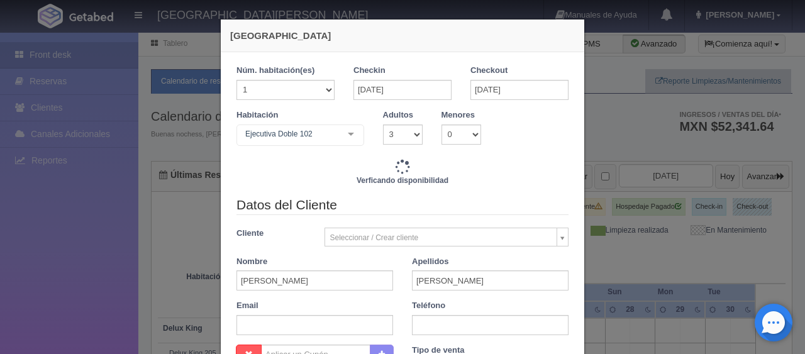
type input "3518.00"
checkbox input "false"
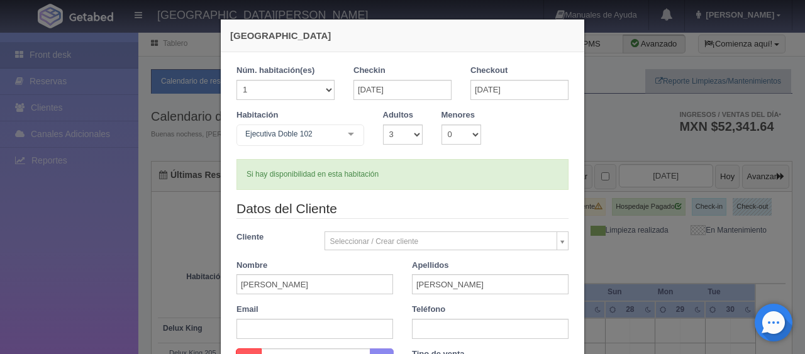
scroll to position [63, 0]
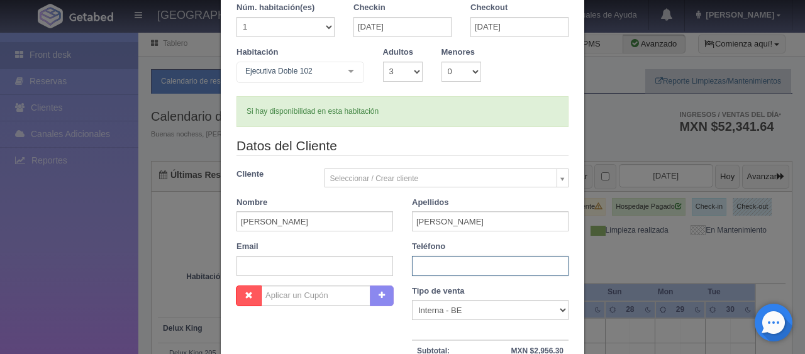
click at [420, 268] on input "text" at bounding box center [490, 266] width 157 height 20
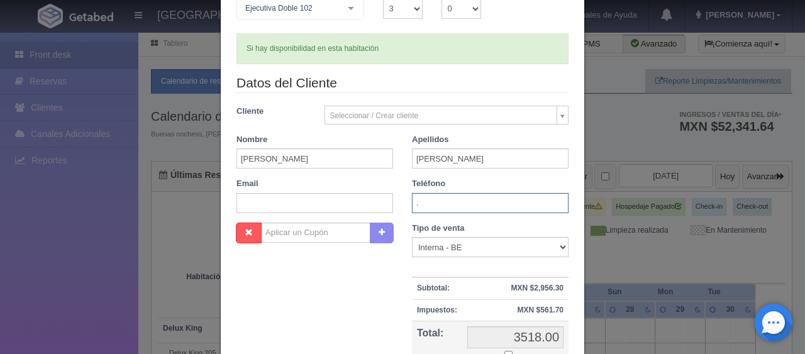
type input "."
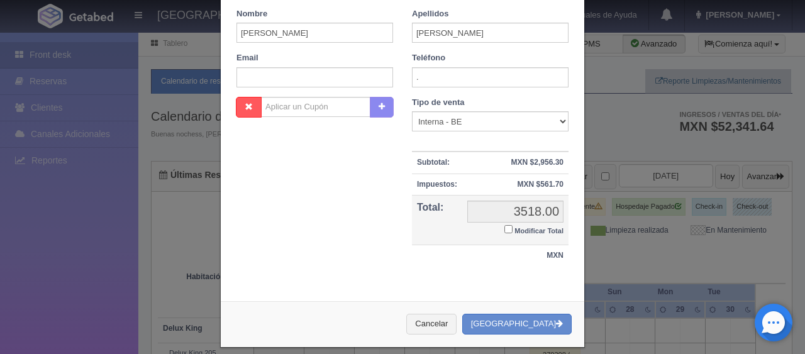
click at [505, 229] on input "Modificar Total" at bounding box center [509, 229] width 8 height 8
checkbox input "true"
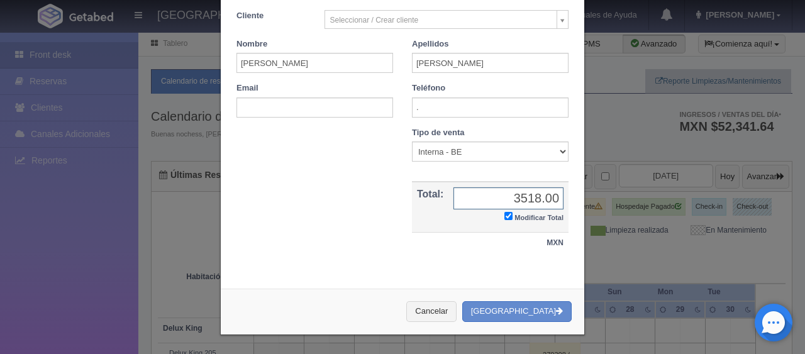
scroll to position [219, 0]
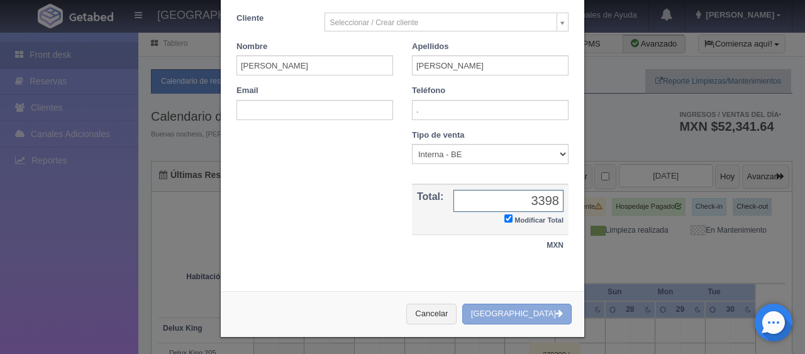
type input "3398"
click at [526, 308] on button "[GEOGRAPHIC_DATA]" at bounding box center [516, 314] width 109 height 21
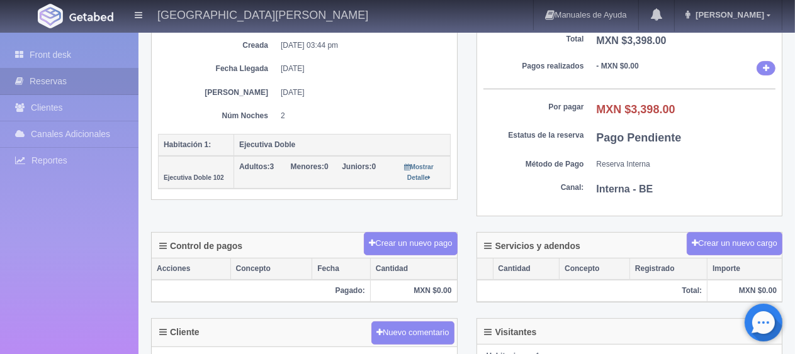
scroll to position [377, 0]
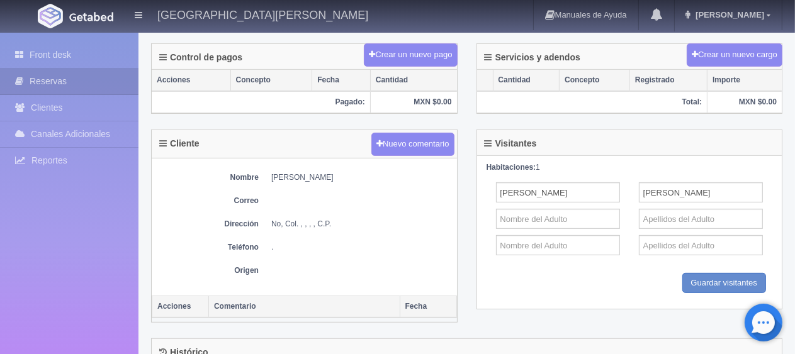
drag, startPoint x: 267, startPoint y: 172, endPoint x: 346, endPoint y: 175, distance: 79.3
click at [346, 175] on dl "Nombre [PERSON_NAME]" at bounding box center [304, 177] width 293 height 11
copy dd "[PERSON_NAME]"
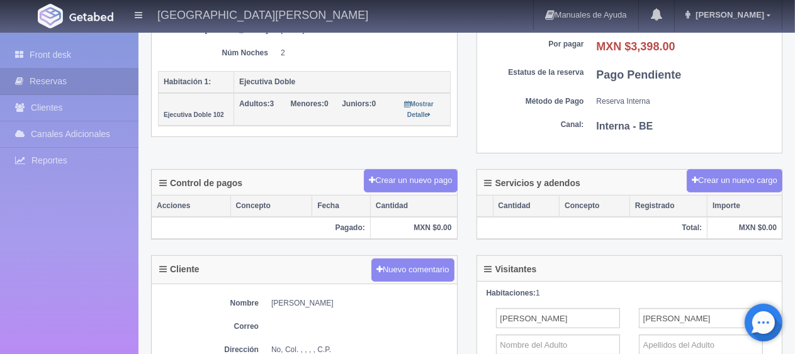
click at [337, 125] on div "Núm. reserva interna Núm de reserva 273946 Referencia de pago dd40a6af6f3b1c03e…" at bounding box center [304, 11] width 305 height 254
click at [80, 61] on link "Front desk" at bounding box center [69, 55] width 138 height 26
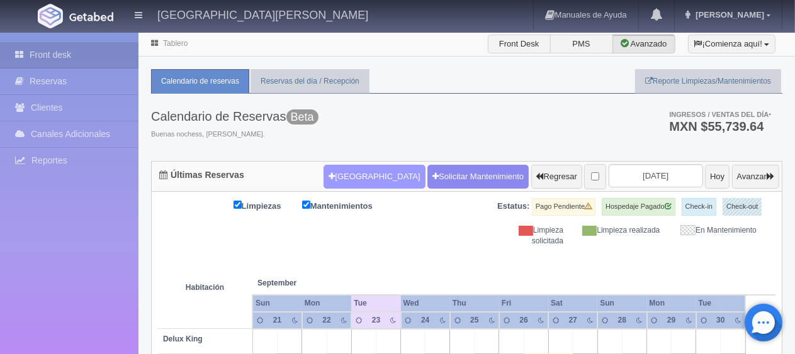
click at [327, 177] on button "[GEOGRAPHIC_DATA]" at bounding box center [373, 177] width 101 height 24
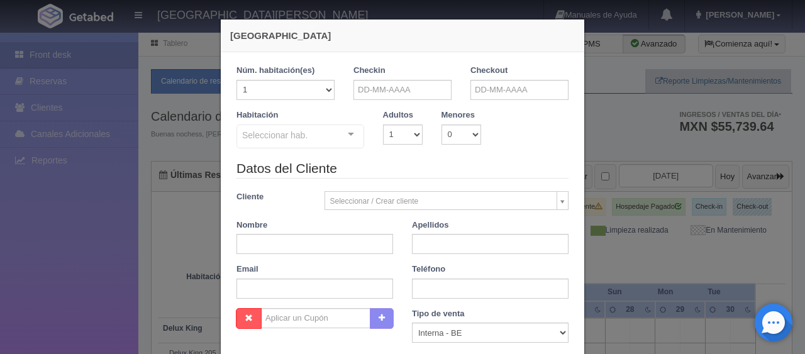
checkbox input "false"
click at [394, 85] on input "text" at bounding box center [403, 90] width 98 height 20
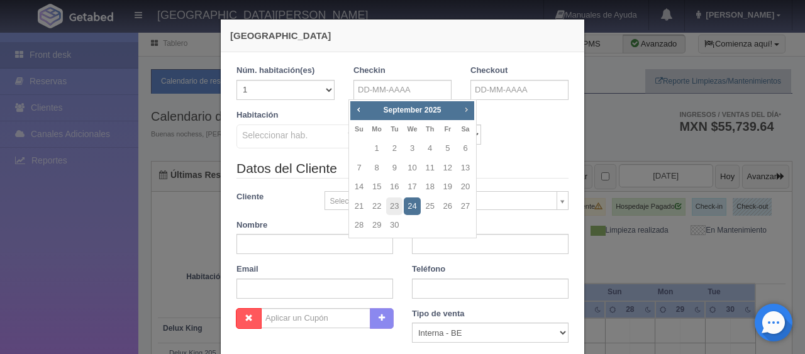
click at [460, 110] on link "Next" at bounding box center [467, 110] width 14 height 14
click at [458, 147] on link "6" at bounding box center [465, 149] width 16 height 18
type input "[DATE]"
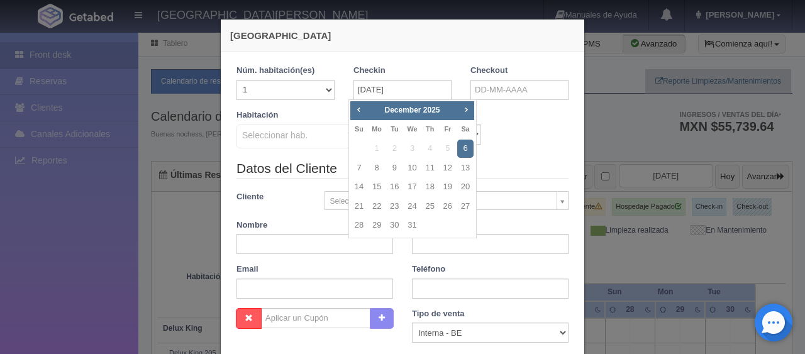
checkbox input "false"
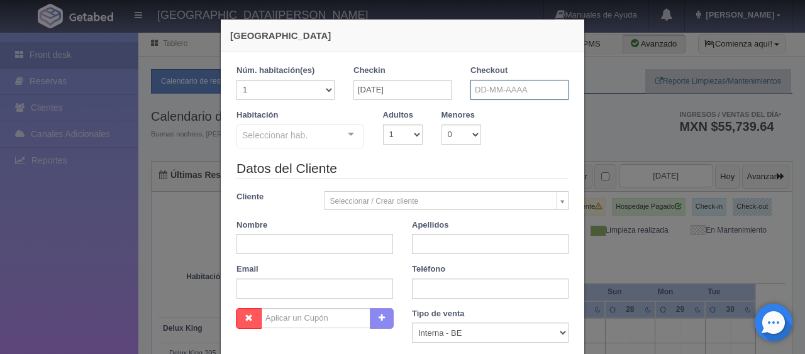
click at [493, 92] on input "text" at bounding box center [520, 90] width 98 height 20
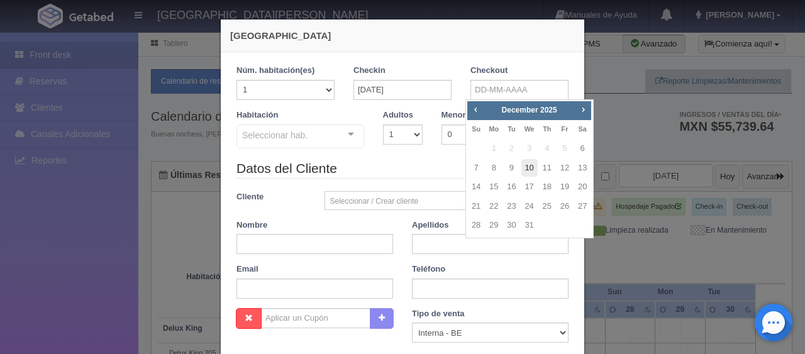
click at [534, 170] on link "10" at bounding box center [530, 168] width 16 height 18
type input "[DATE]"
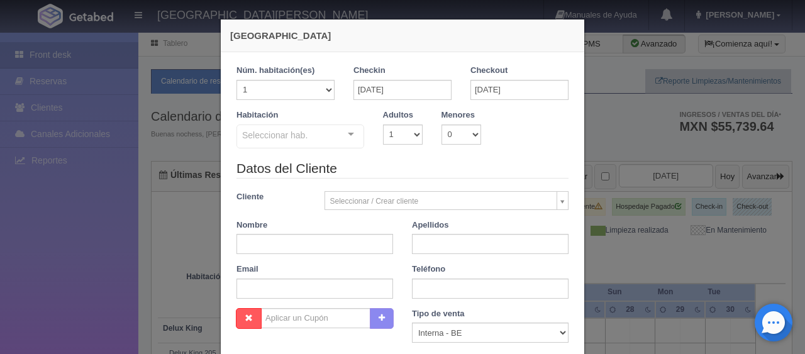
checkbox input "false"
drag, startPoint x: 388, startPoint y: 131, endPoint x: 388, endPoint y: 140, distance: 9.4
click at [388, 134] on select "1 2 3 4 5 6 7 8 9 10" at bounding box center [403, 135] width 40 height 20
select select "2"
click at [383, 125] on select "1 2 3 4 5 6 7 8 9 10" at bounding box center [403, 135] width 40 height 20
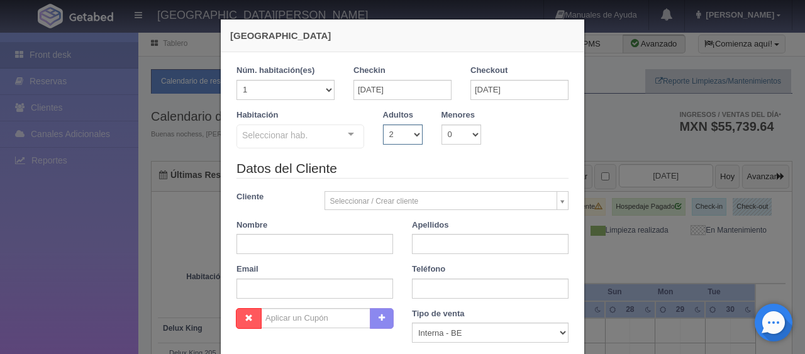
checkbox input "false"
paste input "[PERSON_NAME]"
drag, startPoint x: 277, startPoint y: 245, endPoint x: 330, endPoint y: 240, distance: 52.5
click at [330, 240] on input "[PERSON_NAME]" at bounding box center [315, 244] width 157 height 20
type input "[PERSON_NAME]"
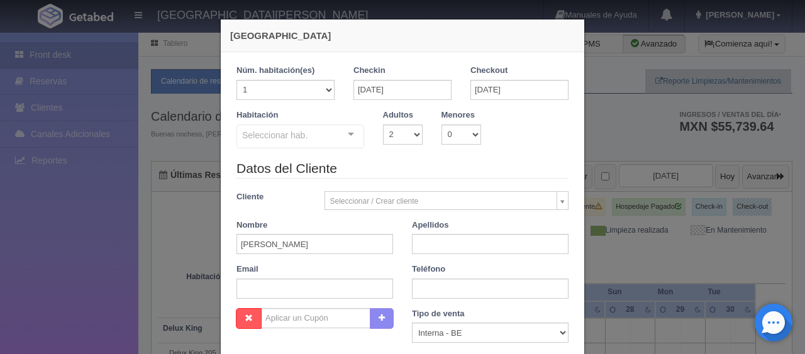
click at [393, 239] on div "Nombre [PERSON_NAME]" at bounding box center [315, 237] width 176 height 35
click at [424, 240] on input "text" at bounding box center [490, 244] width 157 height 20
paste input "[PERSON_NAME]"
type input "[PERSON_NAME]"
click at [353, 250] on input "[PERSON_NAME]" at bounding box center [315, 244] width 157 height 20
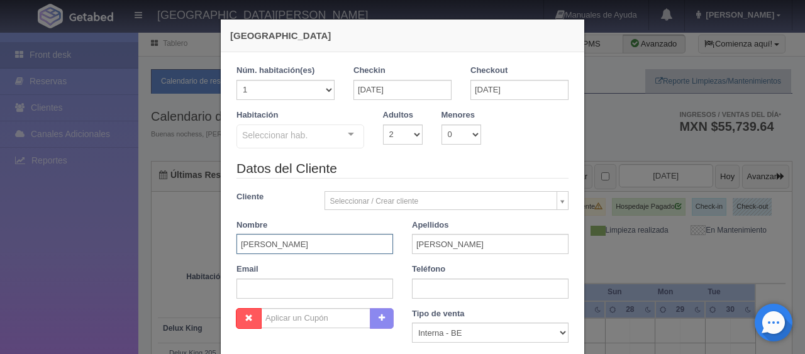
click at [353, 250] on input "[PERSON_NAME]" at bounding box center [315, 244] width 157 height 20
type input "[PERSON_NAME]"
click at [447, 279] on input "text" at bounding box center [490, 289] width 157 height 20
type input "."
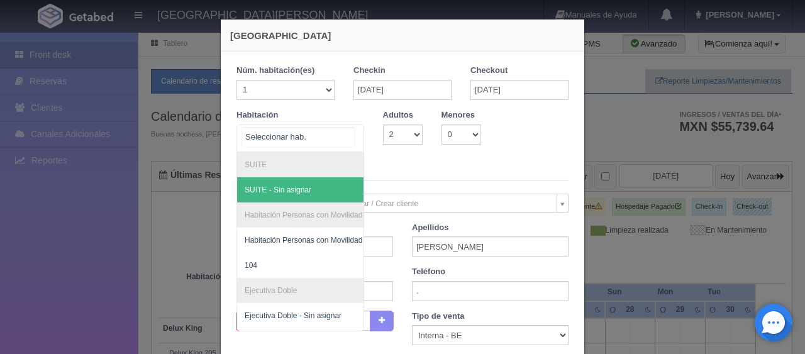
click at [327, 139] on div at bounding box center [301, 139] width 128 height 28
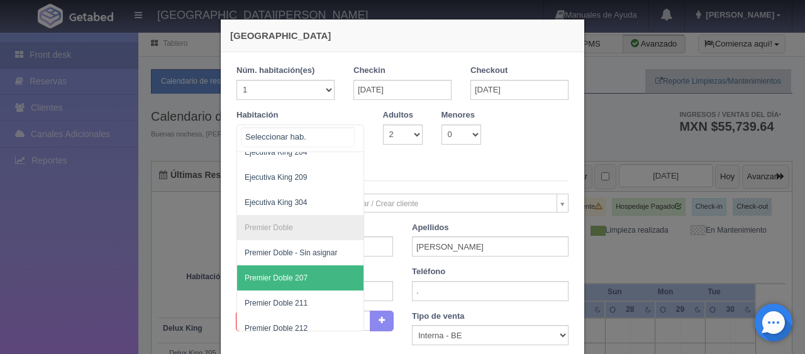
scroll to position [252, 0]
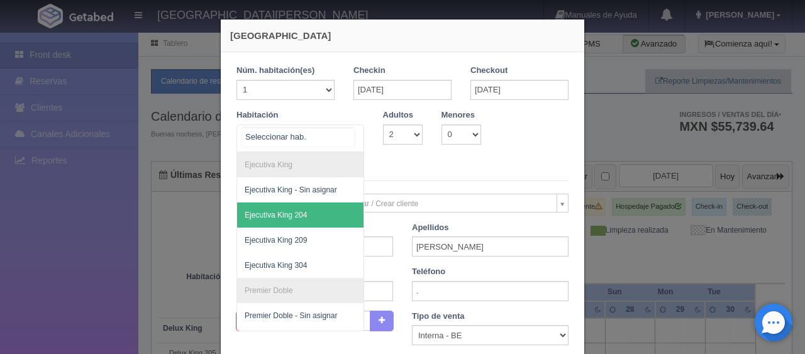
click at [320, 220] on span "Ejecutiva King 204" at bounding box center [342, 215] width 211 height 25
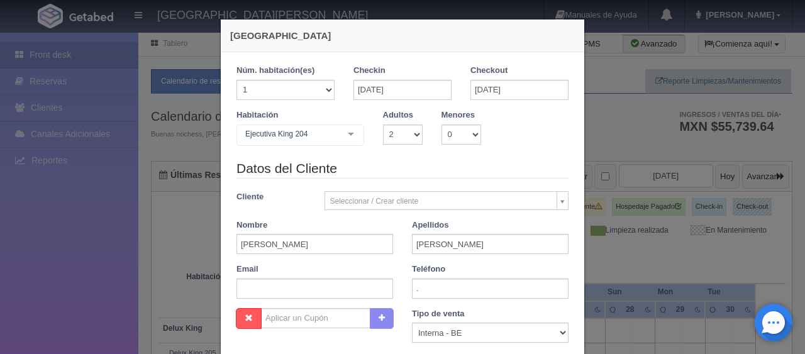
checkbox input "false"
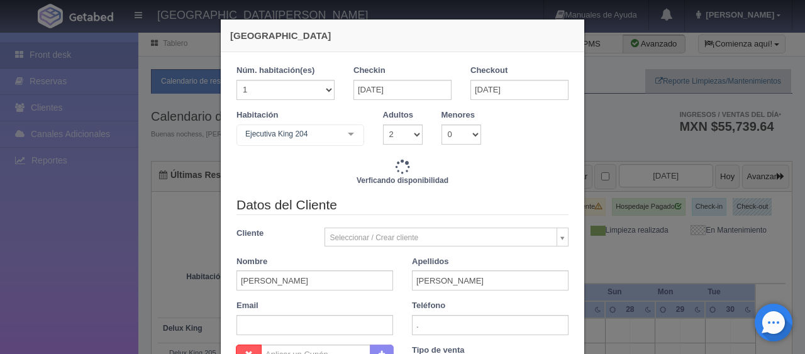
type input "6196.00"
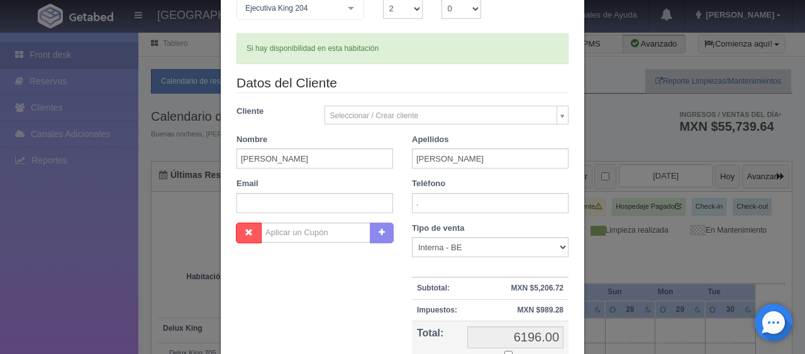
scroll to position [189, 0]
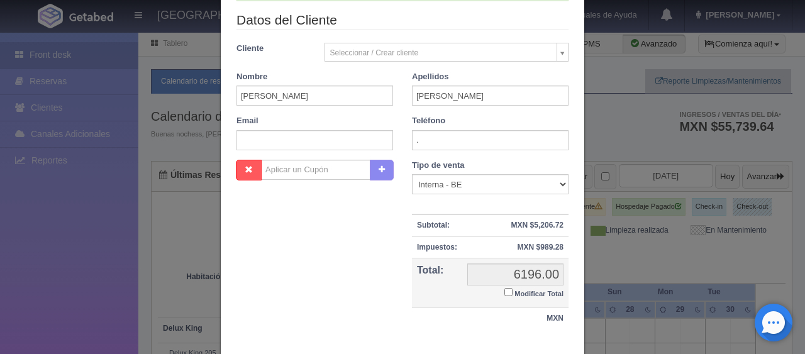
click at [505, 293] on input "Modificar Total" at bounding box center [509, 292] width 8 height 8
checkbox input "true"
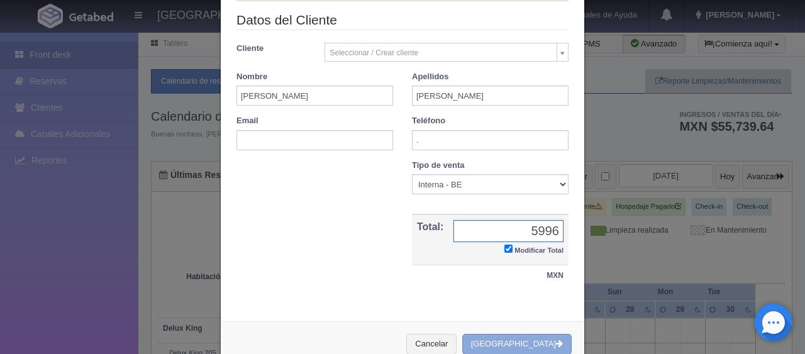
type input "5996"
click at [556, 341] on icon "button" at bounding box center [559, 344] width 7 height 8
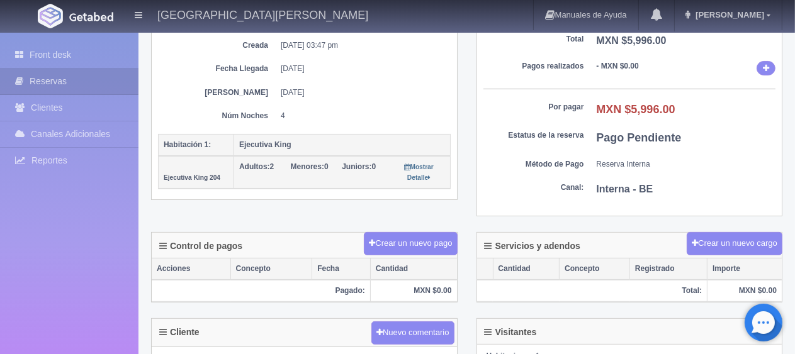
scroll to position [315, 0]
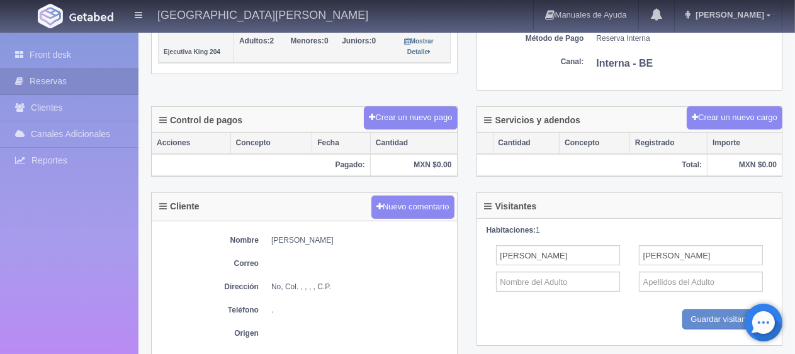
drag, startPoint x: 264, startPoint y: 240, endPoint x: 389, endPoint y: 235, distance: 124.7
click at [389, 235] on dl "Nombre [PERSON_NAME]" at bounding box center [304, 240] width 293 height 11
copy dd "[PERSON_NAME]"
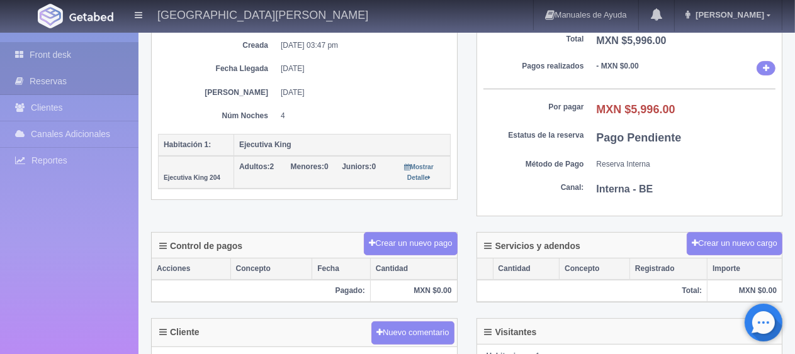
click at [50, 58] on link "Front desk" at bounding box center [69, 55] width 138 height 26
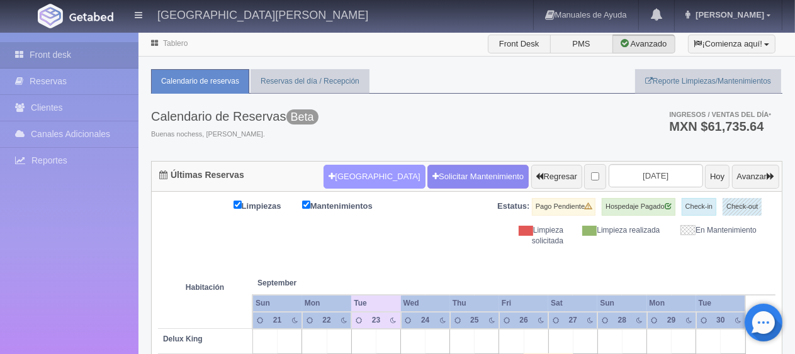
click at [353, 176] on button "[GEOGRAPHIC_DATA]" at bounding box center [373, 177] width 101 height 24
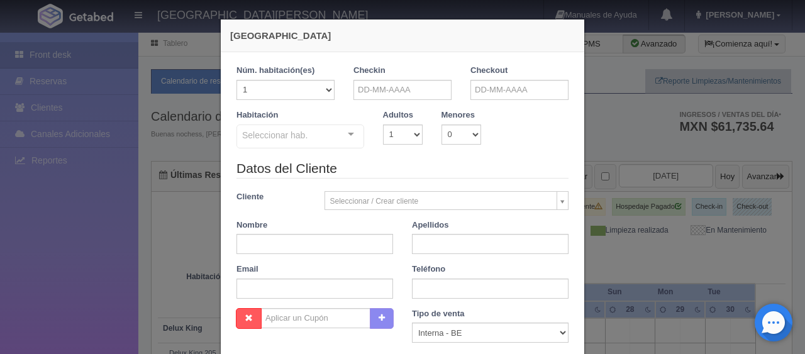
checkbox input "false"
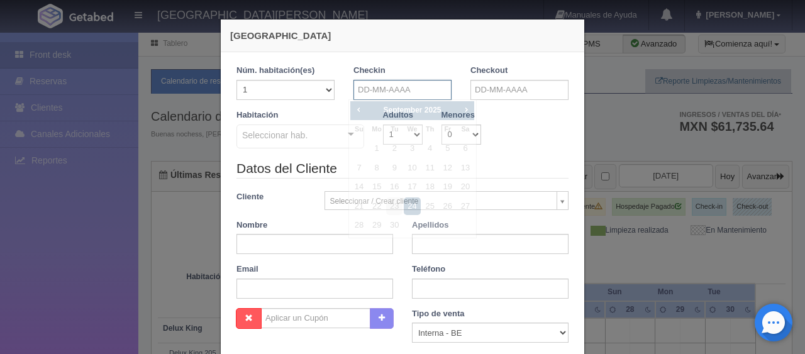
click at [357, 88] on input "text" at bounding box center [403, 90] width 98 height 20
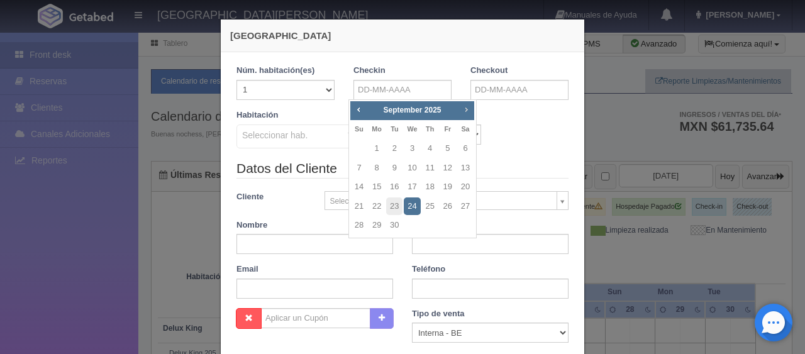
click at [462, 109] on span "Next" at bounding box center [466, 109] width 10 height 10
click at [460, 147] on link "6" at bounding box center [465, 149] width 16 height 18
type input "06-12-2025"
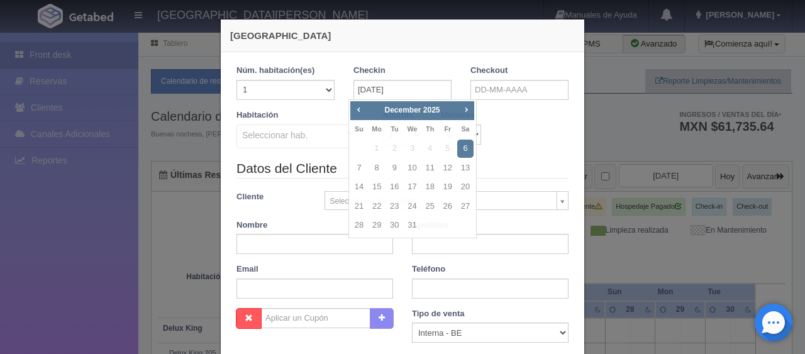
checkbox input "false"
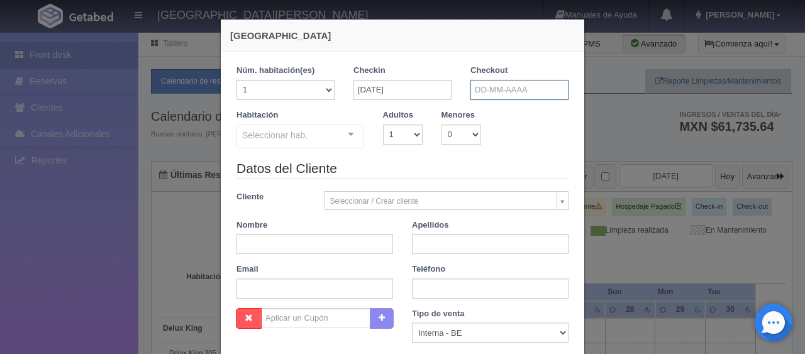
click at [487, 81] on input "text" at bounding box center [520, 90] width 98 height 20
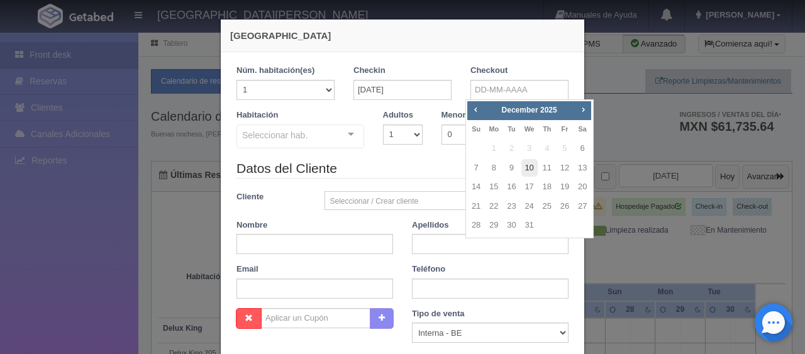
click at [526, 171] on link "10" at bounding box center [530, 168] width 16 height 18
type input "10-12-2025"
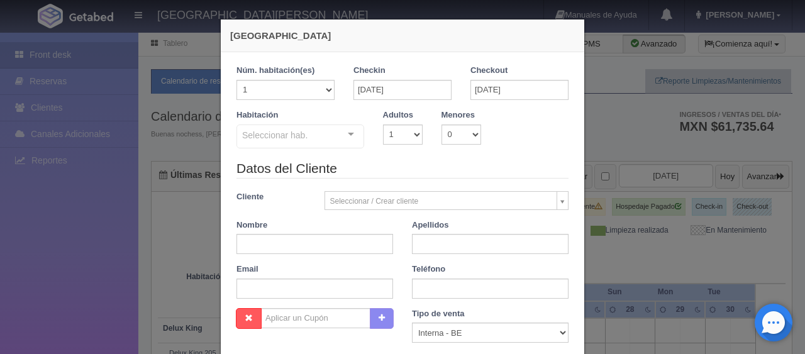
checkbox input "false"
click at [399, 133] on select "1 2 3 4 5 6 7 8 9 10" at bounding box center [403, 135] width 40 height 20
select select "3"
click at [383, 125] on select "1 2 3 4 5 6 7 8 9 10" at bounding box center [403, 135] width 40 height 20
click at [466, 132] on select "0 1 2 3 4 5 6 7 8 9 10" at bounding box center [462, 135] width 40 height 20
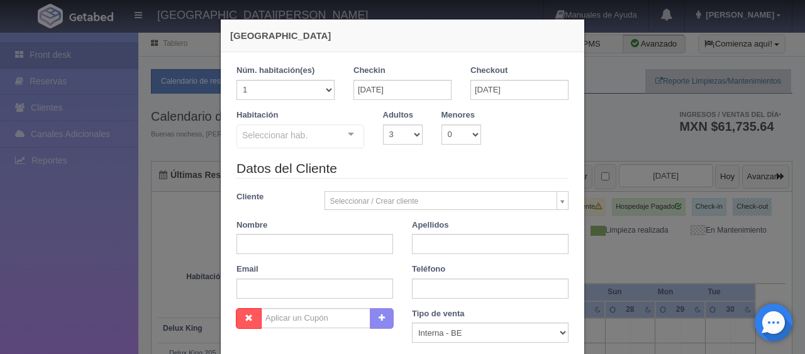
click at [337, 135] on div "Seleccionar hab. SUITE SUITE - Sin asignar Habitación Personas con Movilidad Re…" at bounding box center [301, 137] width 128 height 25
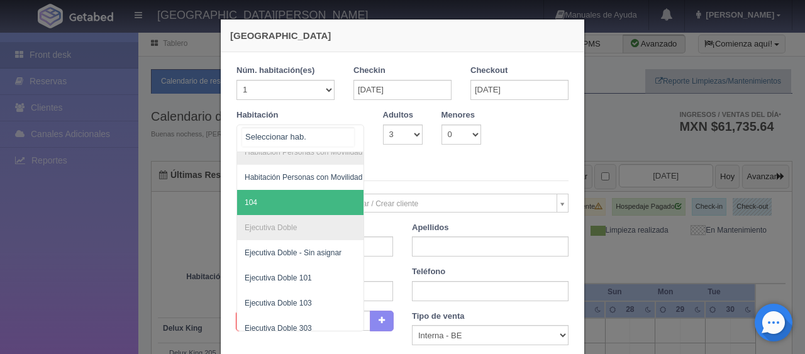
scroll to position [189, 0]
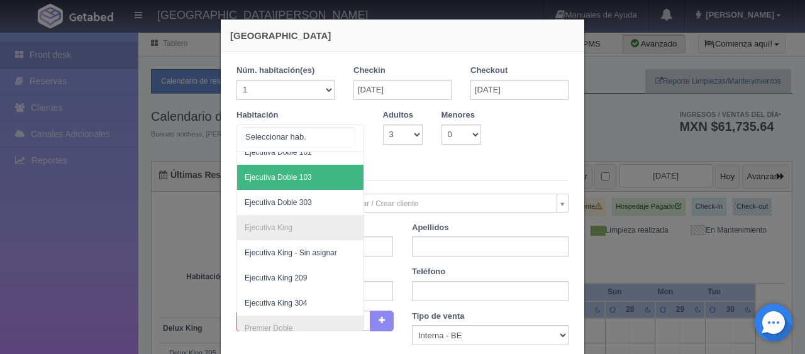
click at [319, 172] on span "Ejecutiva Doble 103" at bounding box center [342, 177] width 211 height 25
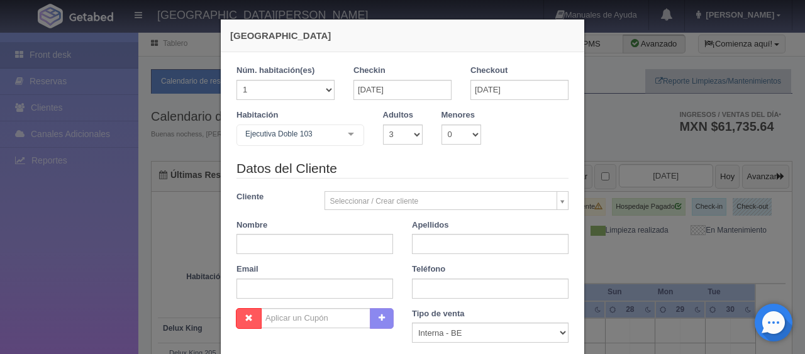
checkbox input "false"
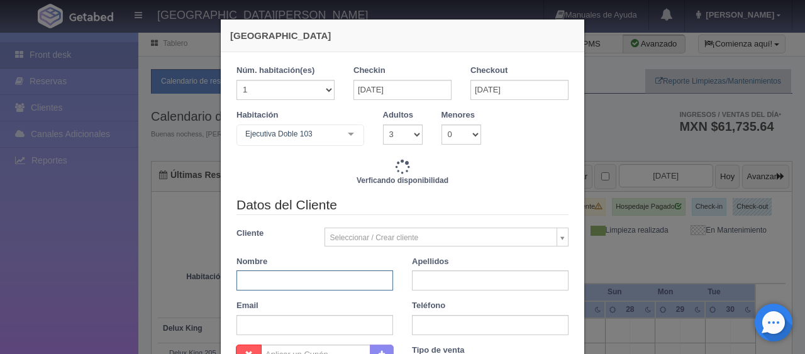
type input "7036.00"
checkbox input "false"
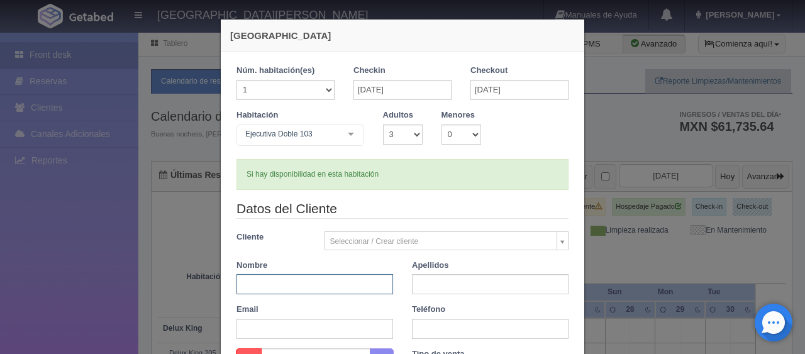
paste input "[PERSON_NAME]"
drag, startPoint x: 272, startPoint y: 286, endPoint x: 372, endPoint y: 287, distance: 100.0
click at [372, 287] on input "[PERSON_NAME]" at bounding box center [315, 284] width 157 height 20
type input "[PERSON_NAME]"
click at [440, 294] on div "Datos del Cliente Cliente Seleccionar / Crear cliente Nuevo Cliente Adriana Nav…" at bounding box center [402, 273] width 351 height 149
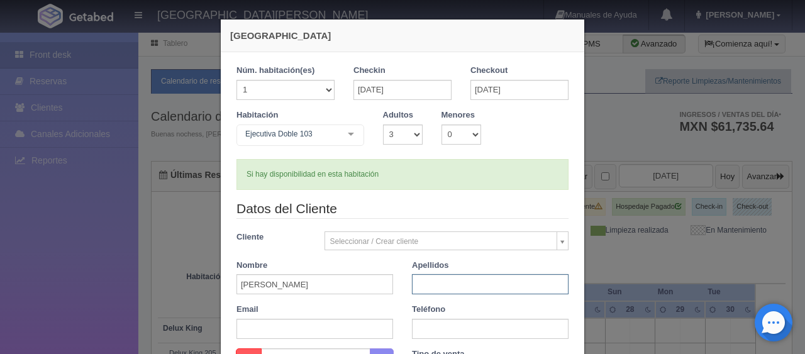
click at [439, 287] on input "text" at bounding box center [490, 284] width 157 height 20
paste input "EDUARDO GONZALEZ"
type input "EDUARDO GONZALEZ"
drag, startPoint x: 274, startPoint y: 285, endPoint x: 360, endPoint y: 284, distance: 86.2
click at [360, 284] on input "[PERSON_NAME]" at bounding box center [315, 284] width 157 height 20
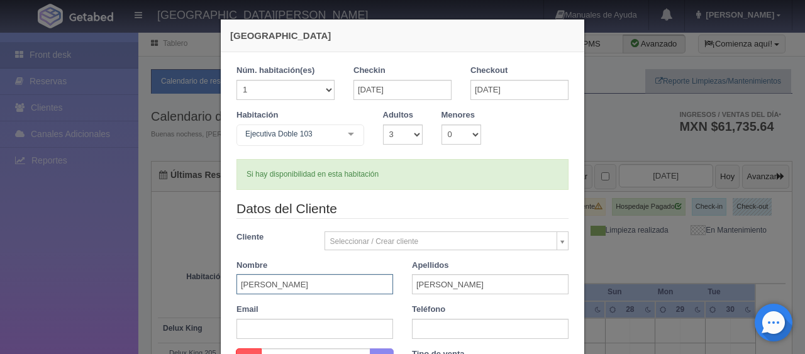
scroll to position [63, 0]
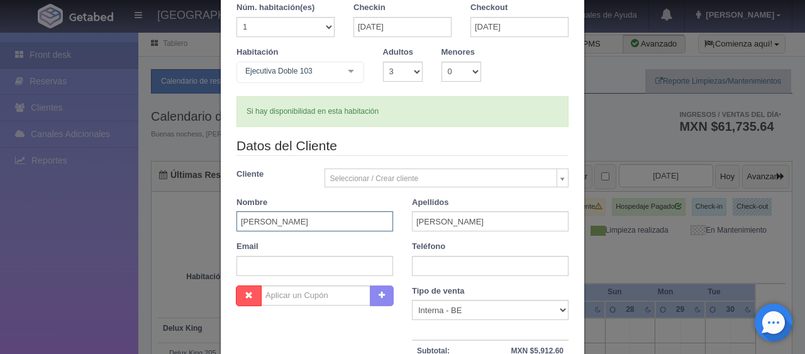
type input "ARTURO"
click at [439, 260] on input "text" at bounding box center [490, 266] width 157 height 20
type input "."
drag, startPoint x: 447, startPoint y: 64, endPoint x: 448, endPoint y: 77, distance: 12.6
click at [447, 67] on select "0 1 2 3 4 5 6 7 8 9 10" at bounding box center [462, 72] width 40 height 20
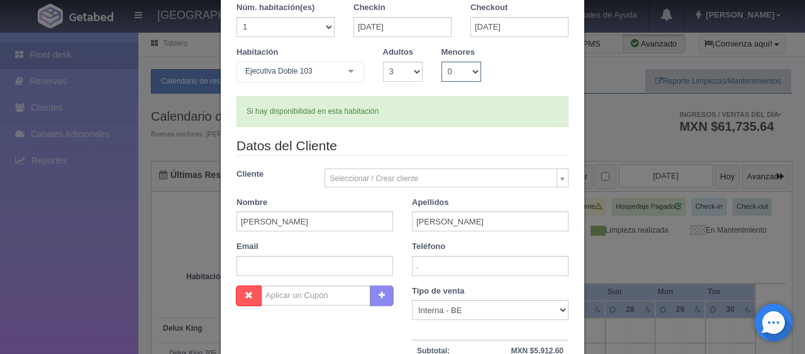
select select "1"
click at [442, 62] on select "0 1 2 3 4 5 6 7 8 9 10" at bounding box center [462, 72] width 40 height 20
checkbox input "false"
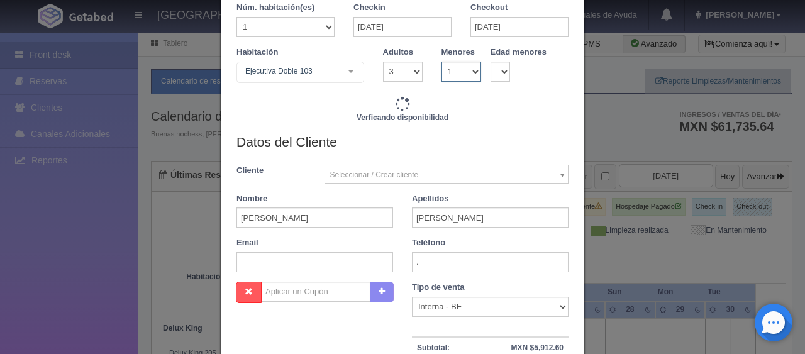
type input "7036.00"
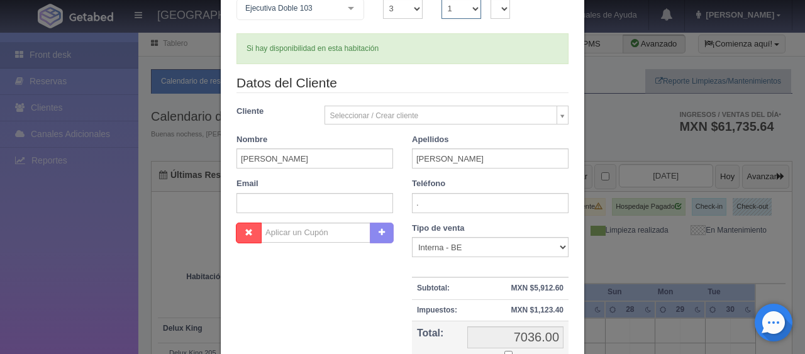
scroll to position [252, 0]
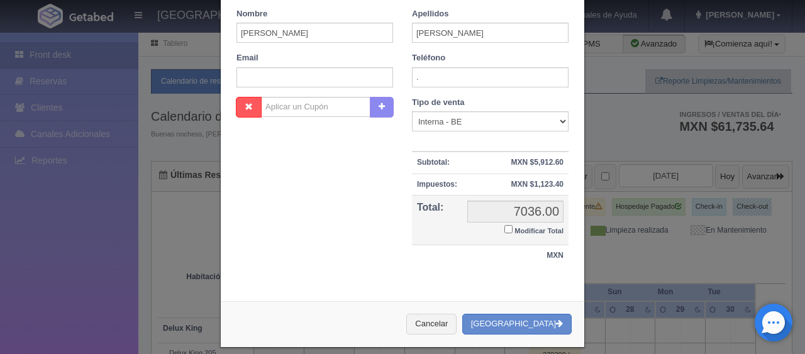
click at [505, 228] on input "Modificar Total" at bounding box center [509, 229] width 8 height 8
checkbox input "true"
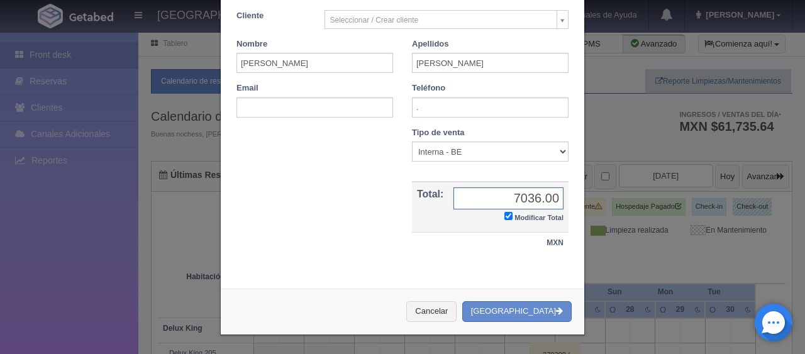
scroll to position [219, 0]
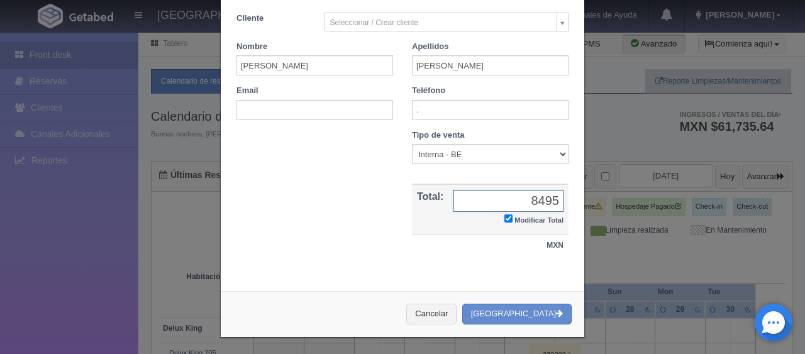
type input "8495"
click at [510, 328] on div "Cancelar Crear Reserva" at bounding box center [403, 314] width 364 height 46
click at [508, 318] on button "[GEOGRAPHIC_DATA]" at bounding box center [516, 314] width 109 height 21
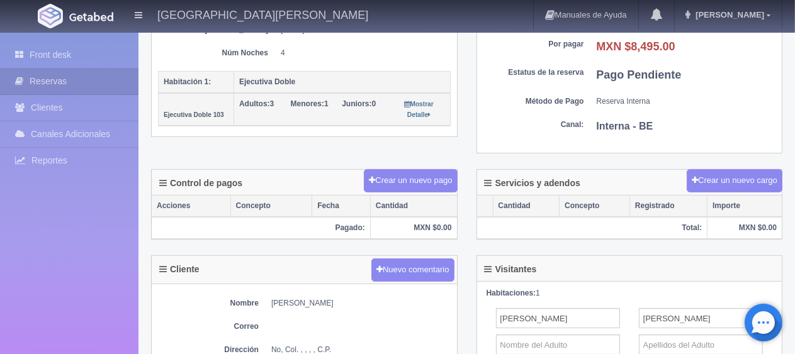
scroll to position [440, 0]
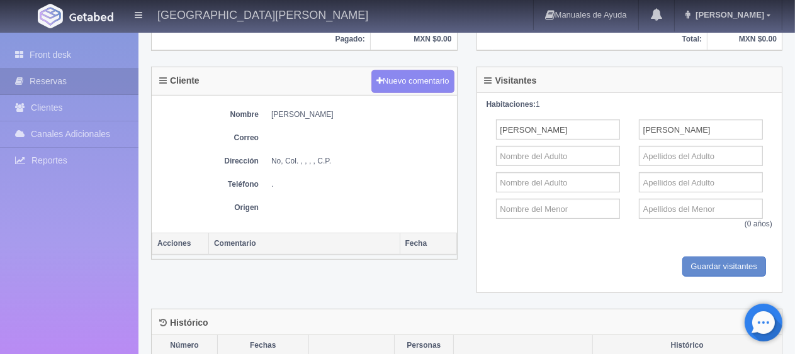
drag, startPoint x: 263, startPoint y: 111, endPoint x: 396, endPoint y: 107, distance: 132.8
click at [396, 109] on dl "Nombre [PERSON_NAME]" at bounding box center [304, 114] width 293 height 11
copy dd "[PERSON_NAME]"
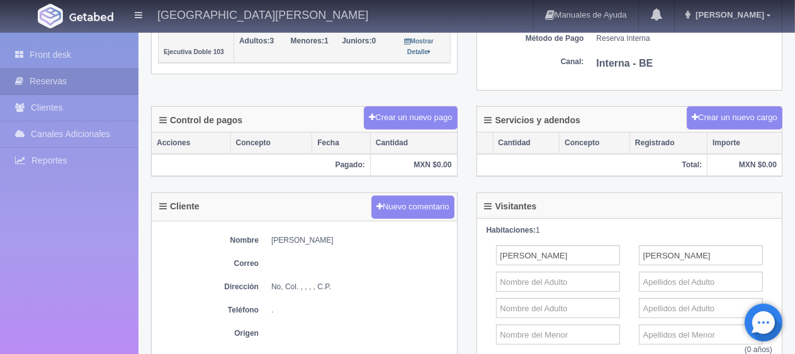
scroll to position [63, 0]
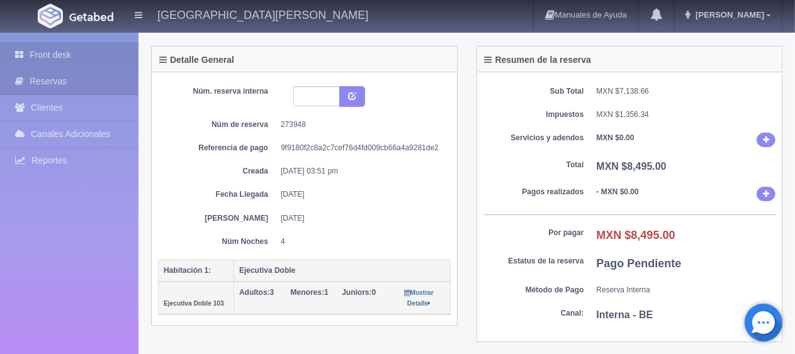
click at [37, 55] on link "Front desk" at bounding box center [69, 55] width 138 height 26
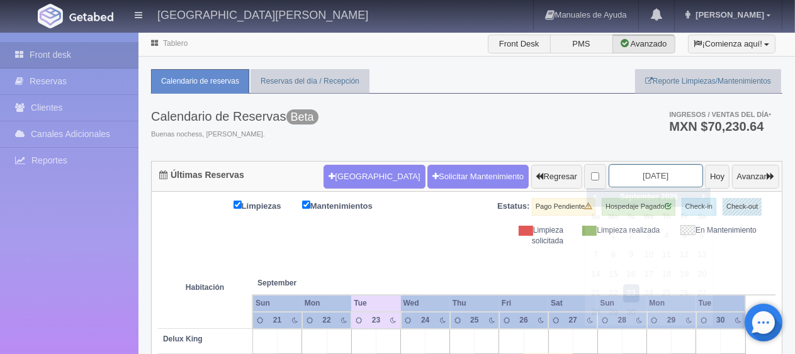
click at [635, 179] on input "[DATE]" at bounding box center [655, 175] width 94 height 23
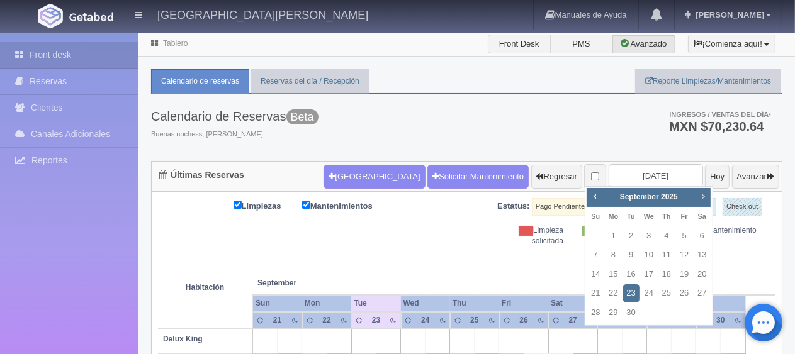
click at [696, 199] on link "Next" at bounding box center [703, 196] width 14 height 14
click at [697, 243] on link "6" at bounding box center [701, 236] width 16 height 18
type input "[DATE]"
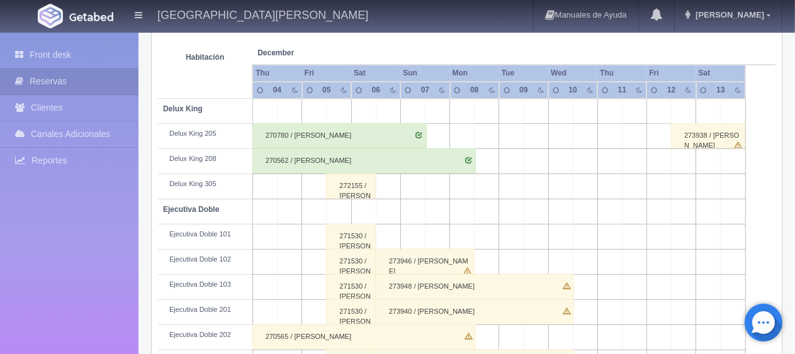
scroll to position [42, 0]
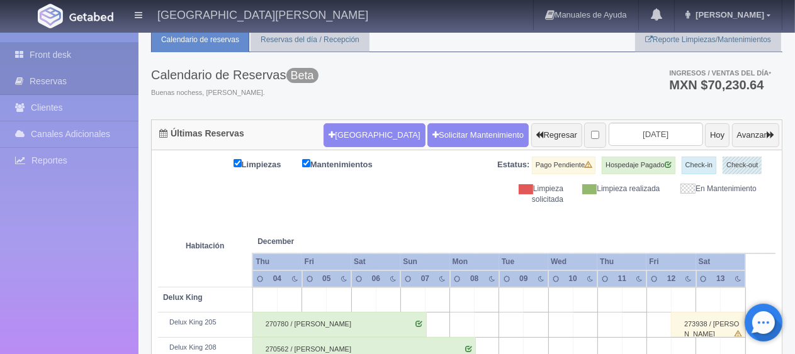
click at [89, 56] on link "Front desk" at bounding box center [69, 55] width 138 height 26
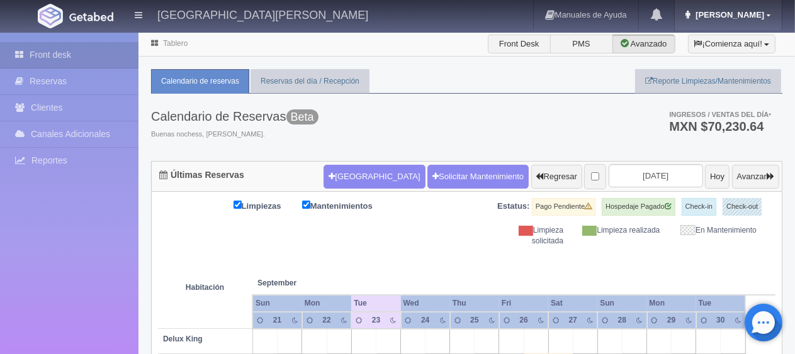
click at [759, 11] on span "Jessica" at bounding box center [728, 14] width 72 height 9
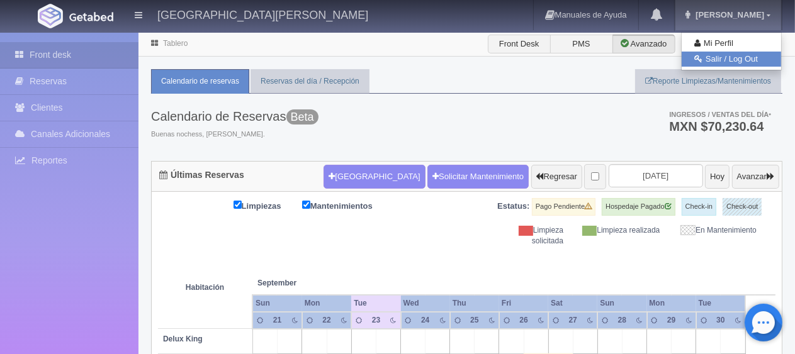
click at [732, 63] on link "Salir / Log Out" at bounding box center [730, 60] width 99 height 16
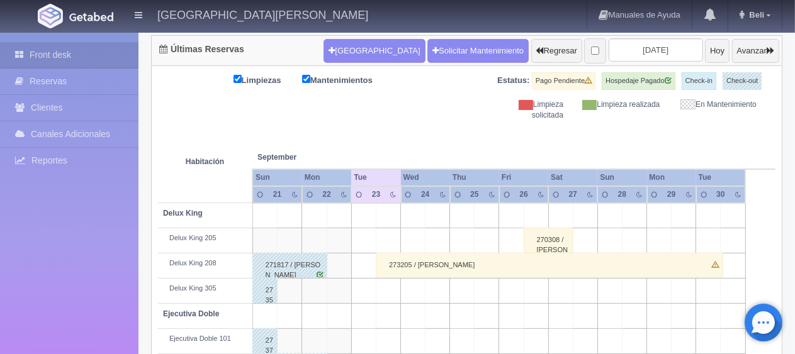
scroll to position [252, 0]
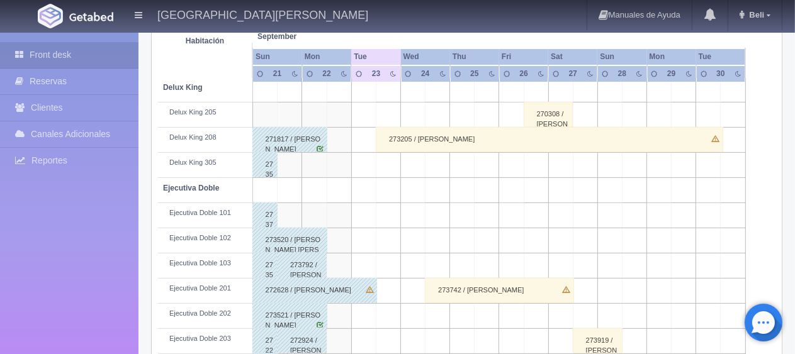
click at [372, 141] on td at bounding box center [363, 140] width 25 height 25
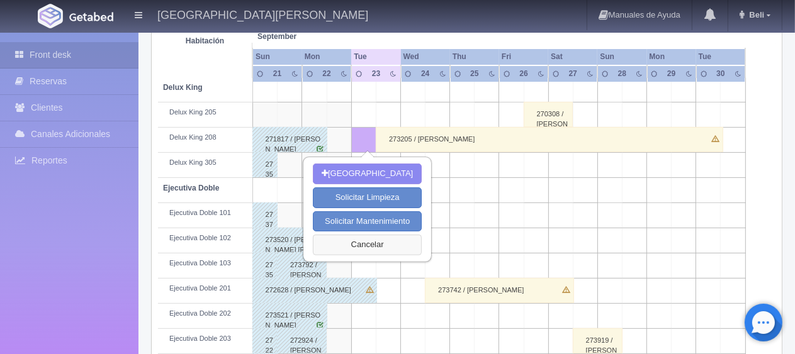
click at [350, 242] on button "Cancelar" at bounding box center [367, 245] width 109 height 21
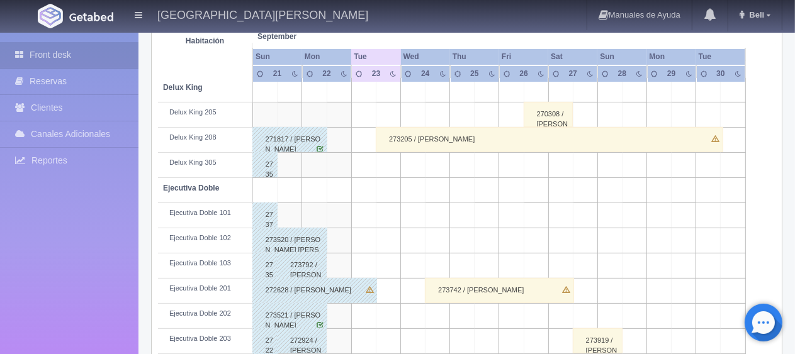
click at [387, 141] on div "273205 / [PERSON_NAME]" at bounding box center [549, 139] width 347 height 25
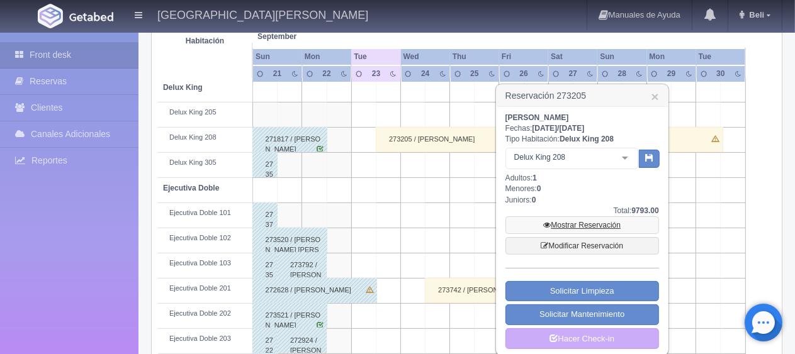
click at [556, 226] on link "Mostrar Reservación" at bounding box center [582, 225] width 154 height 18
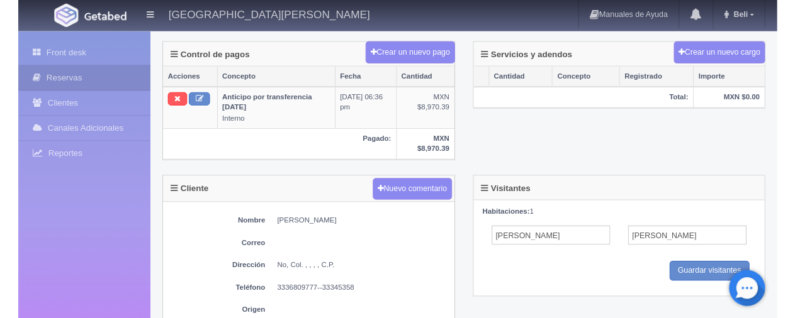
scroll to position [503, 0]
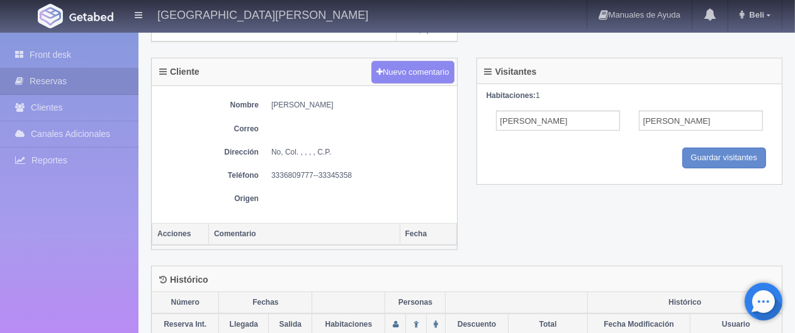
click at [308, 171] on dd "3336809777--33345358" at bounding box center [360, 176] width 179 height 11
drag, startPoint x: 312, startPoint y: 171, endPoint x: 269, endPoint y: 174, distance: 42.9
click at [269, 174] on dl "Teléfono 3336809777--33345358" at bounding box center [304, 176] width 293 height 11
drag, startPoint x: 355, startPoint y: 171, endPoint x: 259, endPoint y: 174, distance: 95.7
click at [259, 174] on dl "Teléfono 3336809777--33345358" at bounding box center [304, 176] width 293 height 11
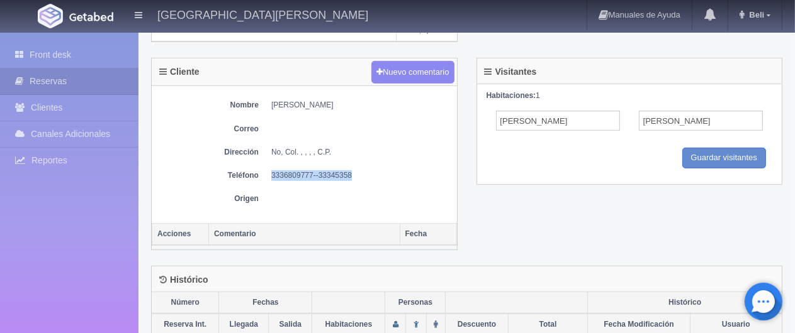
copy dd "3336809777--33345358"
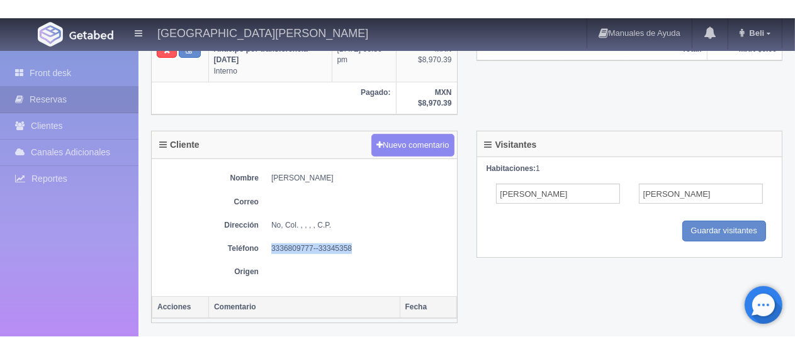
scroll to position [512, 0]
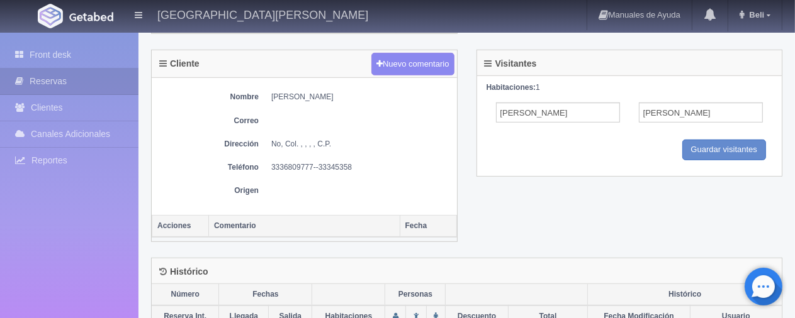
click at [355, 198] on div "Nombre [PERSON_NAME] Correo Dirección No, Col. , , , , C.P. Teléfono 3336809777…" at bounding box center [304, 146] width 305 height 137
drag, startPoint x: 352, startPoint y: 165, endPoint x: 272, endPoint y: 159, distance: 80.8
click at [272, 162] on dd "3336809777--33345358" at bounding box center [360, 167] width 179 height 11
copy dd "3336809777--33345358"
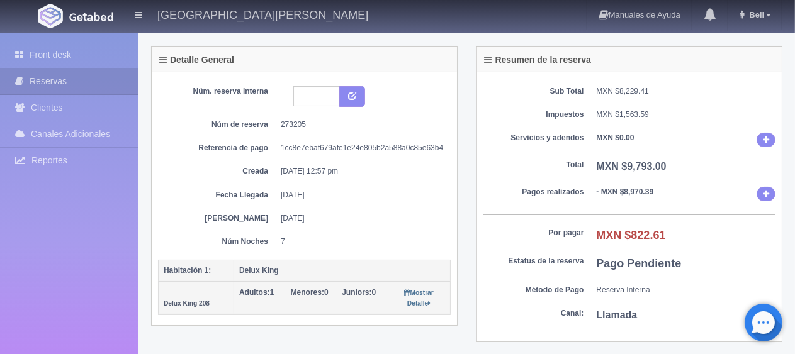
scroll to position [0, 0]
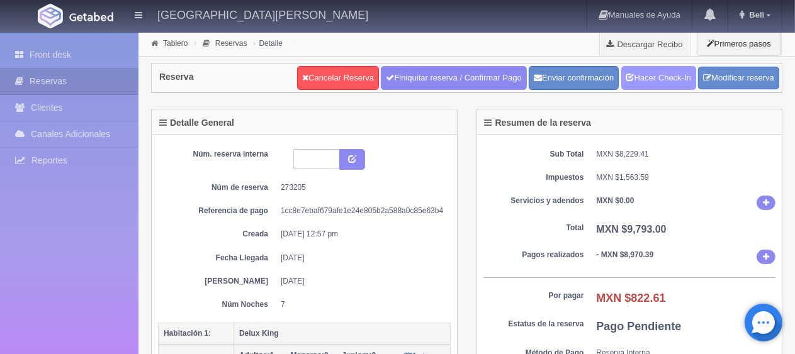
click at [652, 85] on link "Hacer Check-In" at bounding box center [658, 78] width 75 height 24
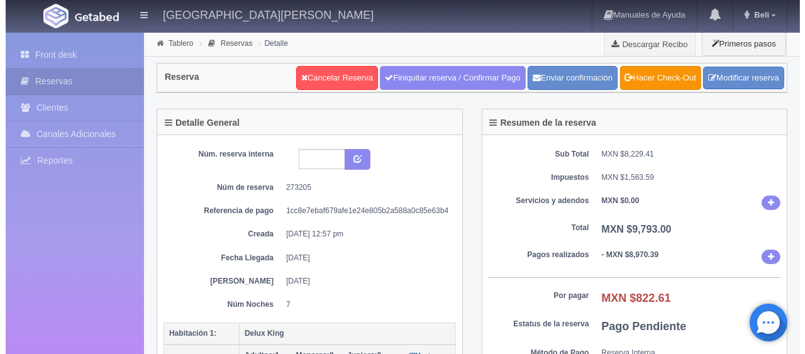
scroll to position [189, 0]
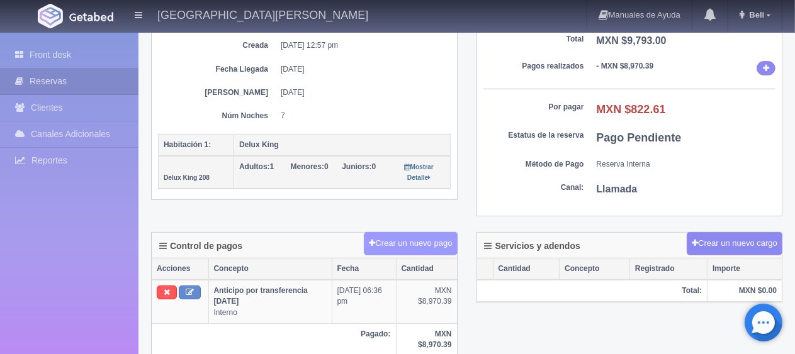
click at [395, 251] on button "Crear un nuevo pago" at bounding box center [410, 243] width 93 height 23
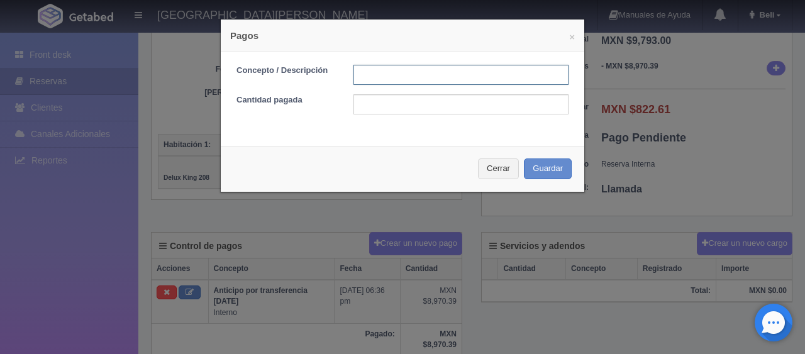
click at [400, 82] on input "text" at bounding box center [461, 75] width 215 height 20
type input "Descuento"
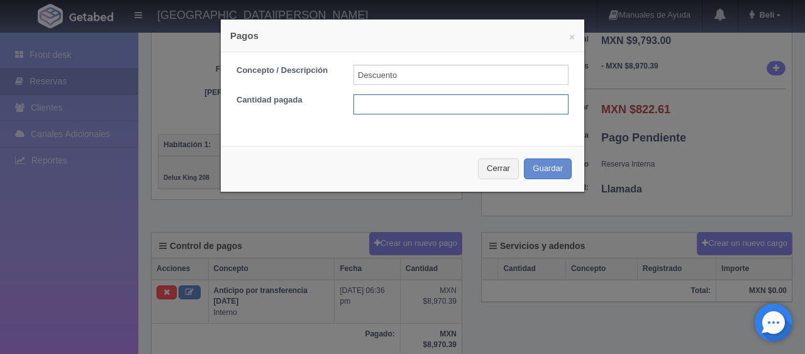
click at [453, 111] on input "text" at bounding box center [461, 104] width 215 height 20
type input "822.61"
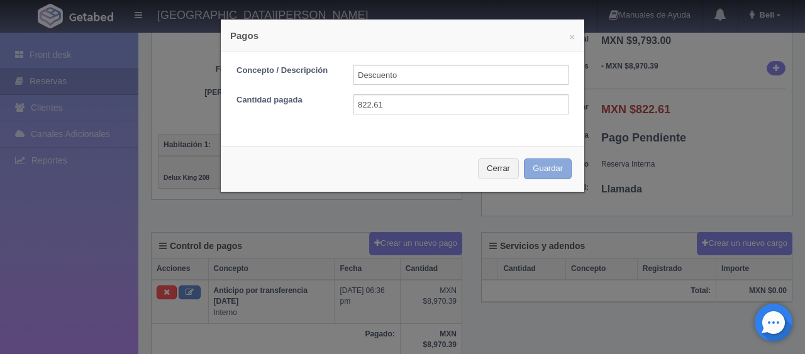
click at [534, 165] on button "Guardar" at bounding box center [548, 169] width 48 height 21
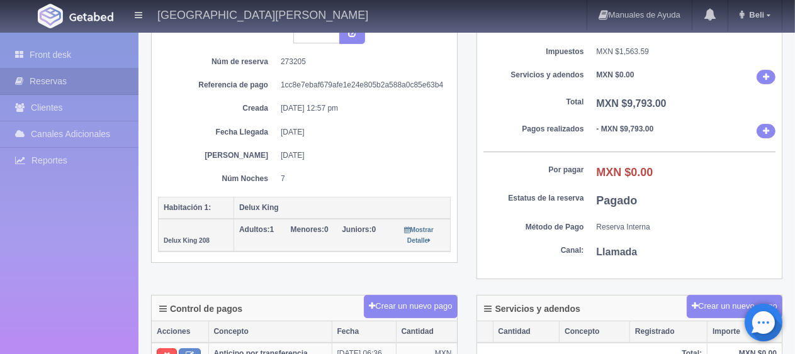
scroll to position [252, 0]
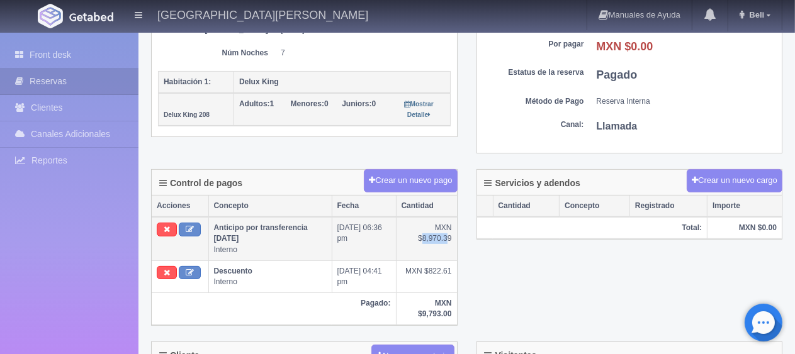
drag, startPoint x: 450, startPoint y: 237, endPoint x: 445, endPoint y: 240, distance: 6.8
click at [425, 238] on td "MXN $8,970.39" at bounding box center [426, 238] width 60 height 43
drag, startPoint x: 450, startPoint y: 234, endPoint x: 420, endPoint y: 235, distance: 30.9
click at [423, 234] on td "MXN $8,970.39" at bounding box center [426, 238] width 60 height 43
copy td "8,970.39"
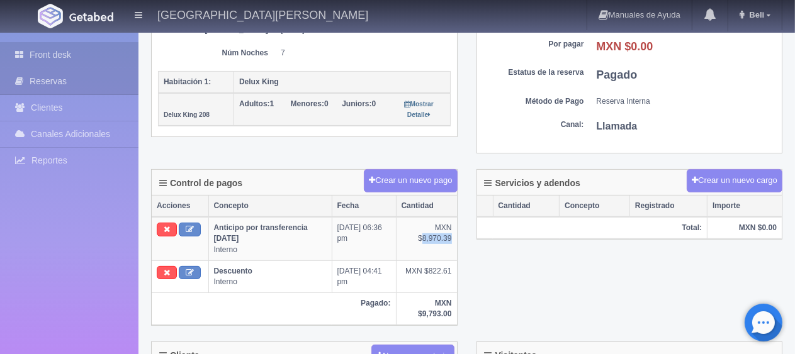
click at [94, 56] on link "Front desk" at bounding box center [69, 55] width 138 height 26
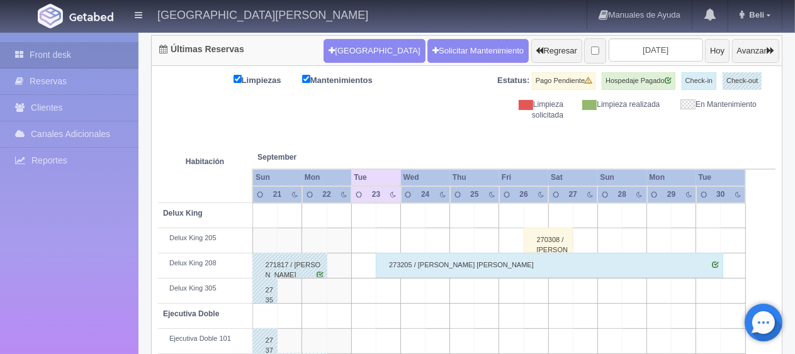
scroll to position [189, 0]
